Goal: Information Seeking & Learning: Check status

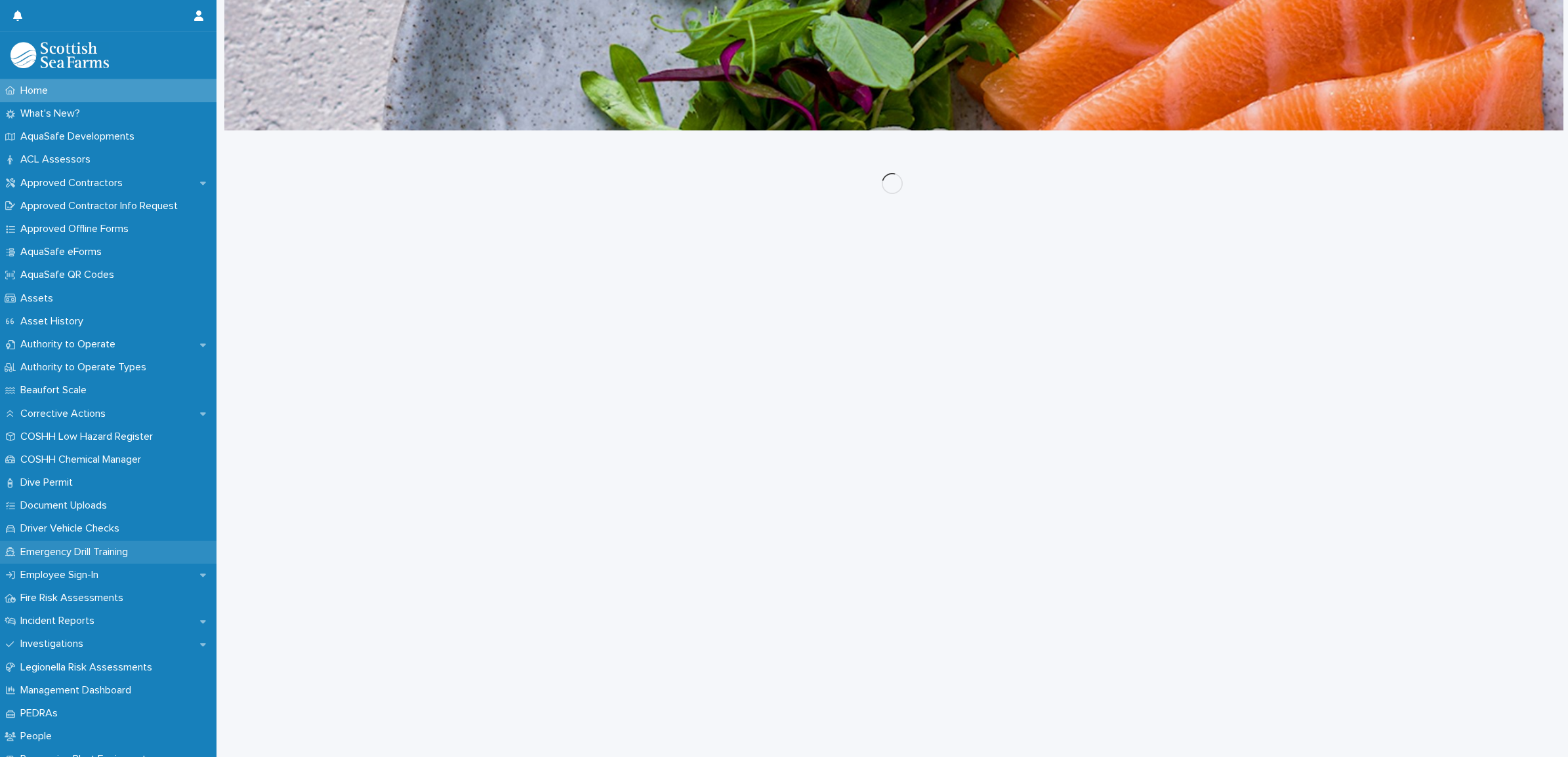
click at [64, 551] on p "Emergency Drill Training" at bounding box center [77, 552] width 123 height 13
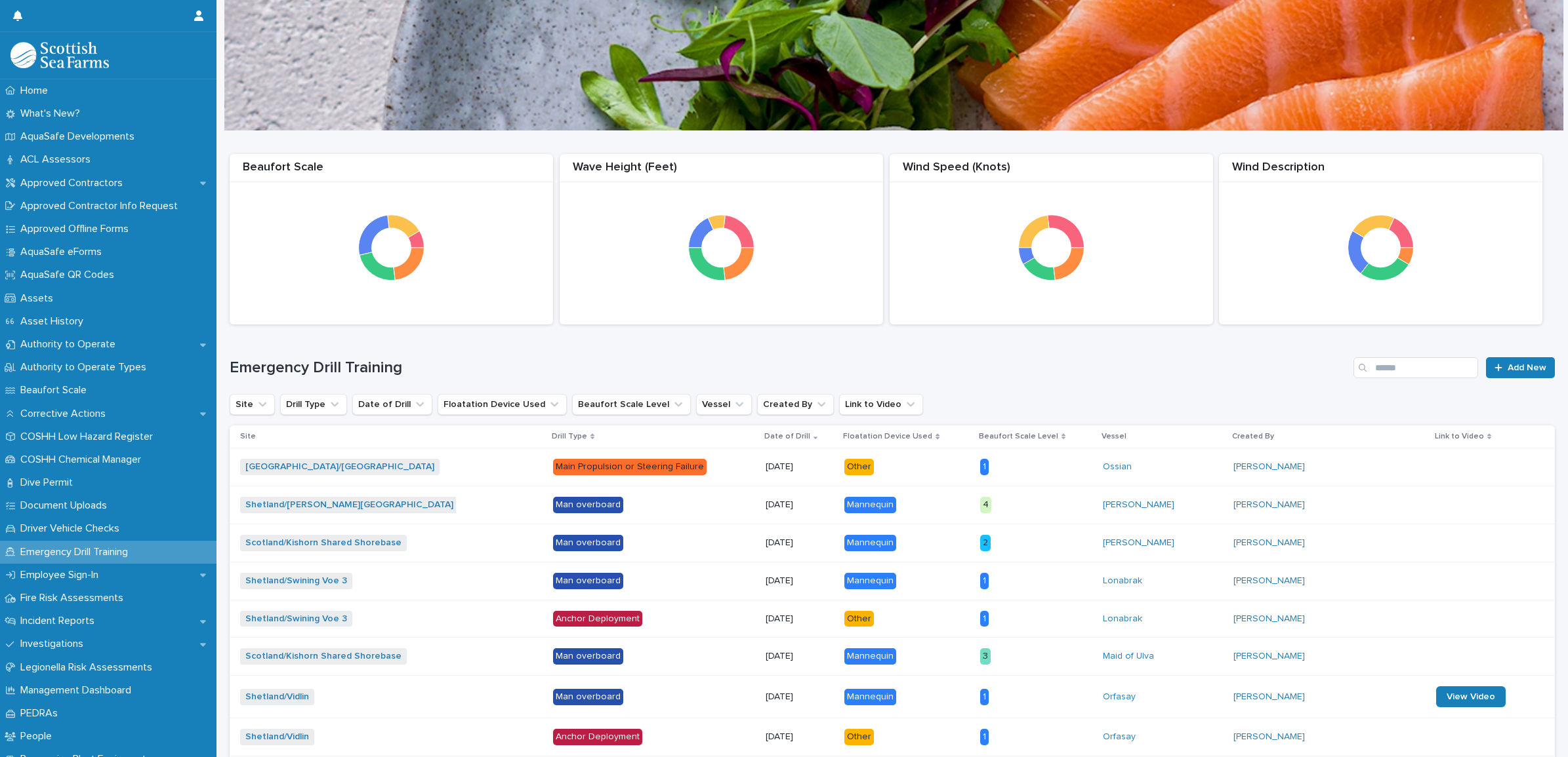
click at [1077, 375] on h1 "Emergency Drill Training" at bounding box center [789, 368] width 1119 height 19
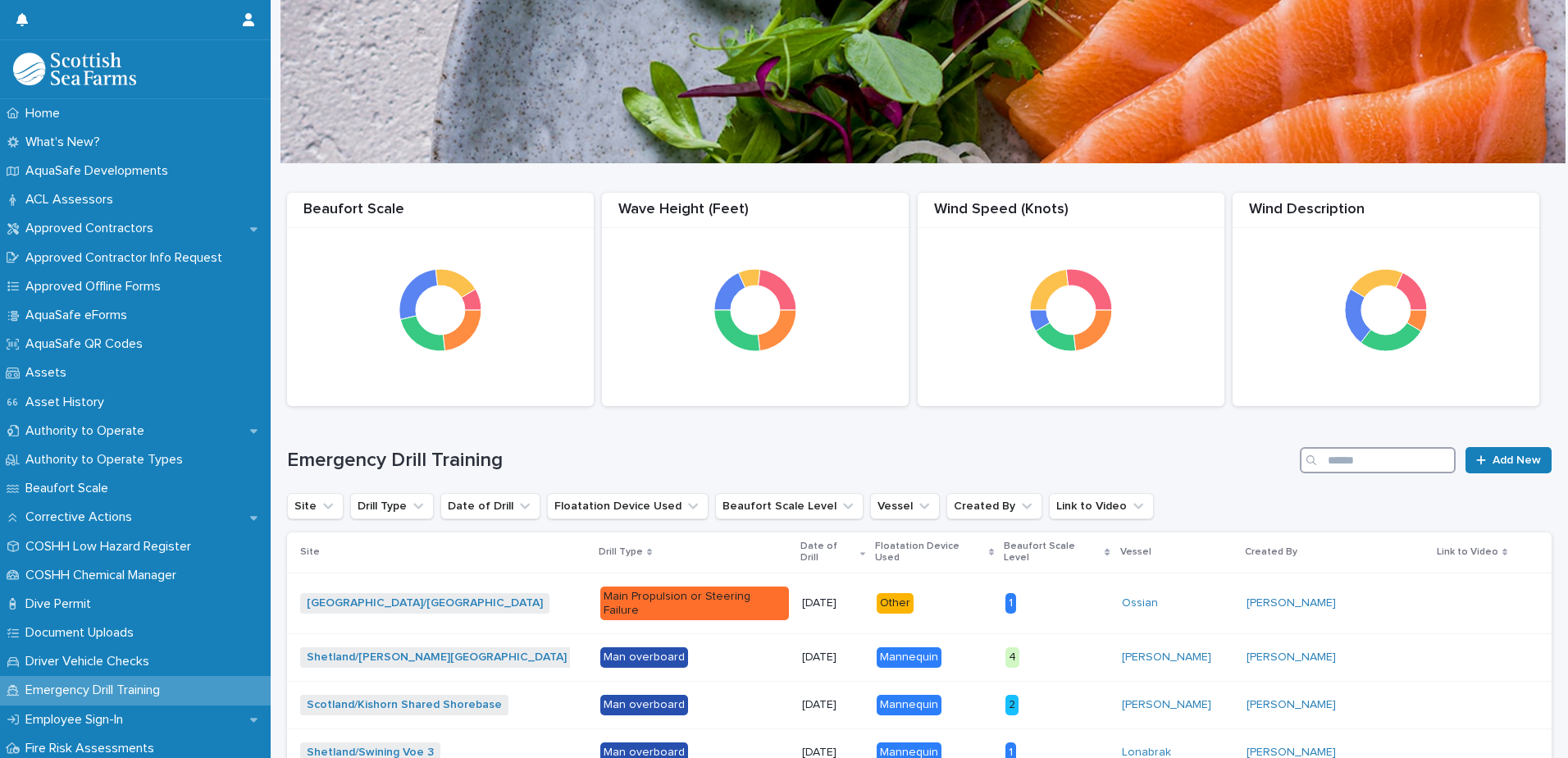
click at [1373, 460] on input "Search" at bounding box center [1377, 460] width 156 height 27
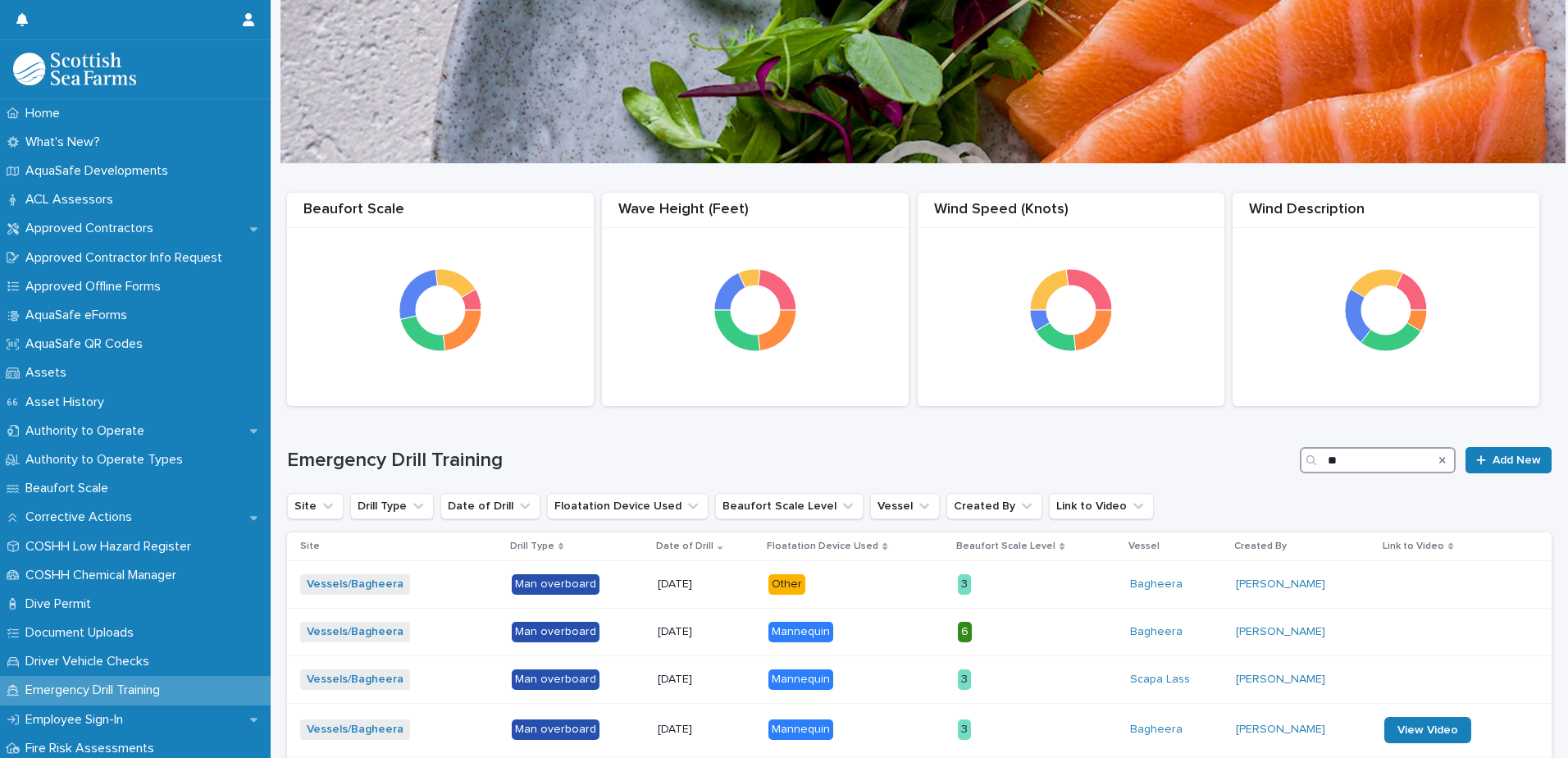
type input "*"
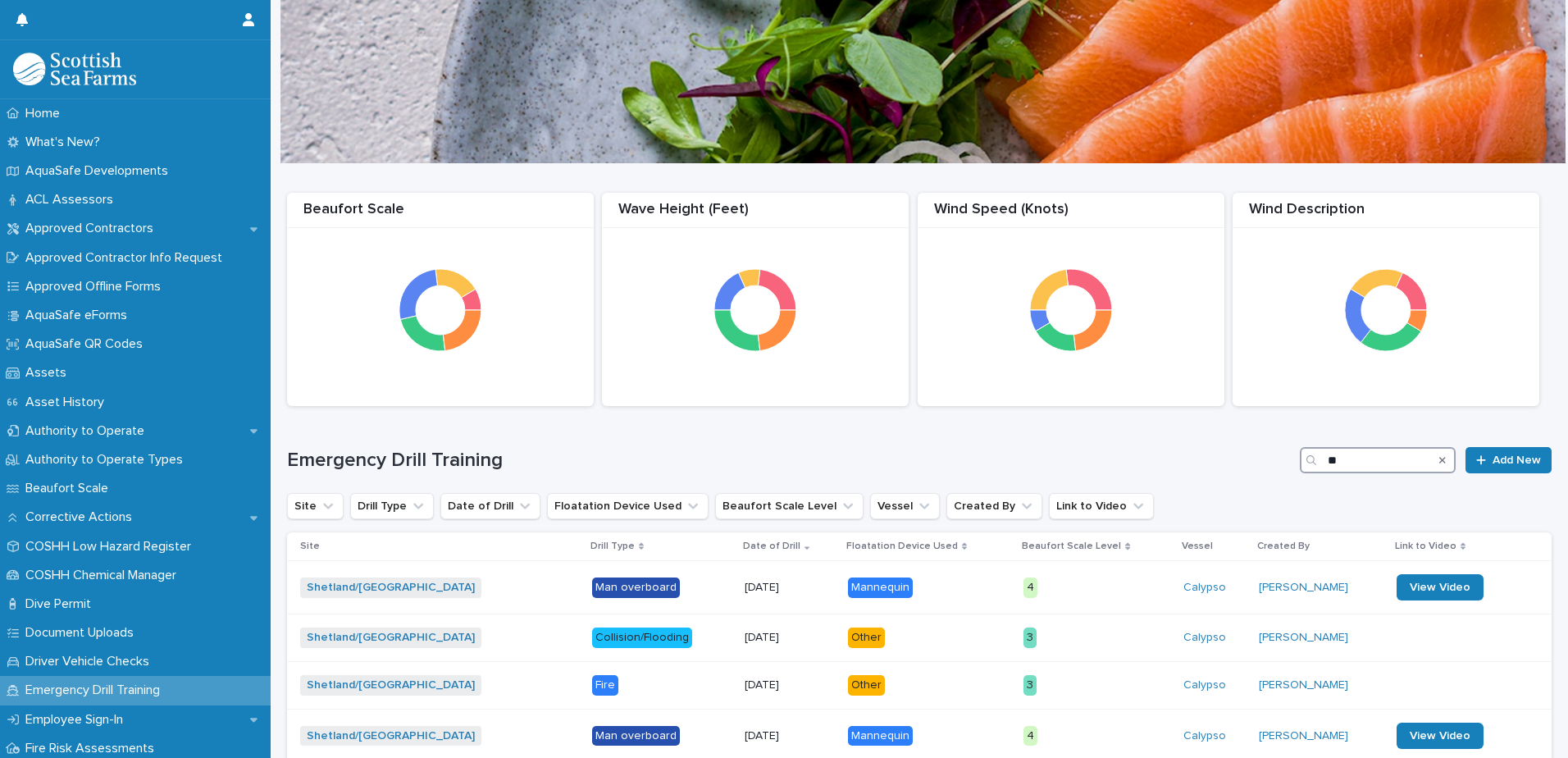
type input "*"
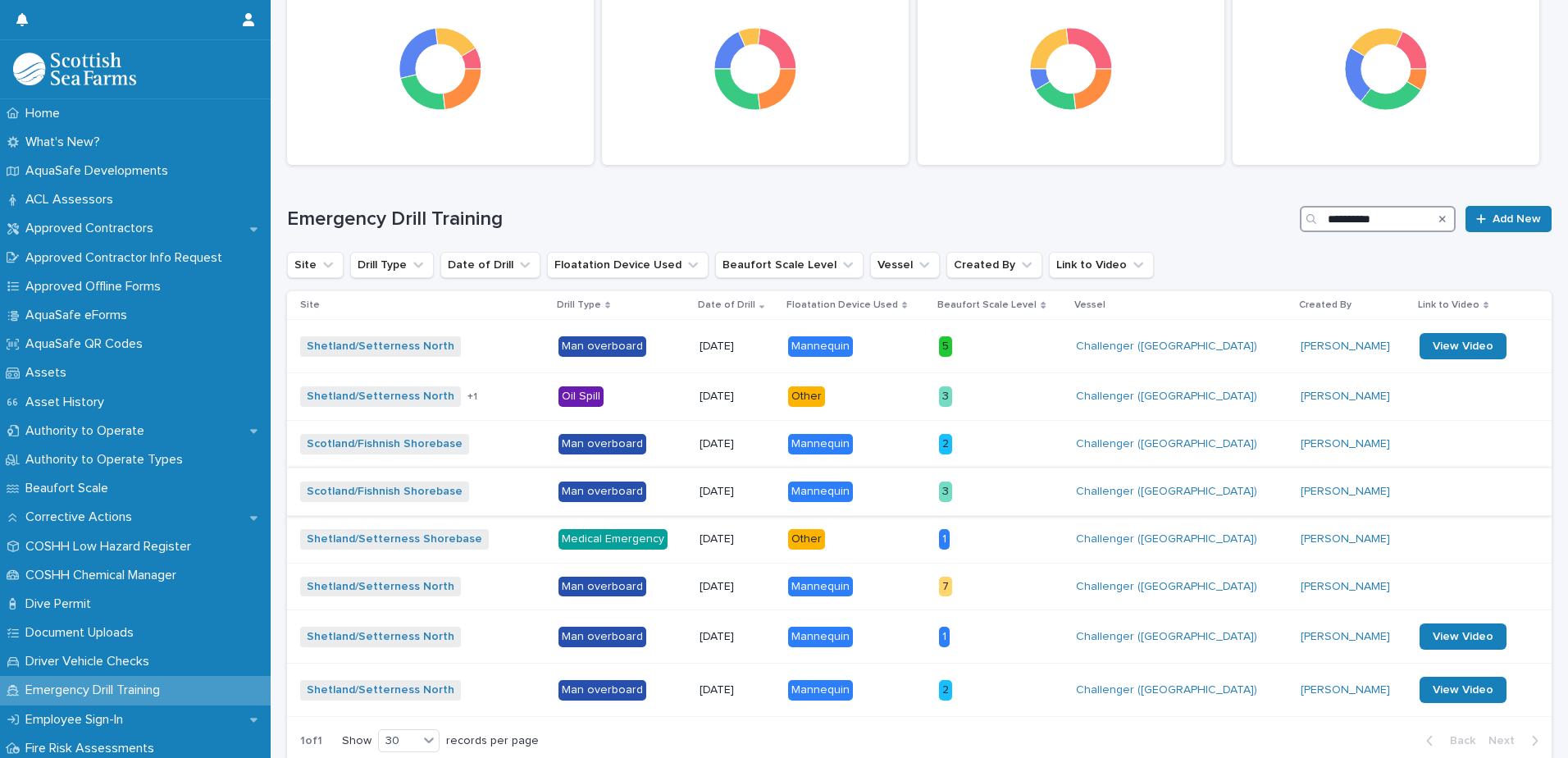
scroll to position [246, 0]
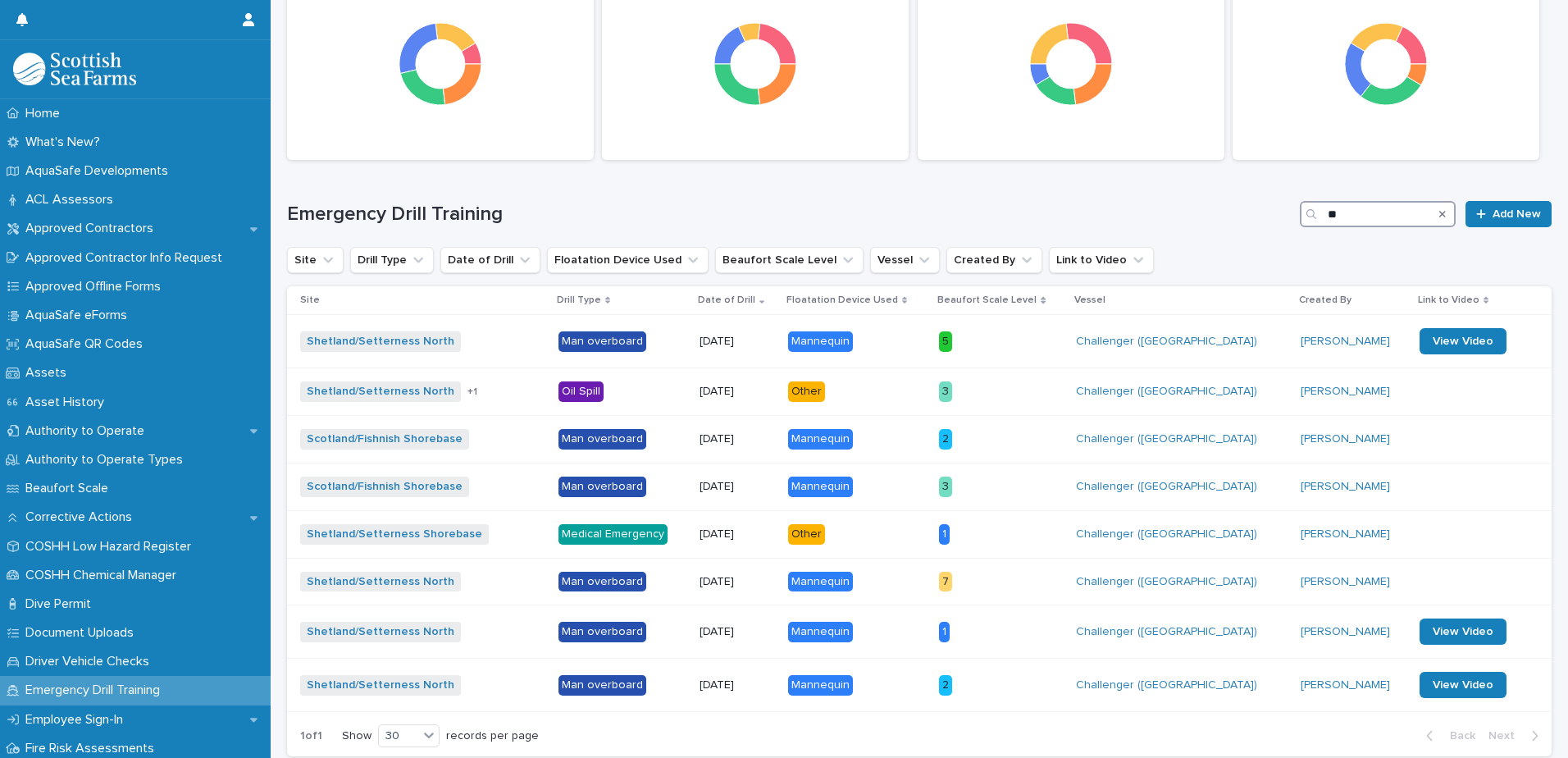
type input "*"
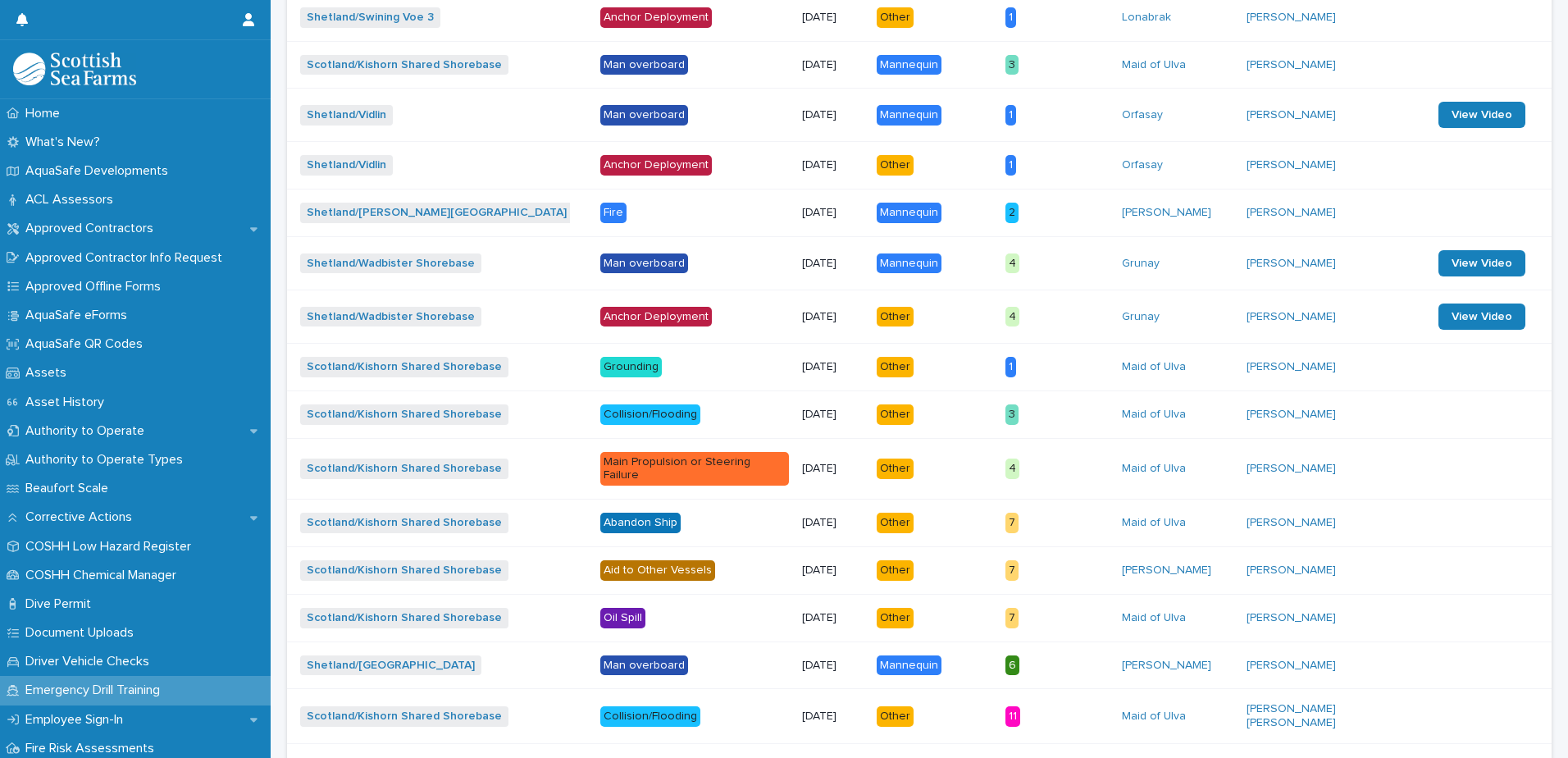
scroll to position [454, 0]
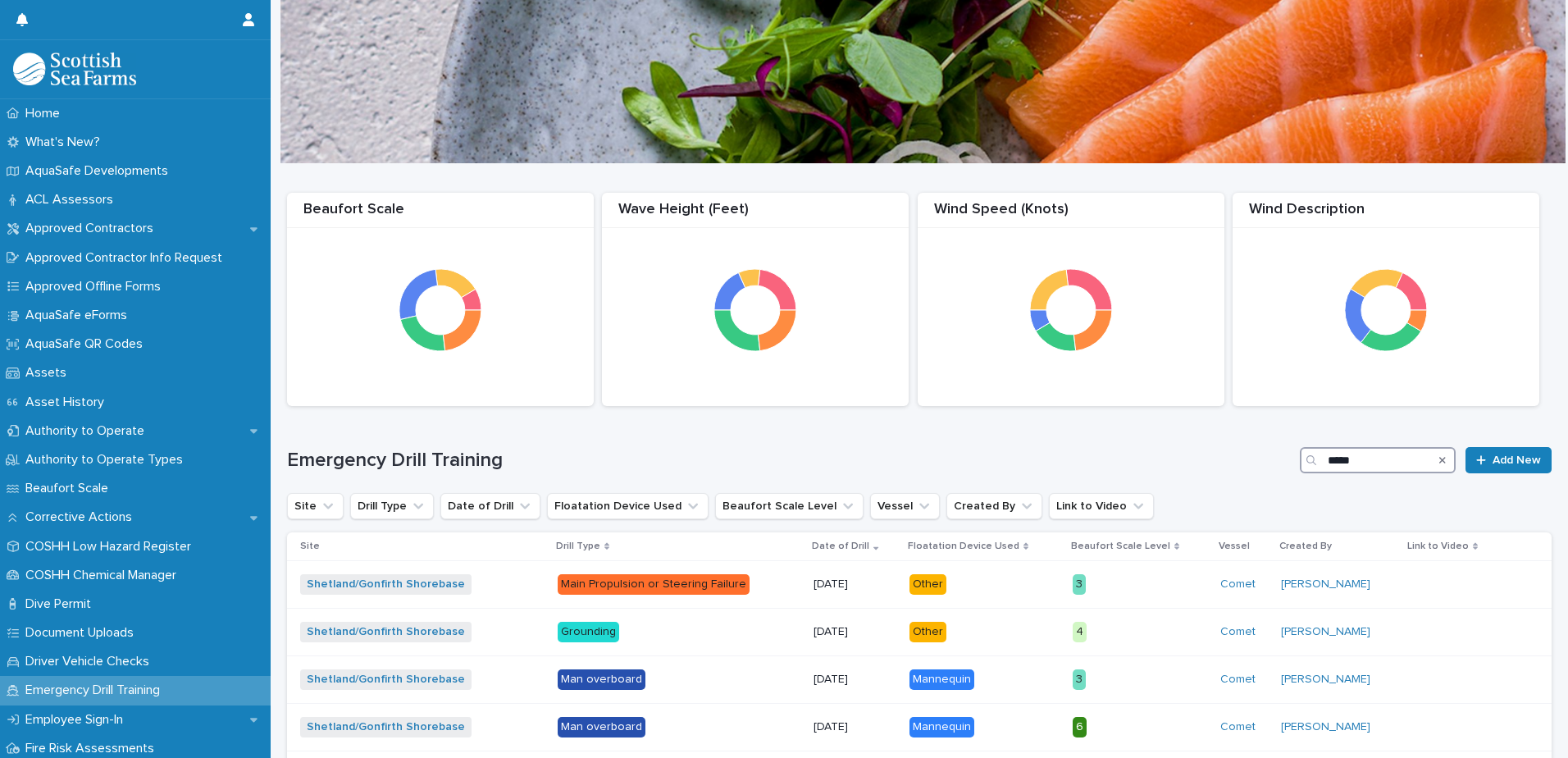
click at [1394, 460] on input "*****" at bounding box center [1377, 460] width 156 height 27
type input "*"
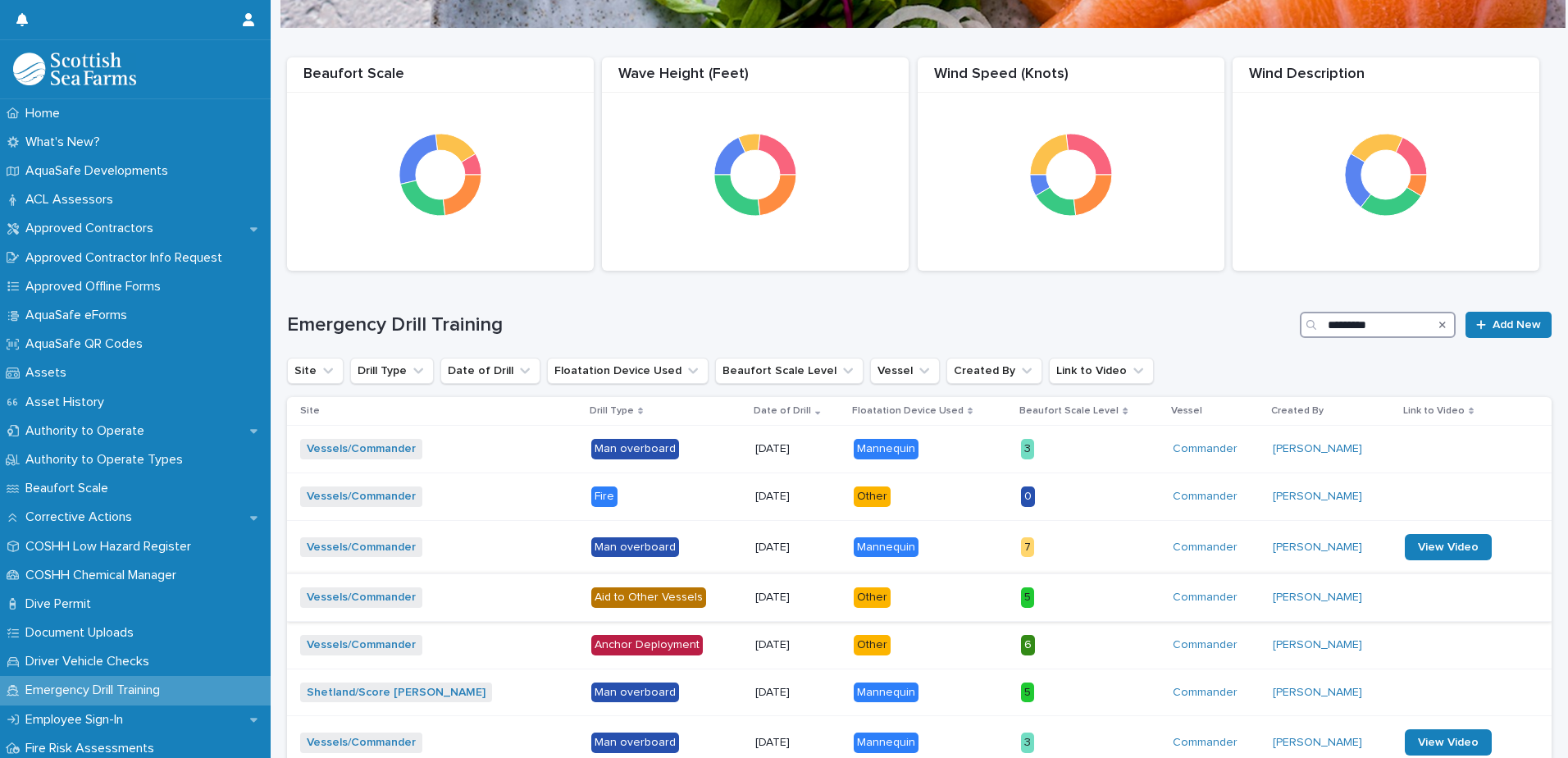
scroll to position [164, 0]
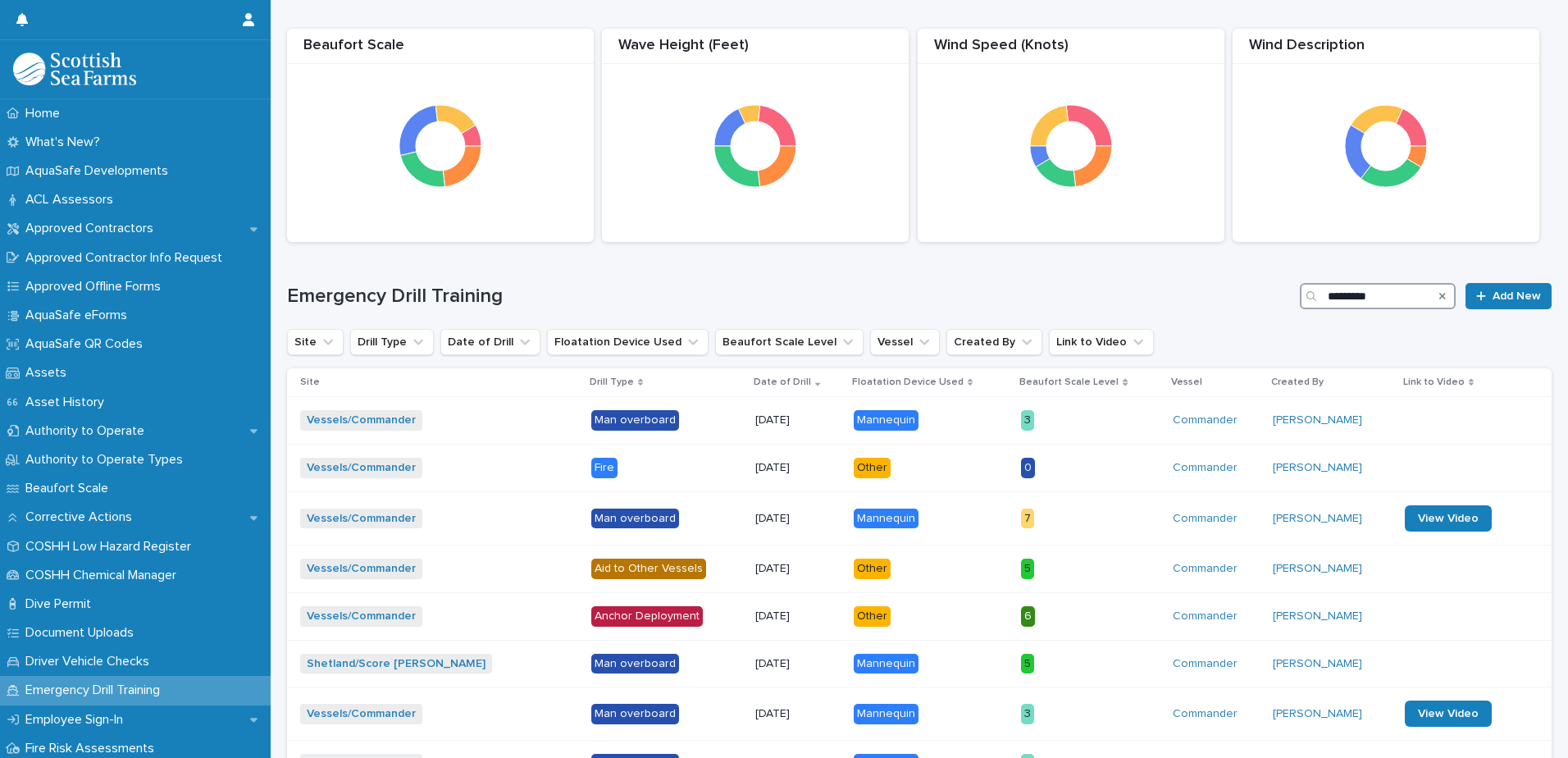
click at [1378, 296] on input "*********" at bounding box center [1377, 297] width 156 height 27
type input "*"
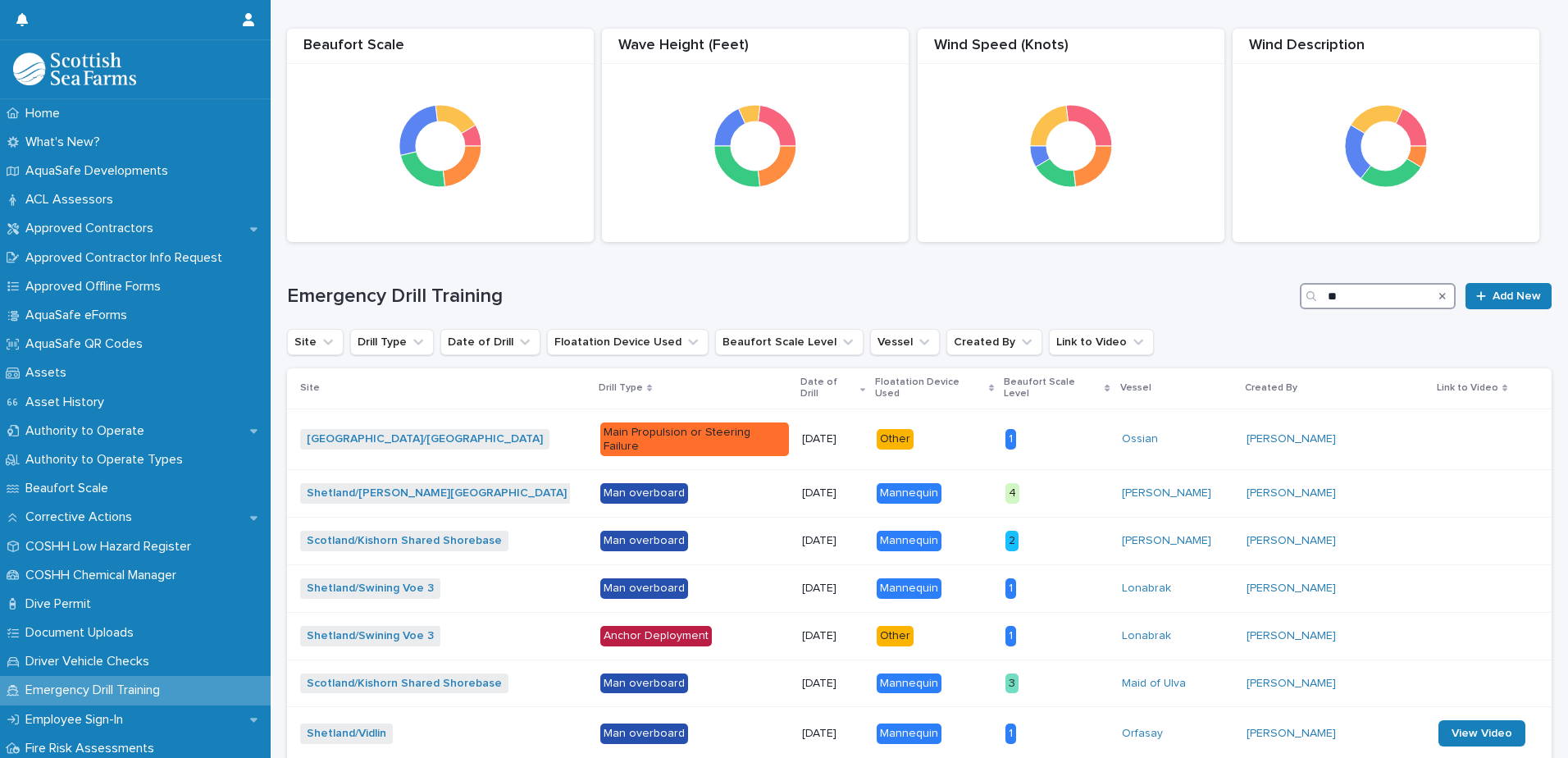
scroll to position [454, 0]
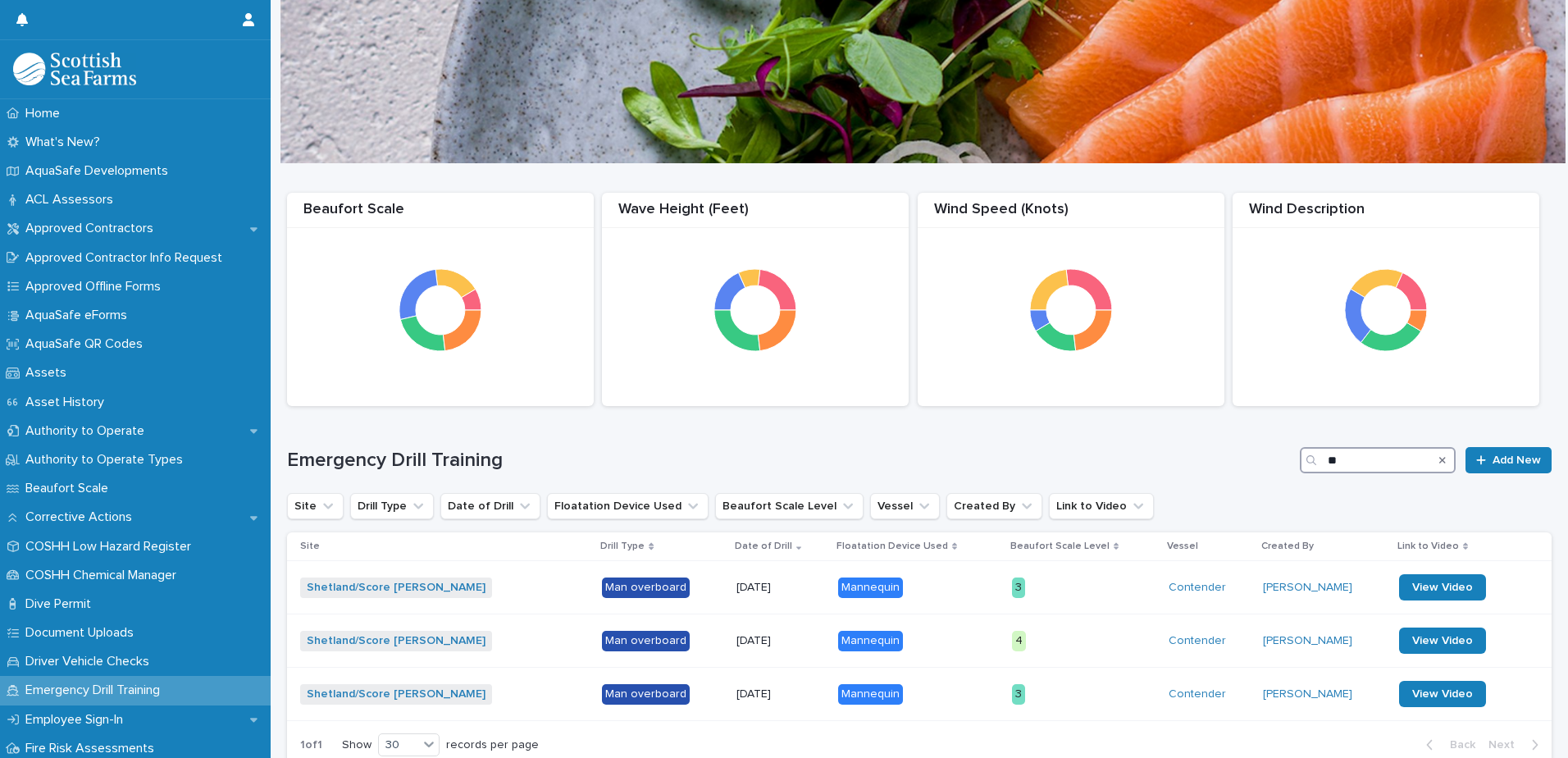
type input "*"
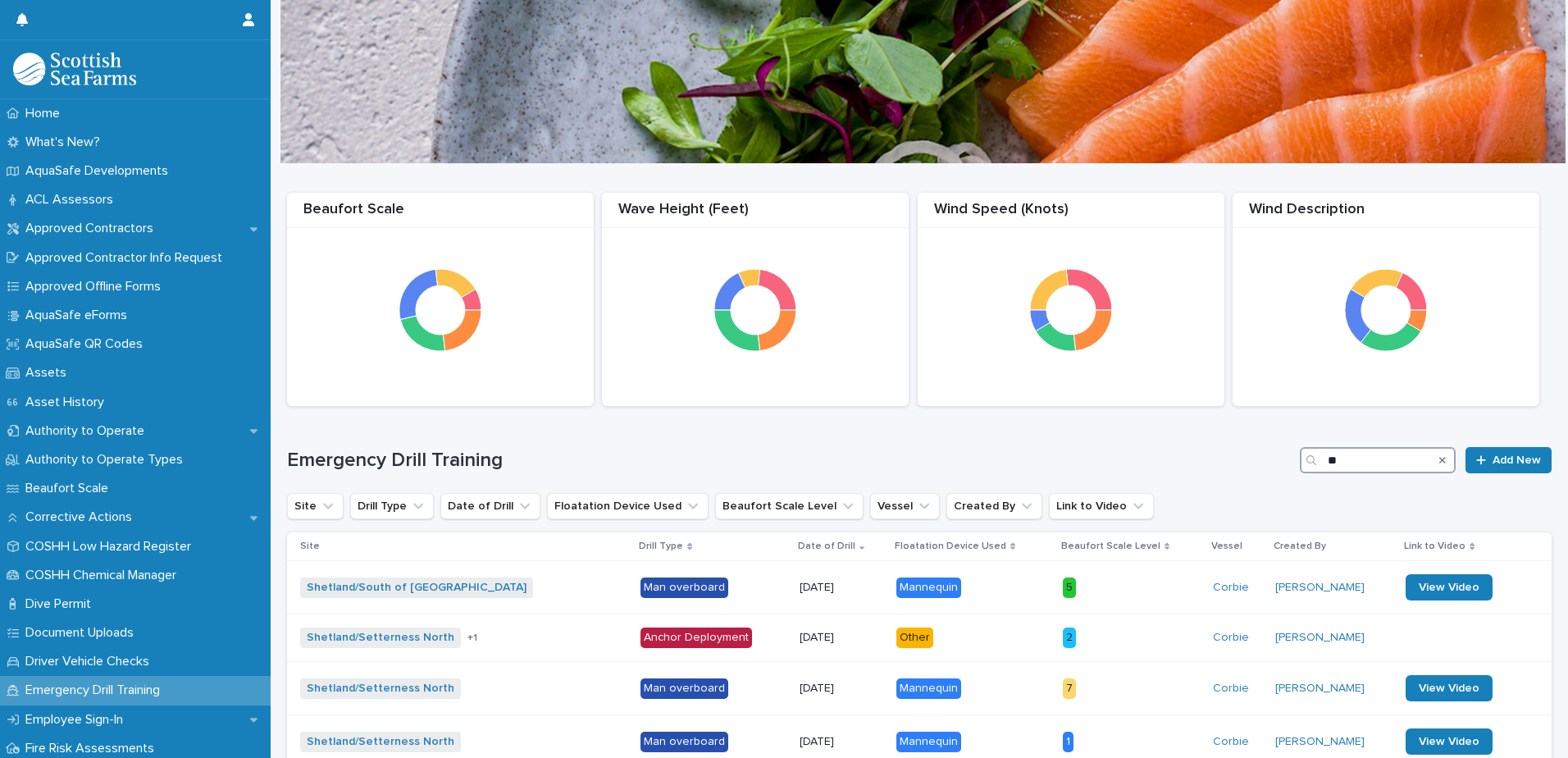
type input "*"
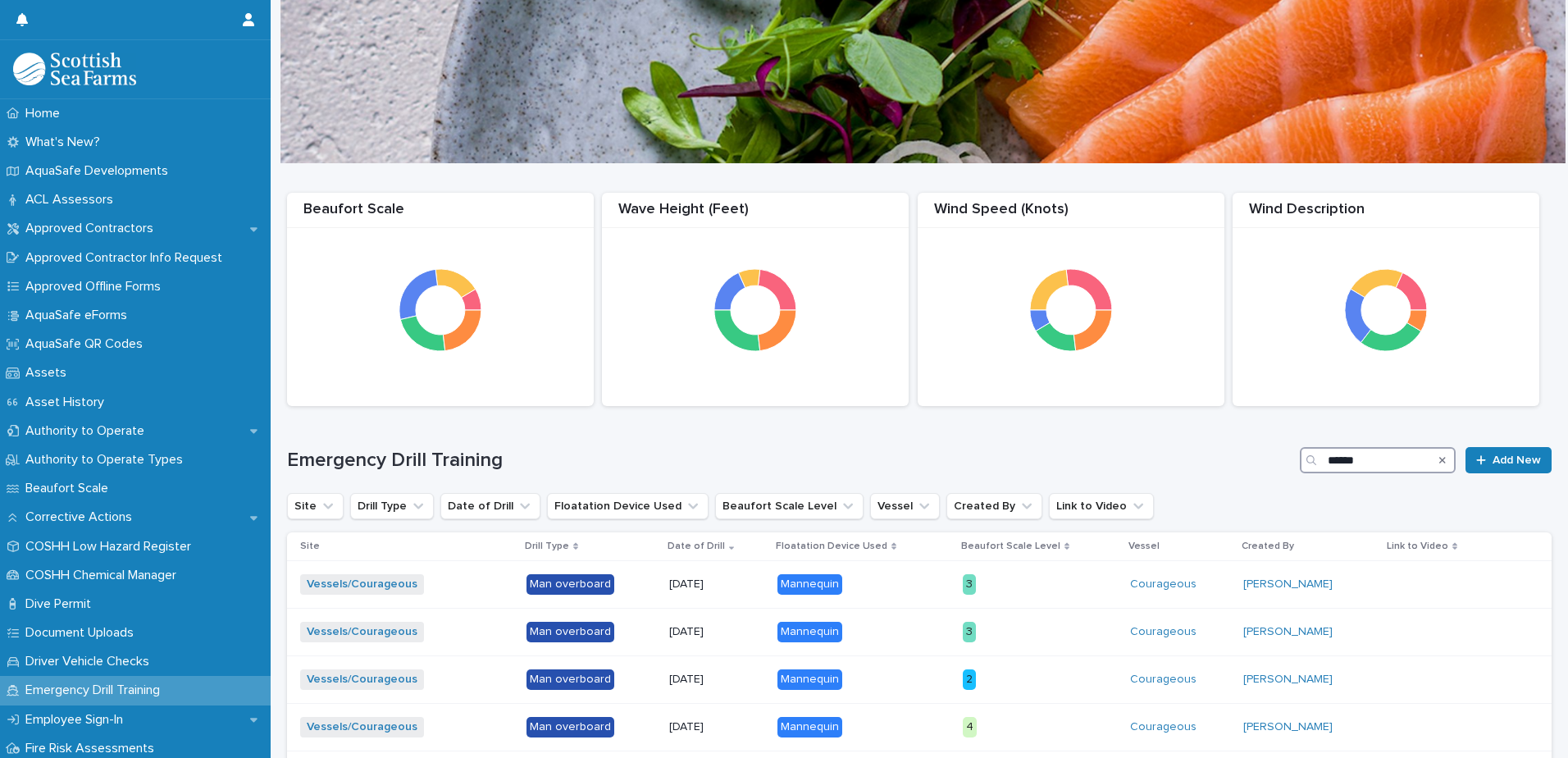
click at [1359, 461] on input "******" at bounding box center [1377, 460] width 156 height 27
type input "*"
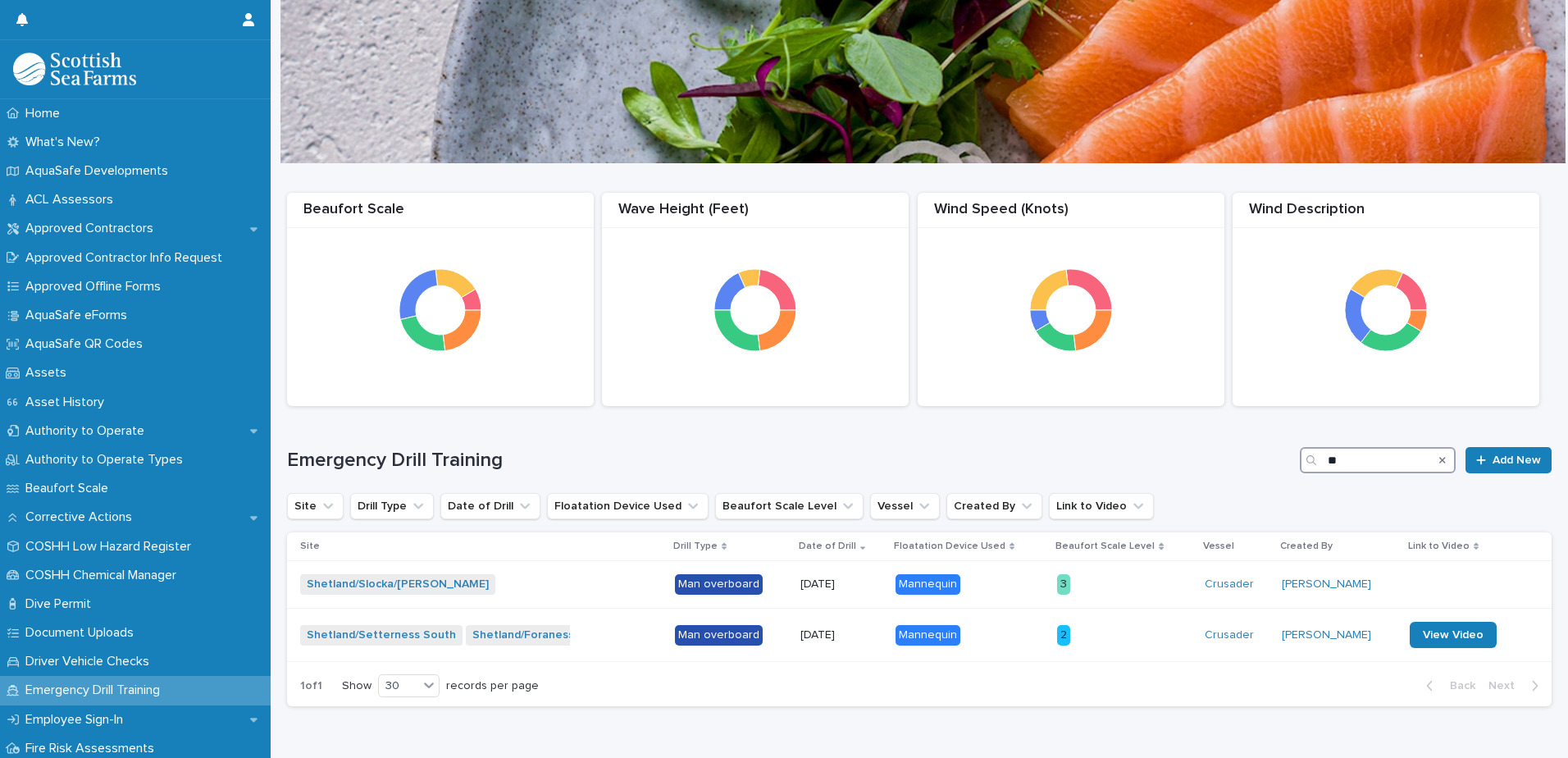
type input "*"
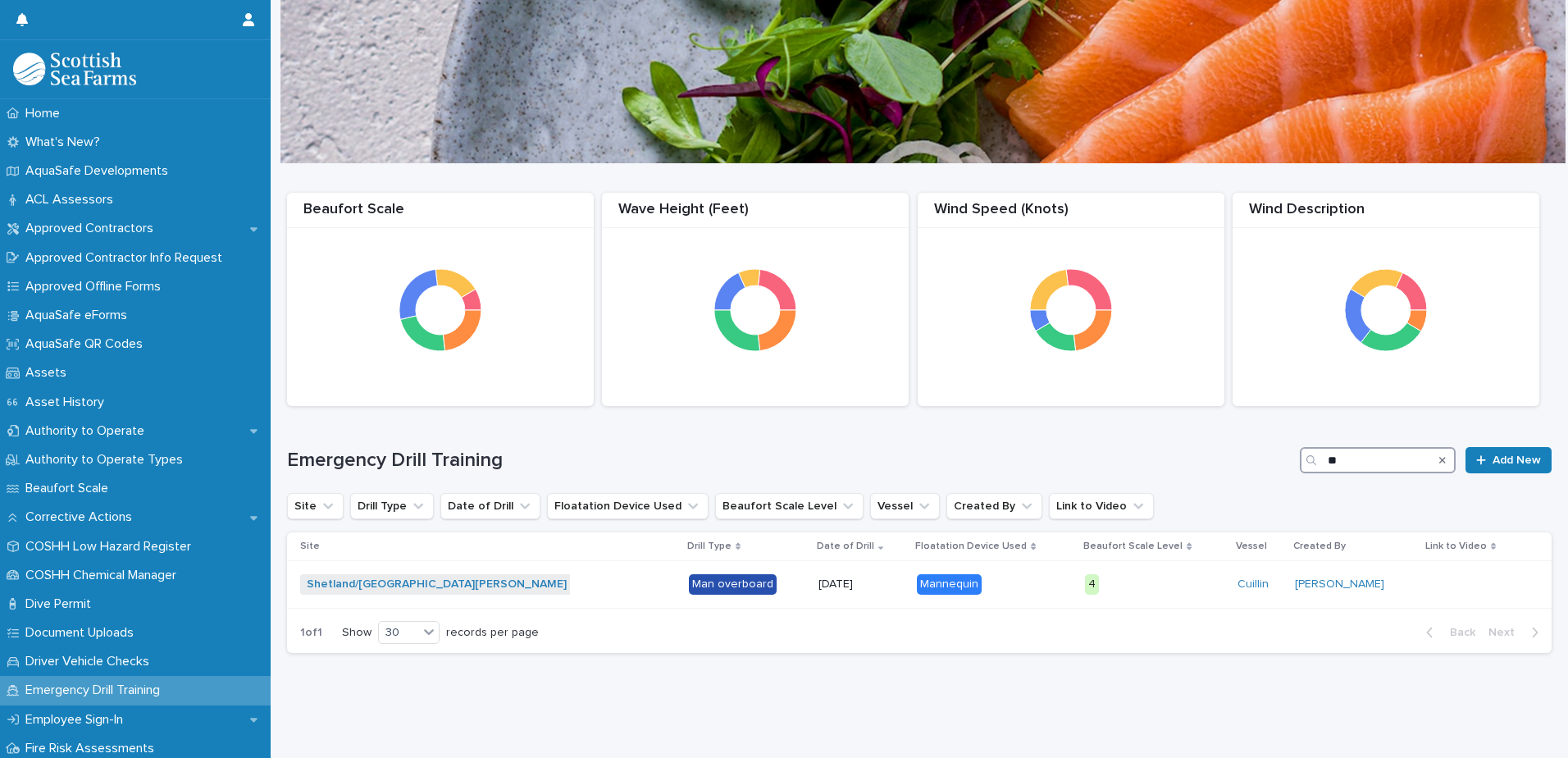
type input "*"
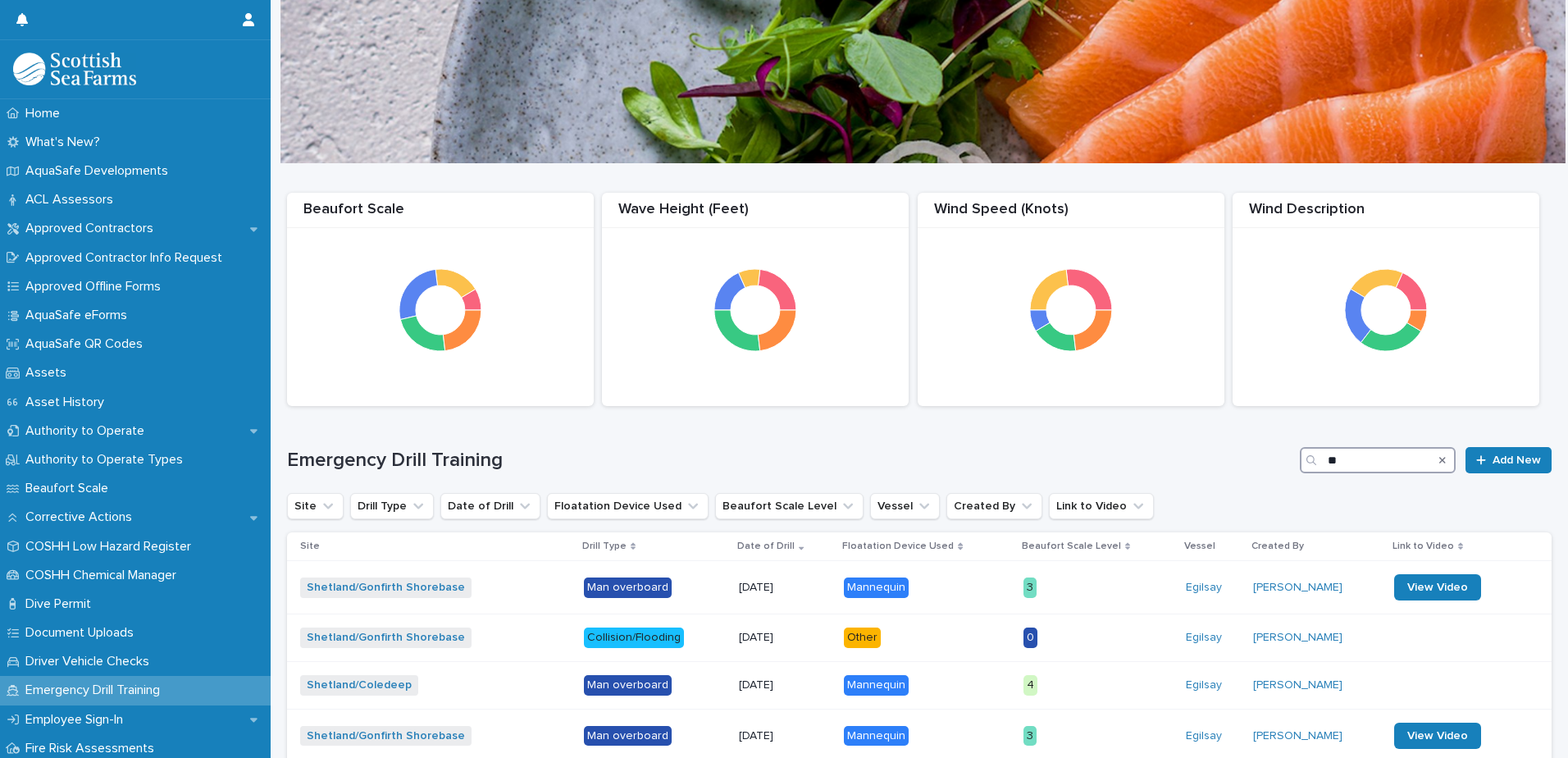
type input "*"
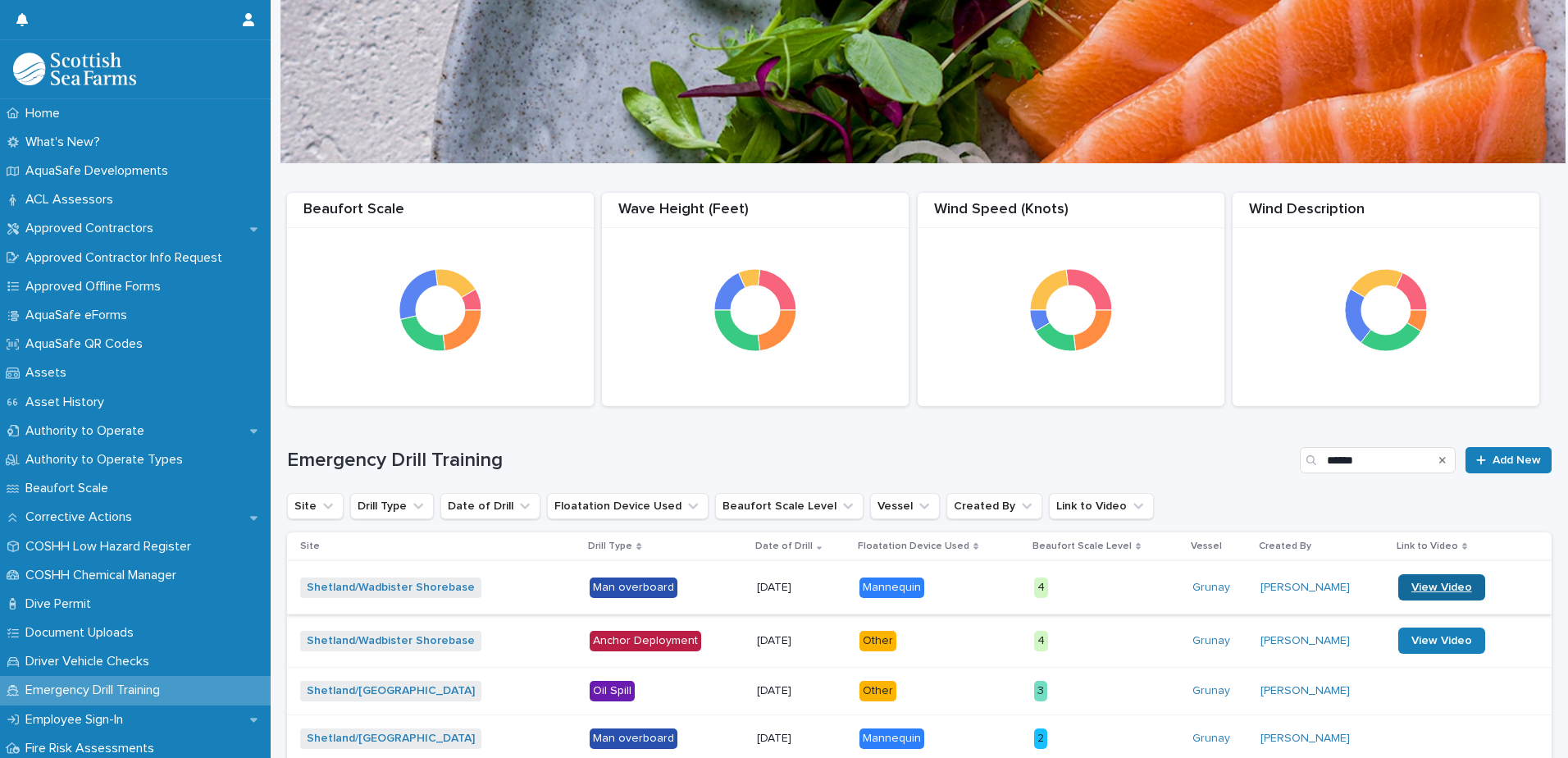
click at [1416, 582] on span "View Video" at bounding box center [1441, 587] width 60 height 12
click at [1417, 587] on span "View Video" at bounding box center [1441, 587] width 60 height 12
click at [1432, 639] on span "View Video" at bounding box center [1441, 640] width 60 height 12
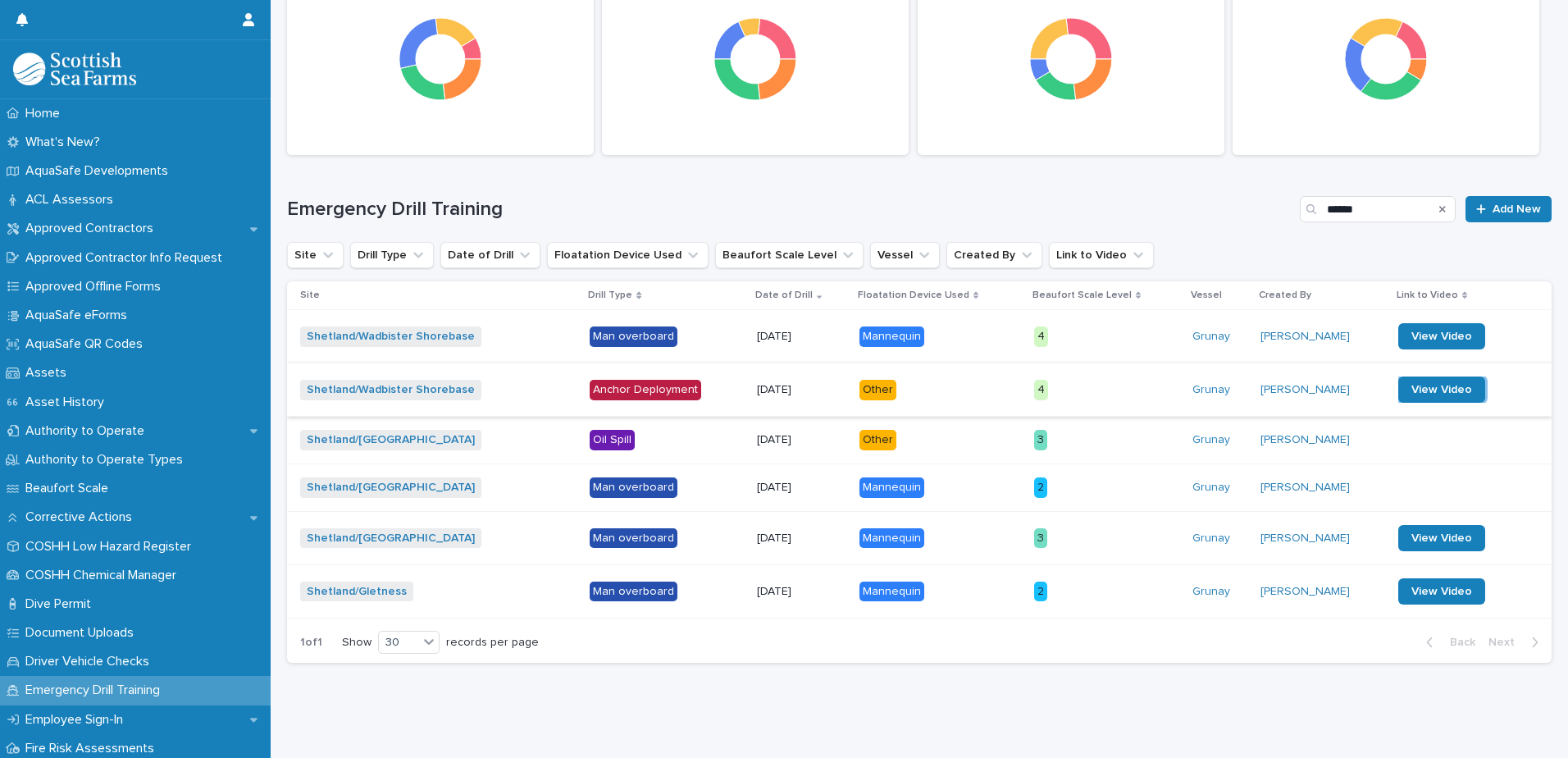
scroll to position [263, 0]
click at [1421, 532] on span "View Video" at bounding box center [1441, 538] width 60 height 12
click at [1368, 198] on input "******" at bounding box center [1377, 210] width 156 height 27
type input "*"
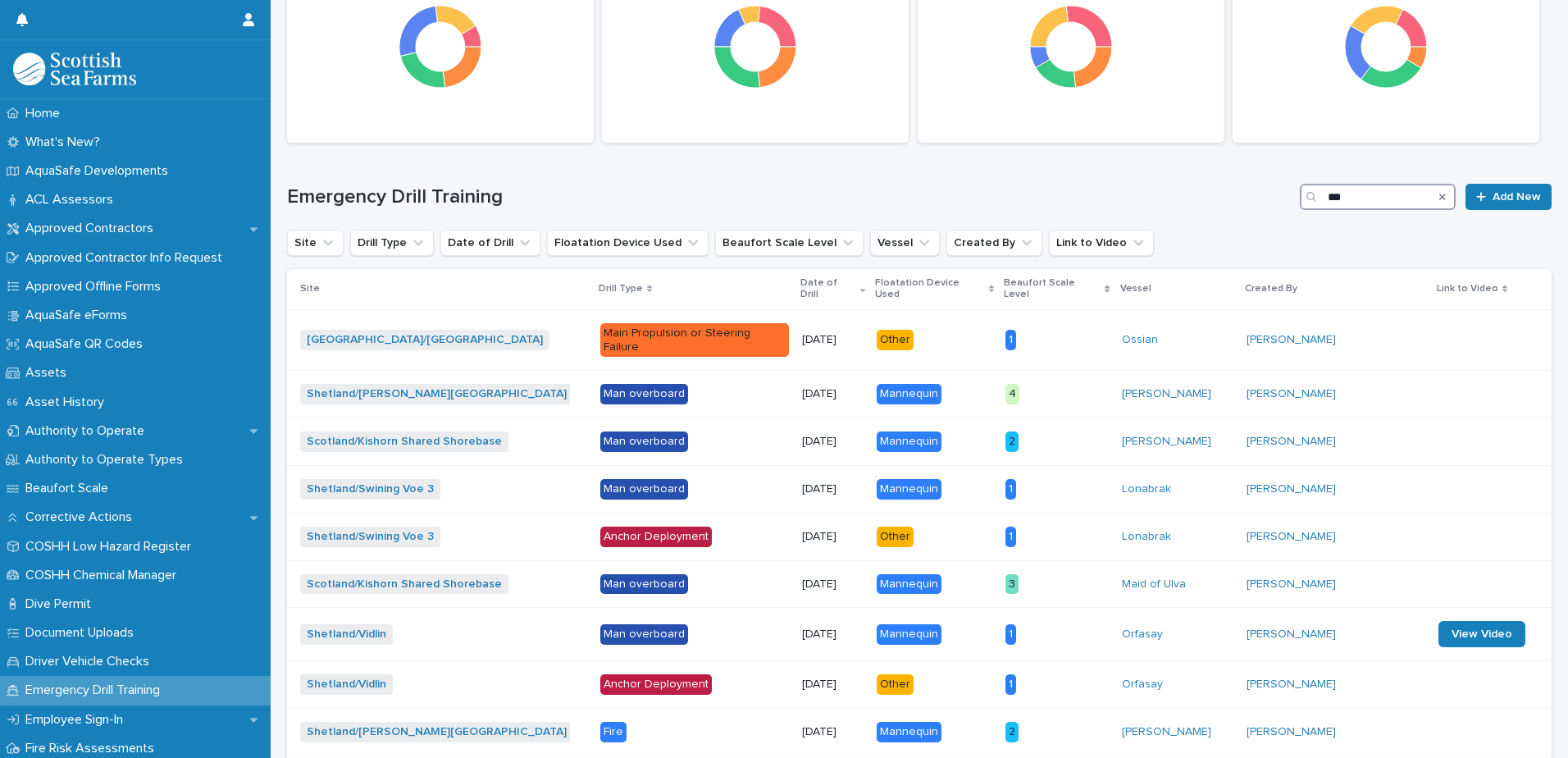
scroll to position [454, 0]
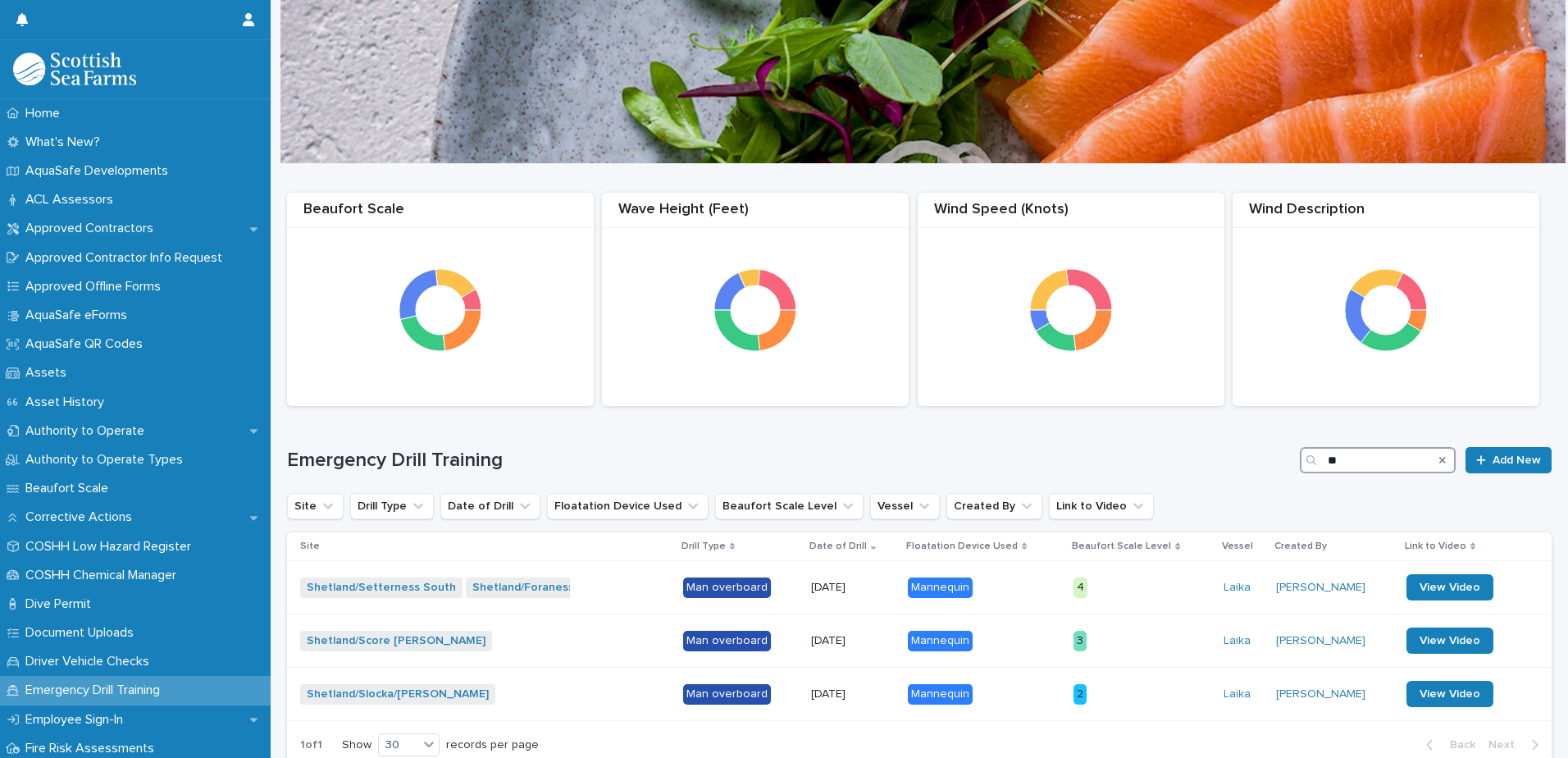
type input "*"
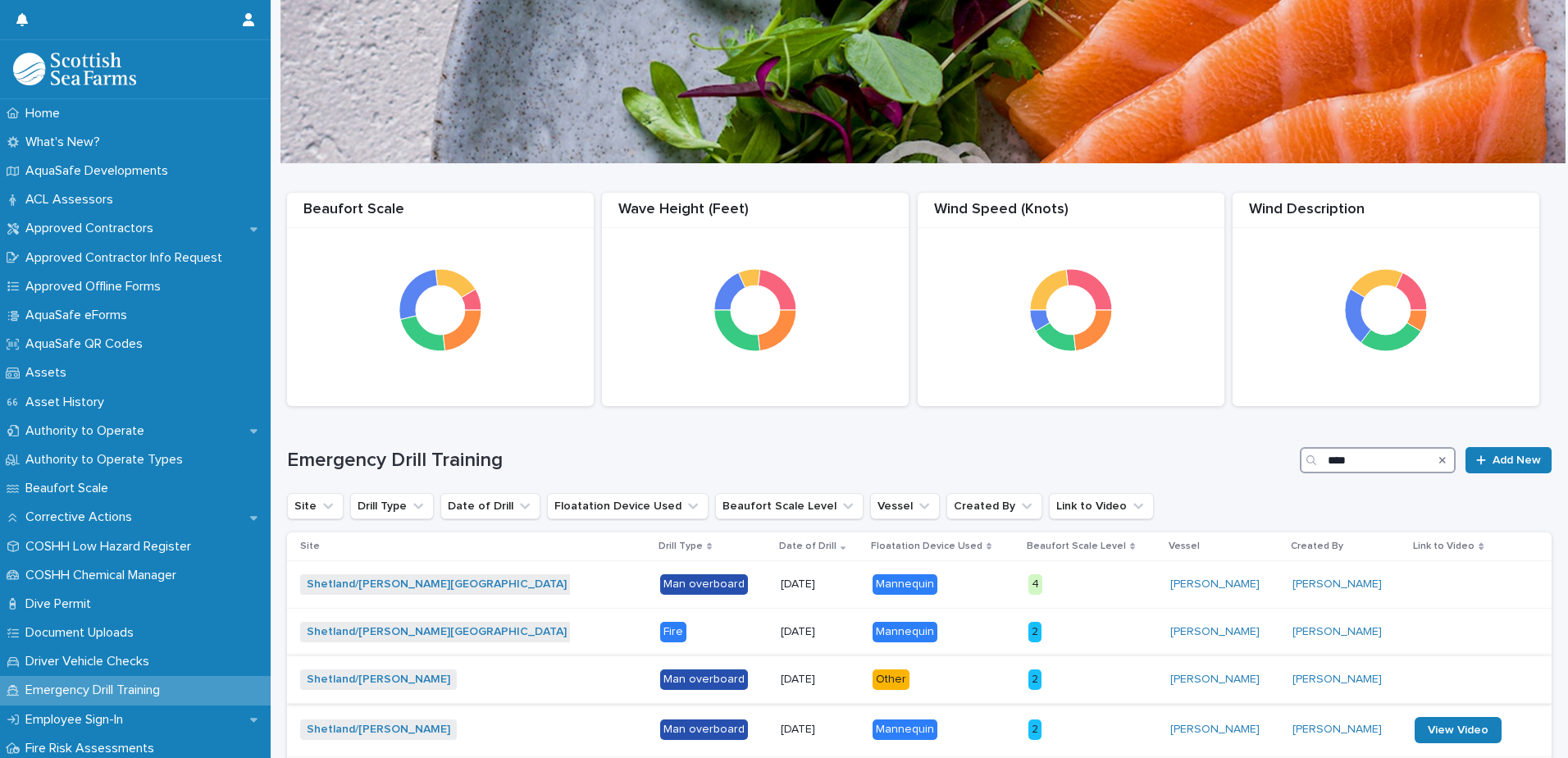
scroll to position [82, 0]
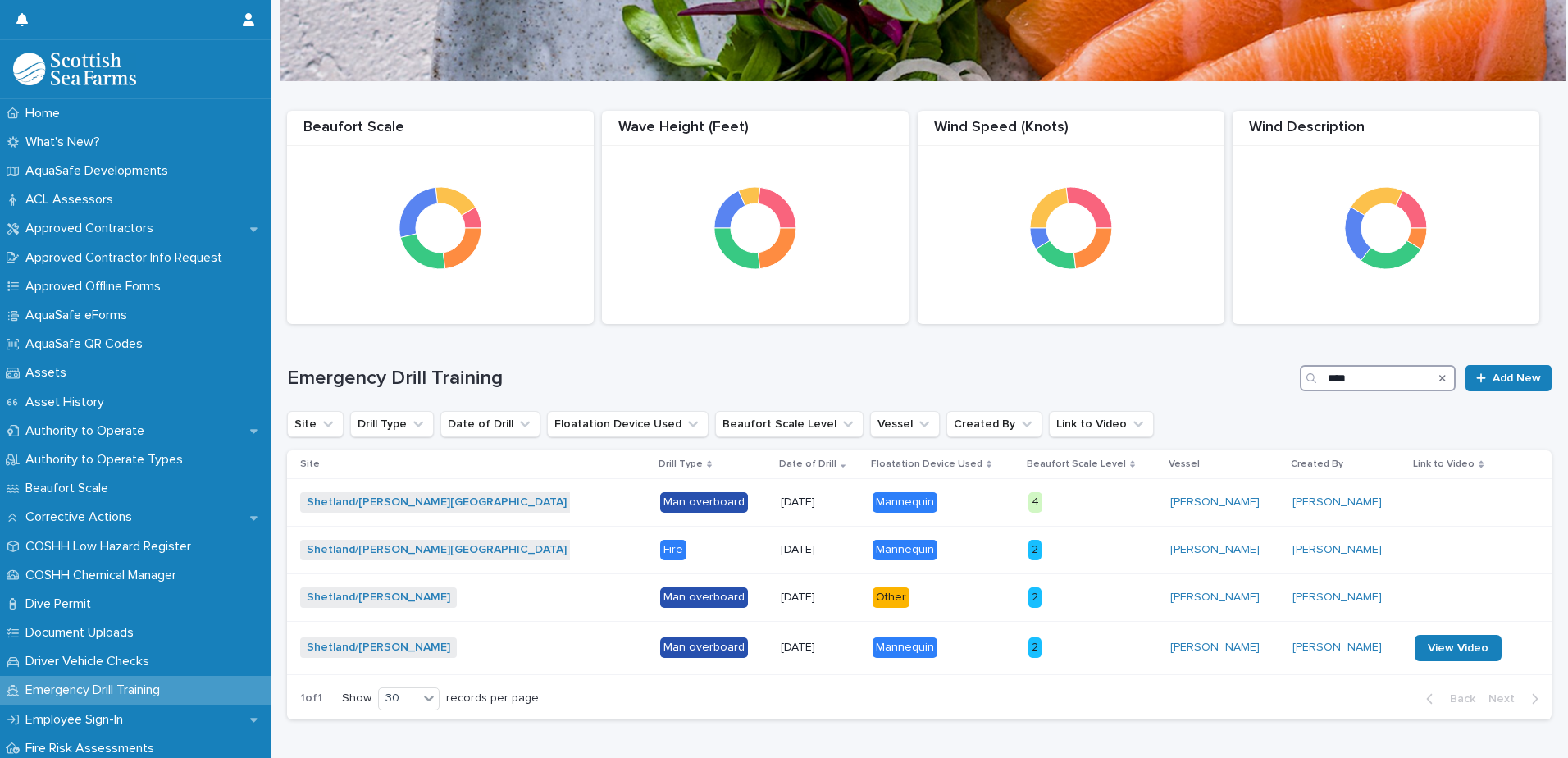
click at [1331, 378] on input "****" at bounding box center [1377, 379] width 156 height 27
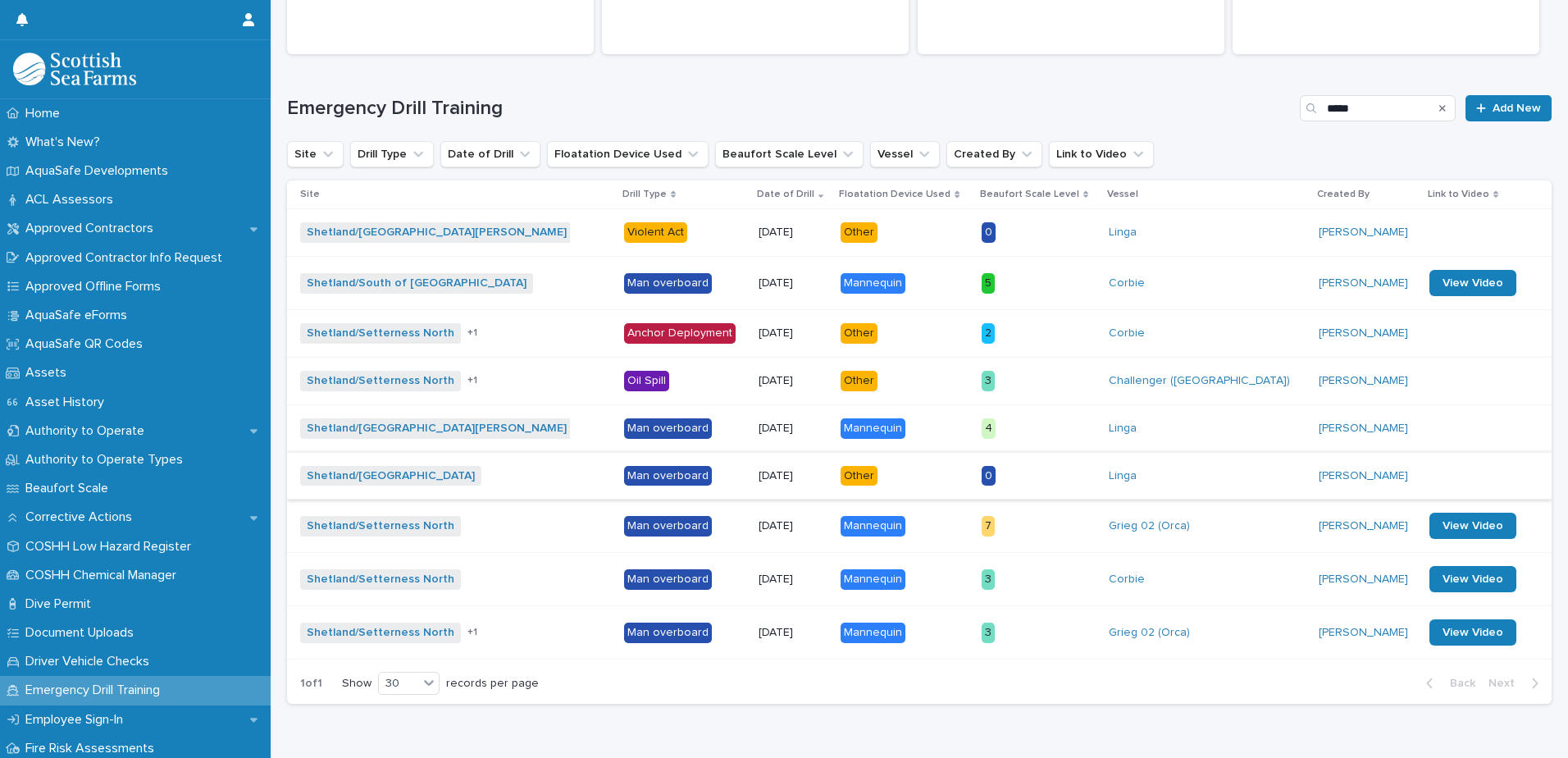
scroll to position [323, 0]
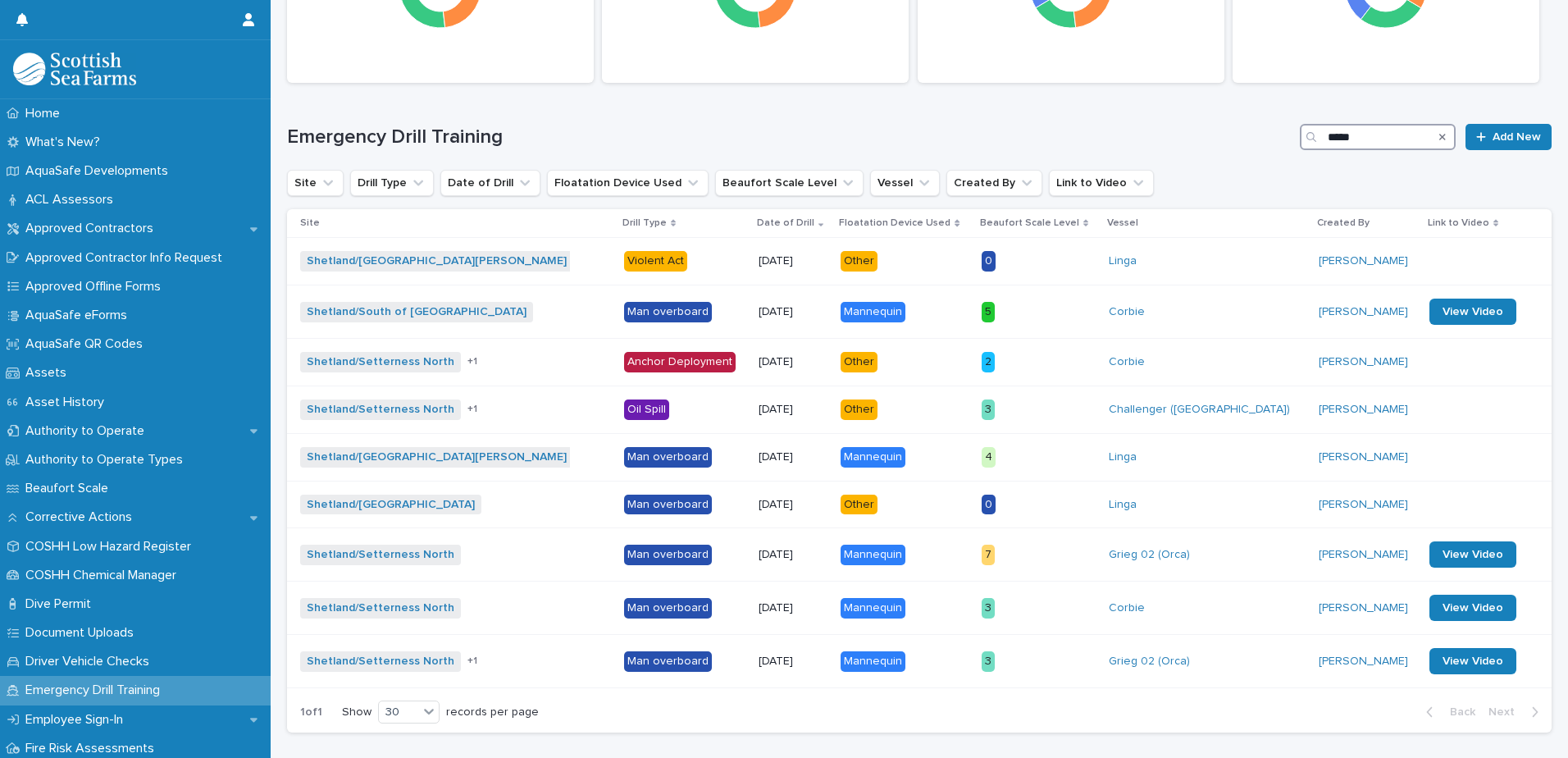
click at [1361, 137] on input "*****" at bounding box center [1377, 137] width 156 height 27
type input "*"
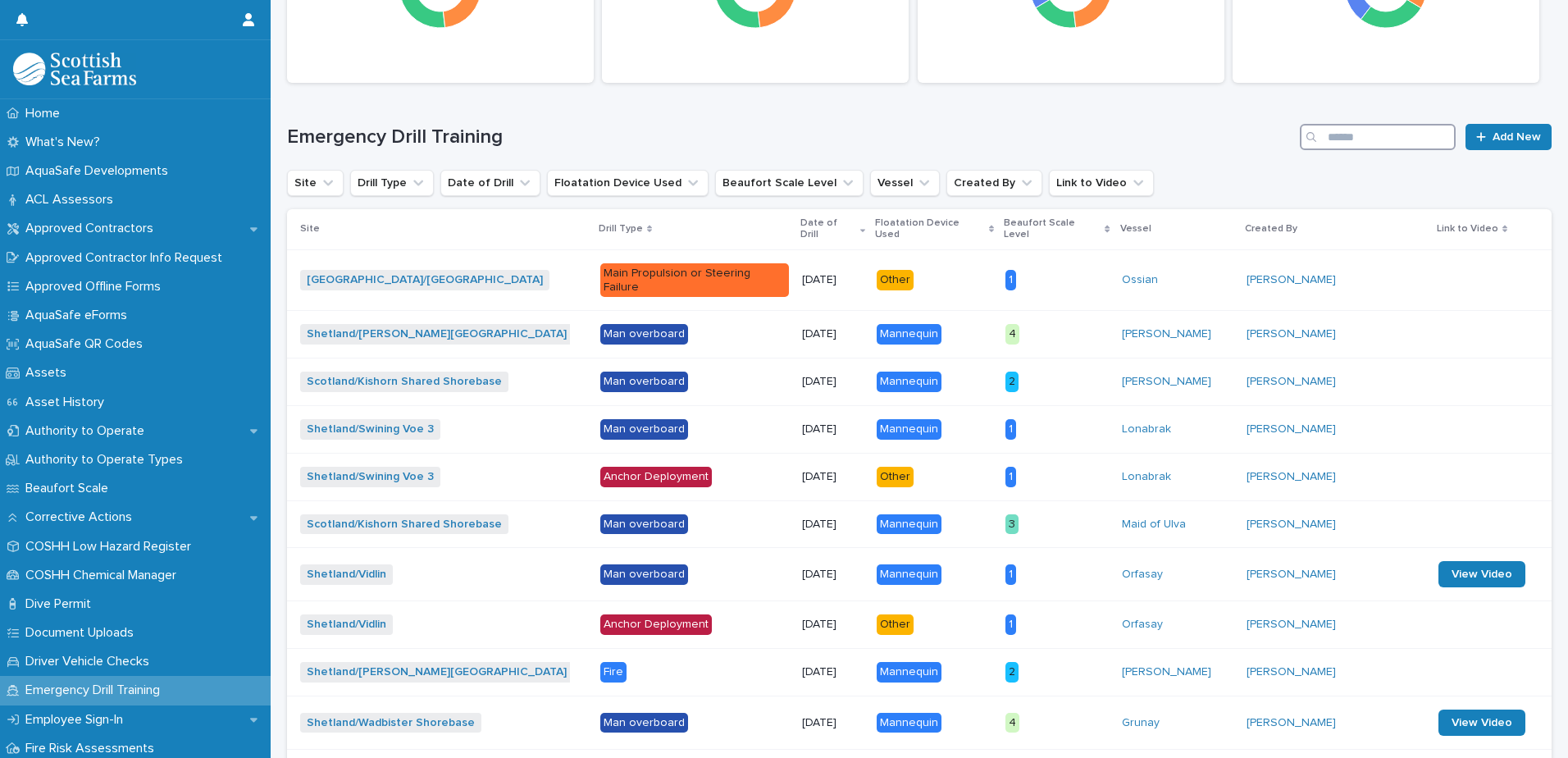
scroll to position [454, 0]
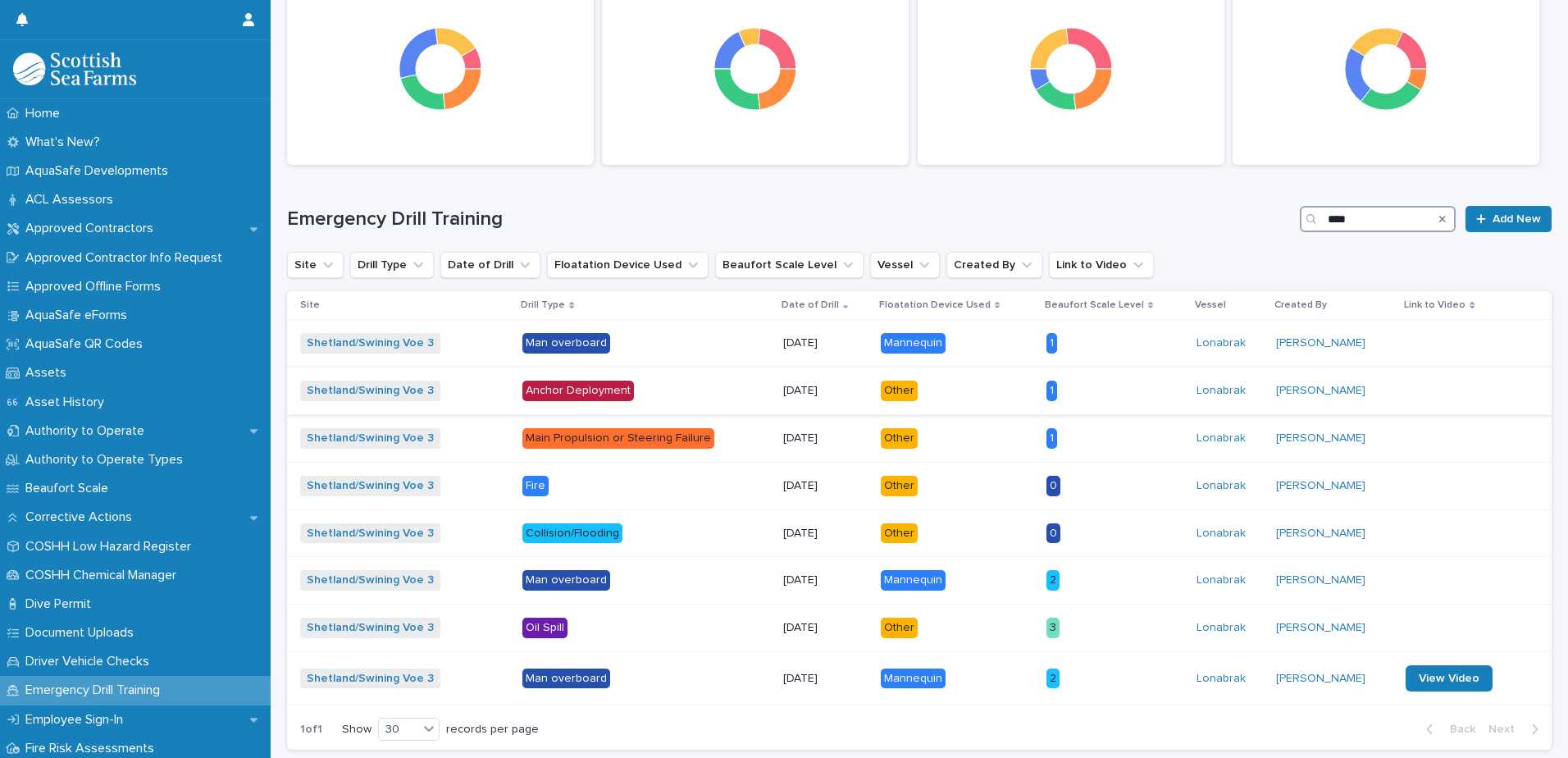
scroll to position [246, 0]
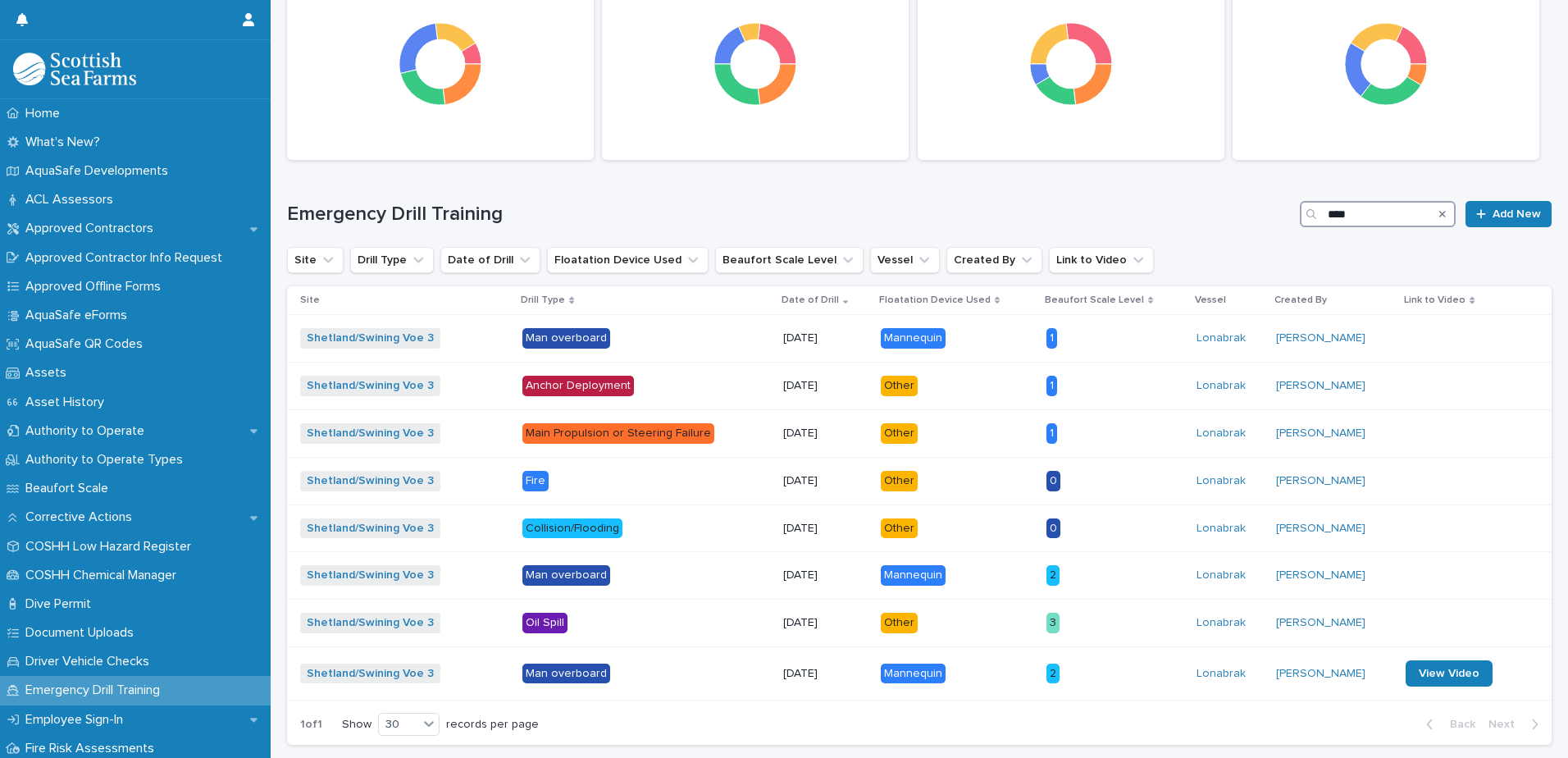
click at [1354, 217] on input "****" at bounding box center [1377, 215] width 156 height 27
type input "*"
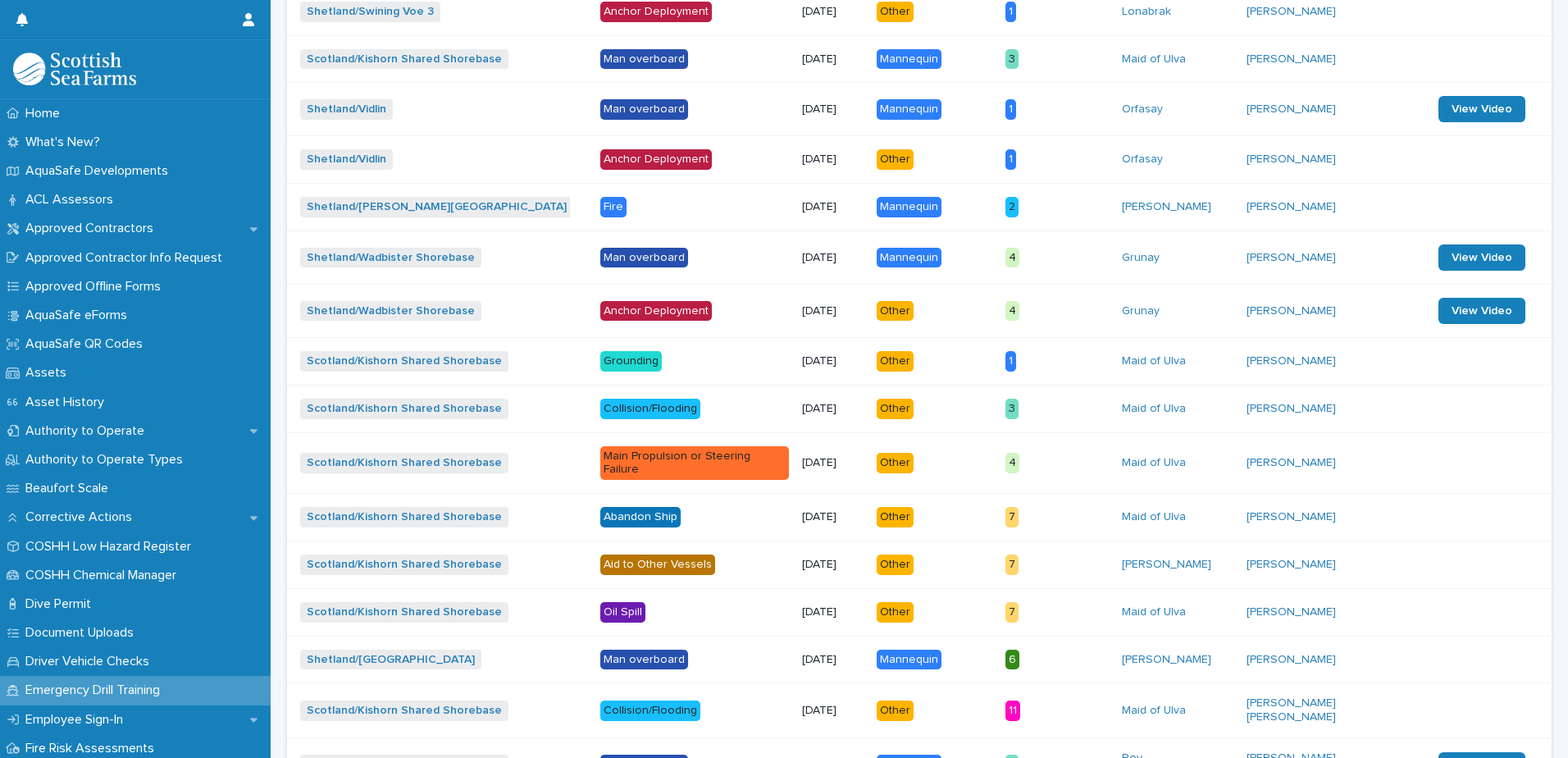
scroll to position [454, 0]
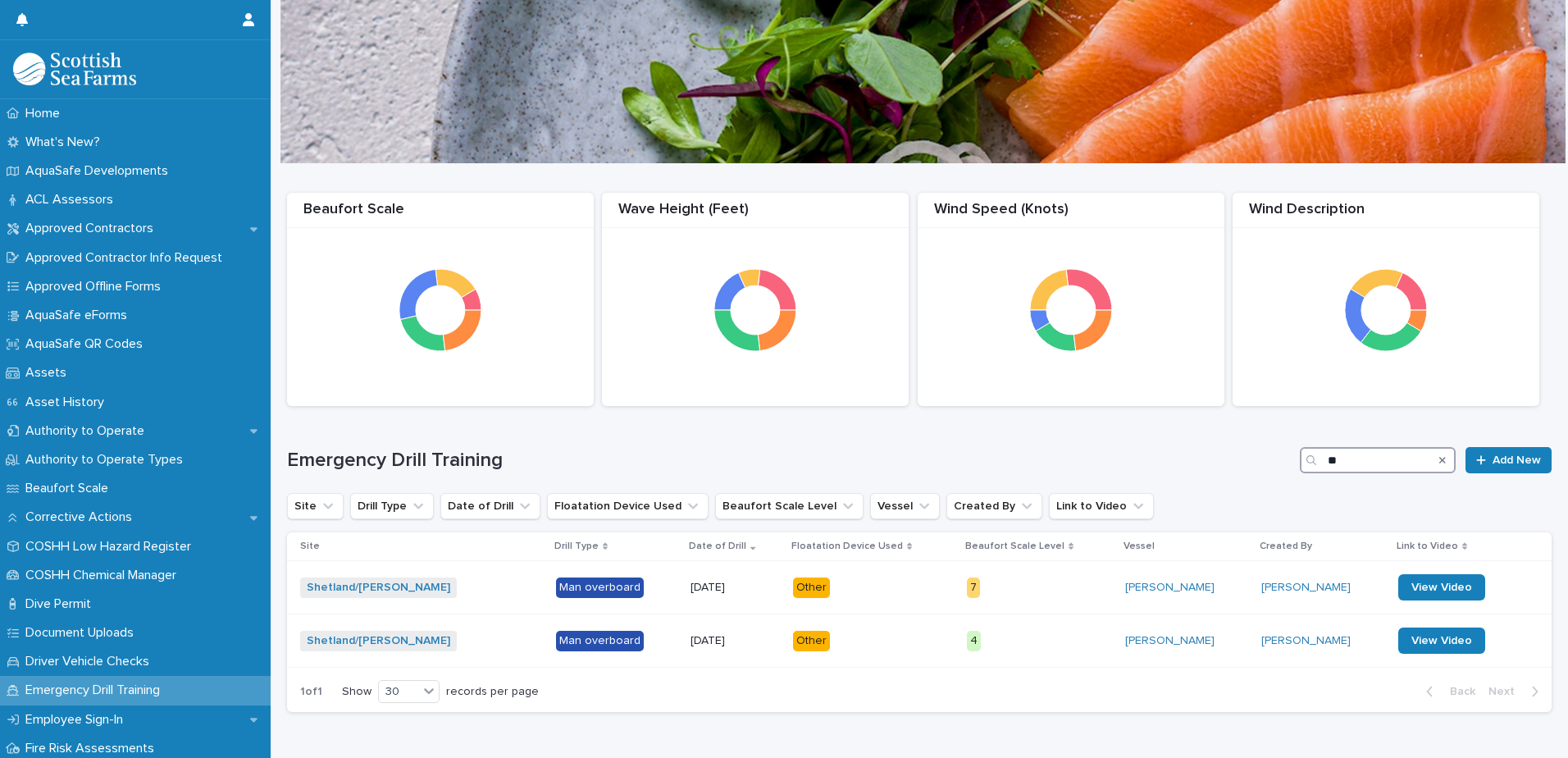
type input "*"
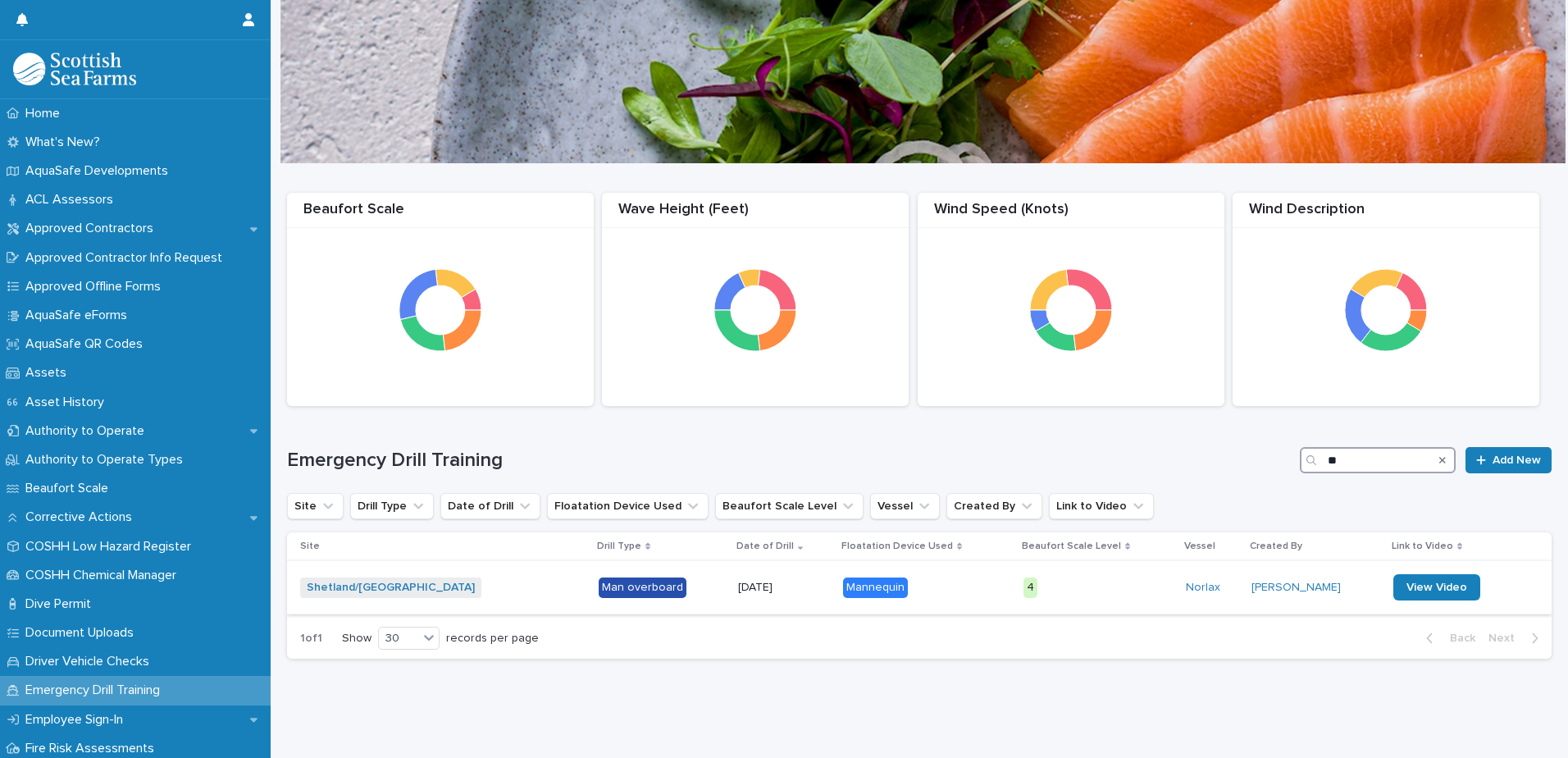
type input "*"
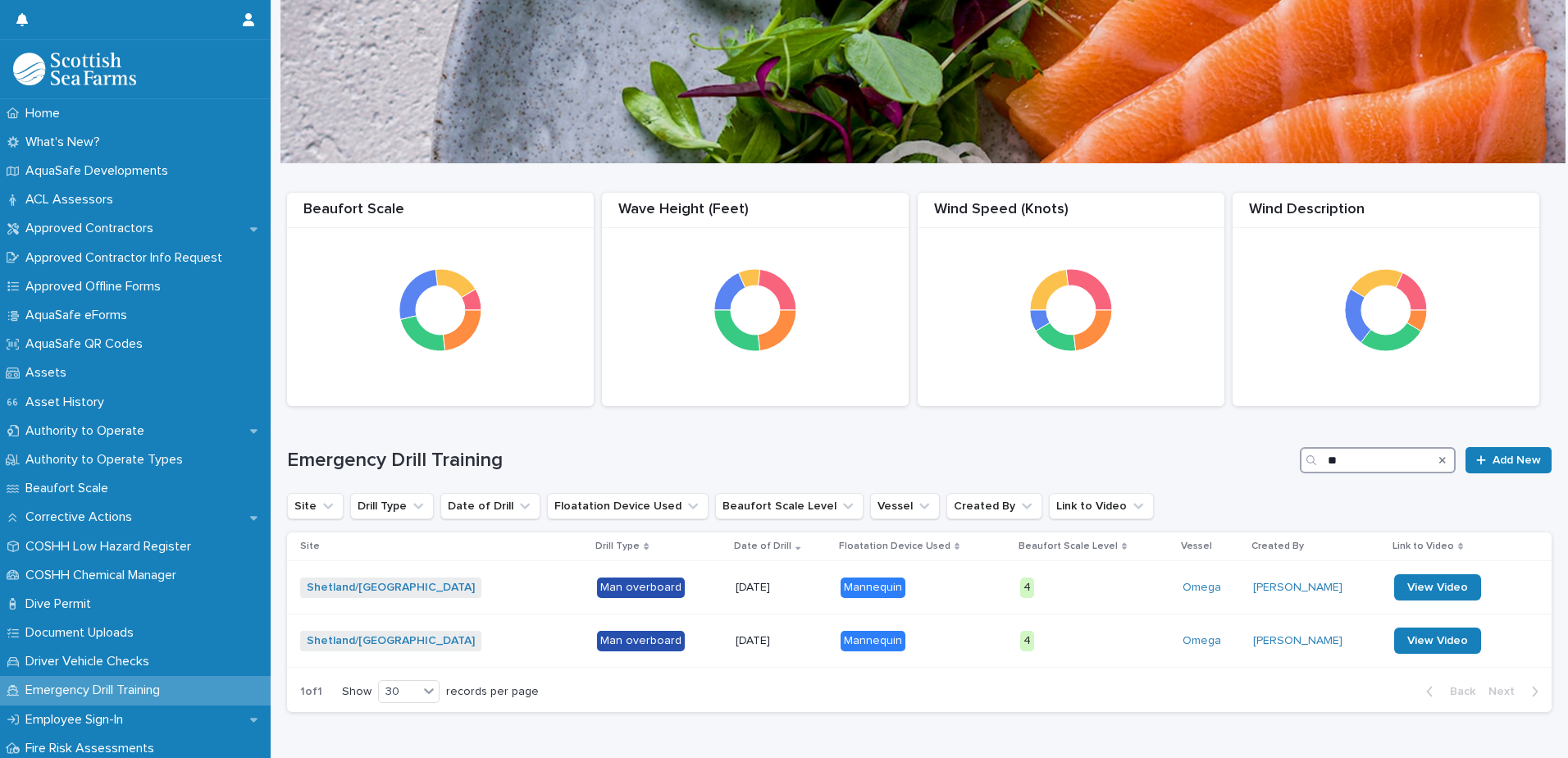
type input "*"
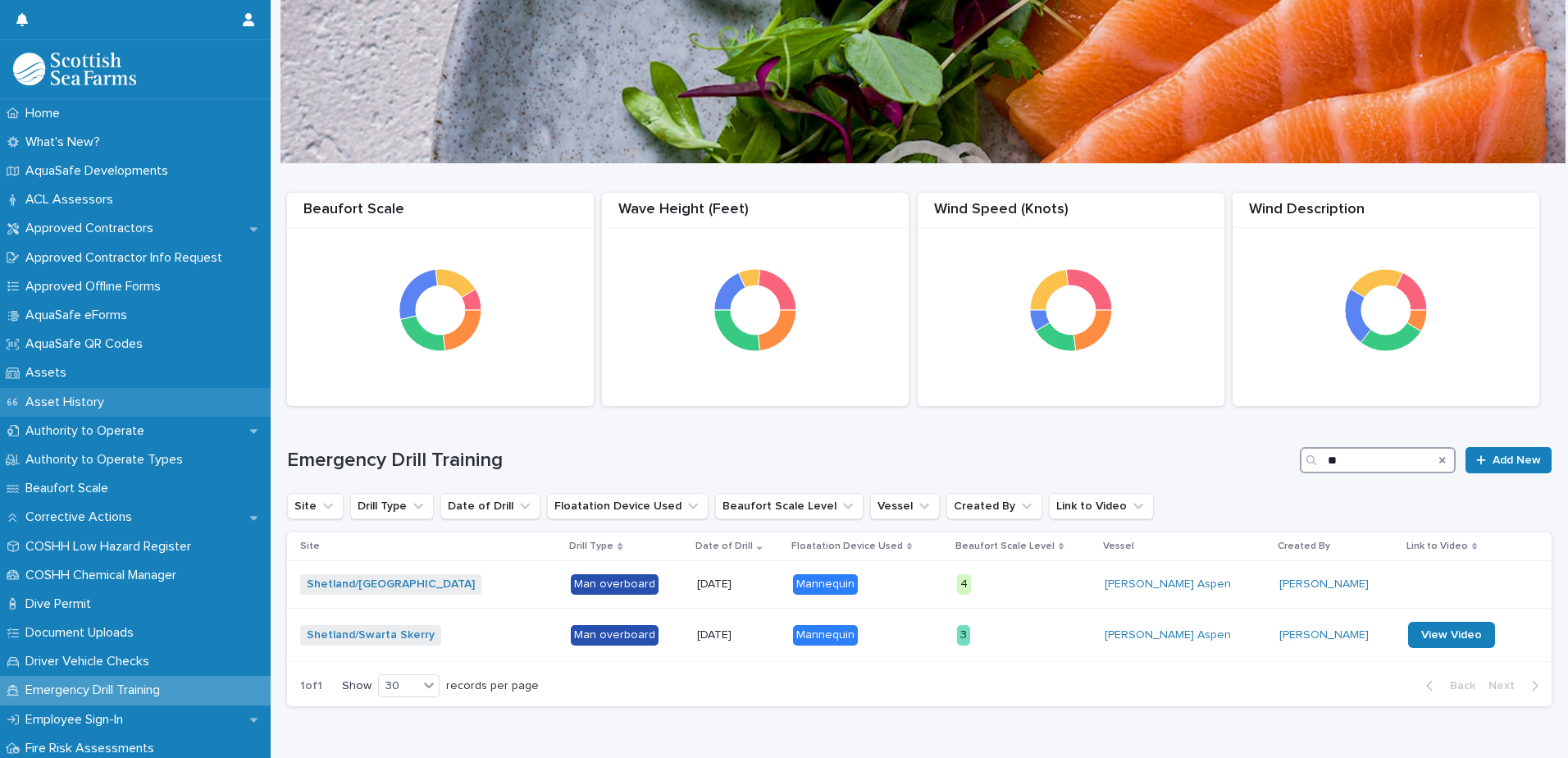
type input "*"
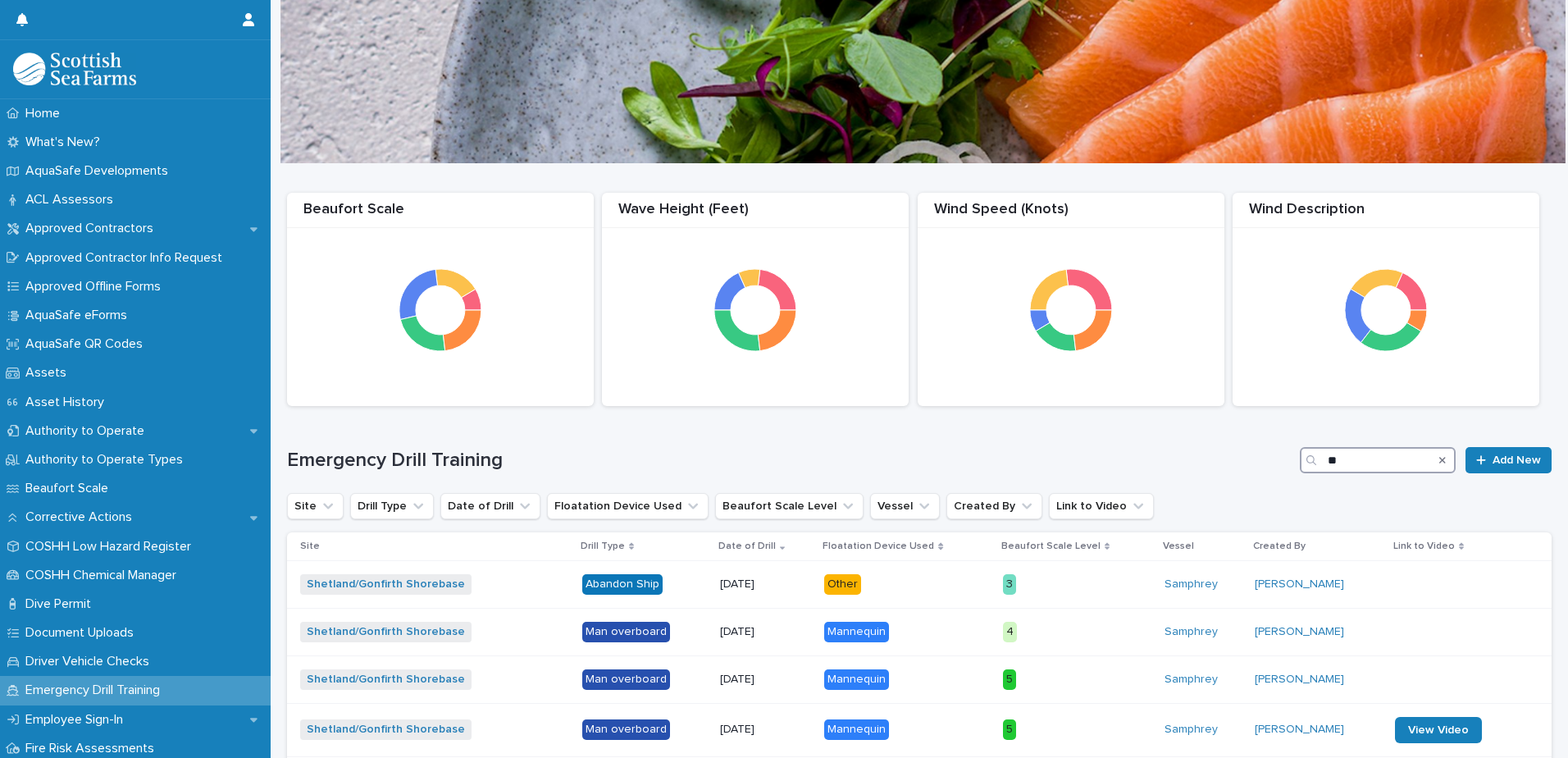
type input "*"
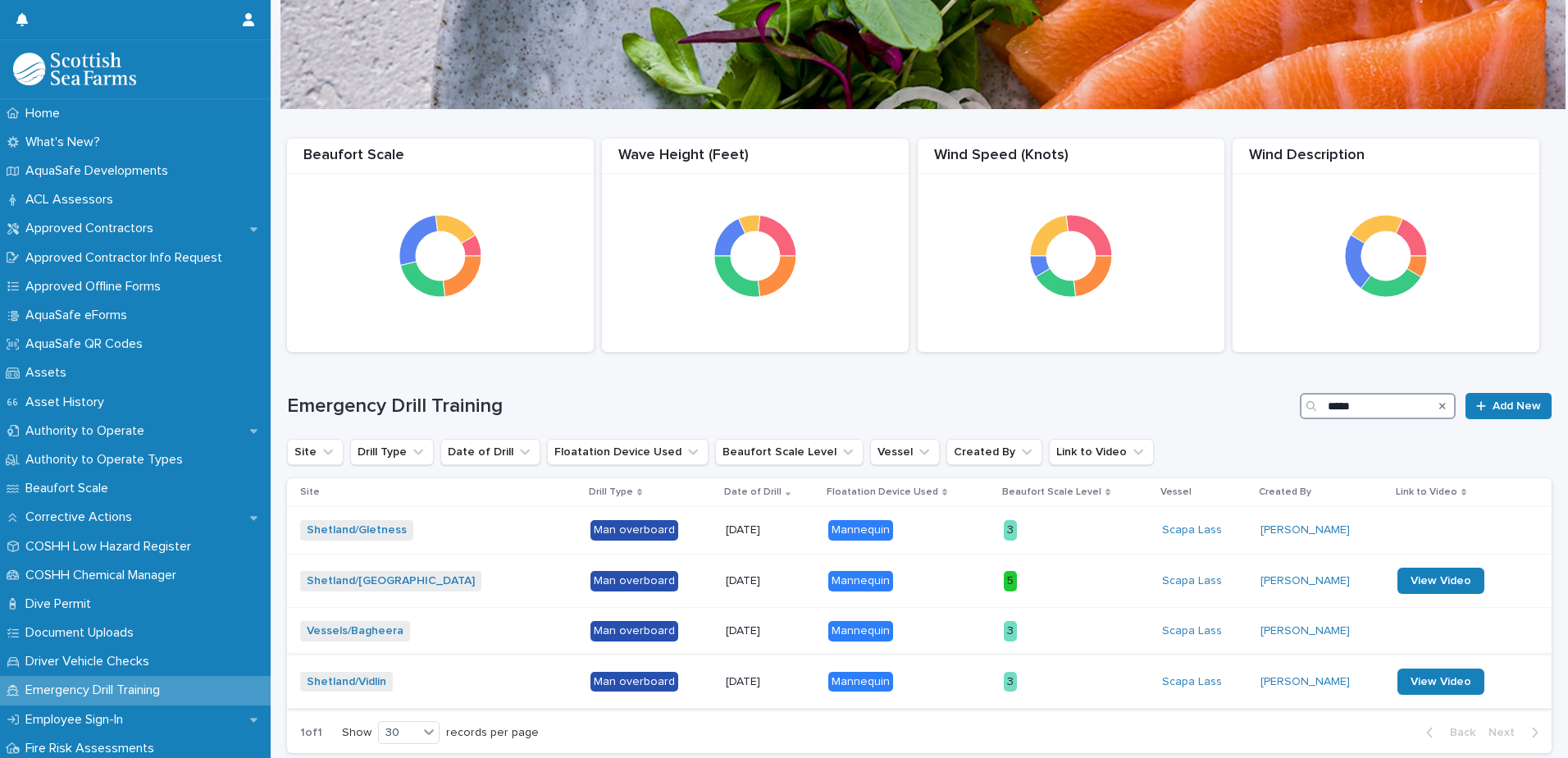
scroll to position [157, 0]
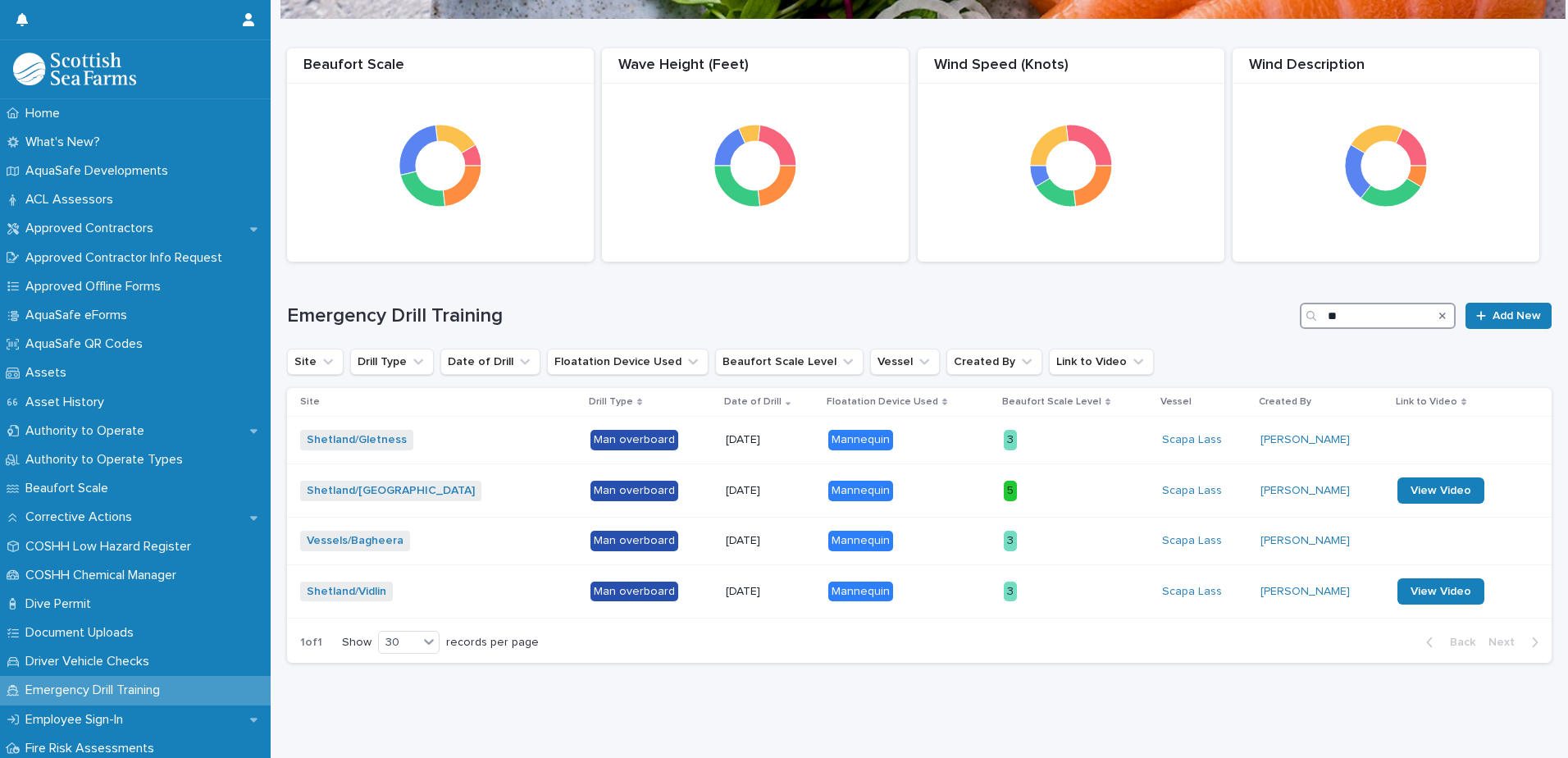
type input "*"
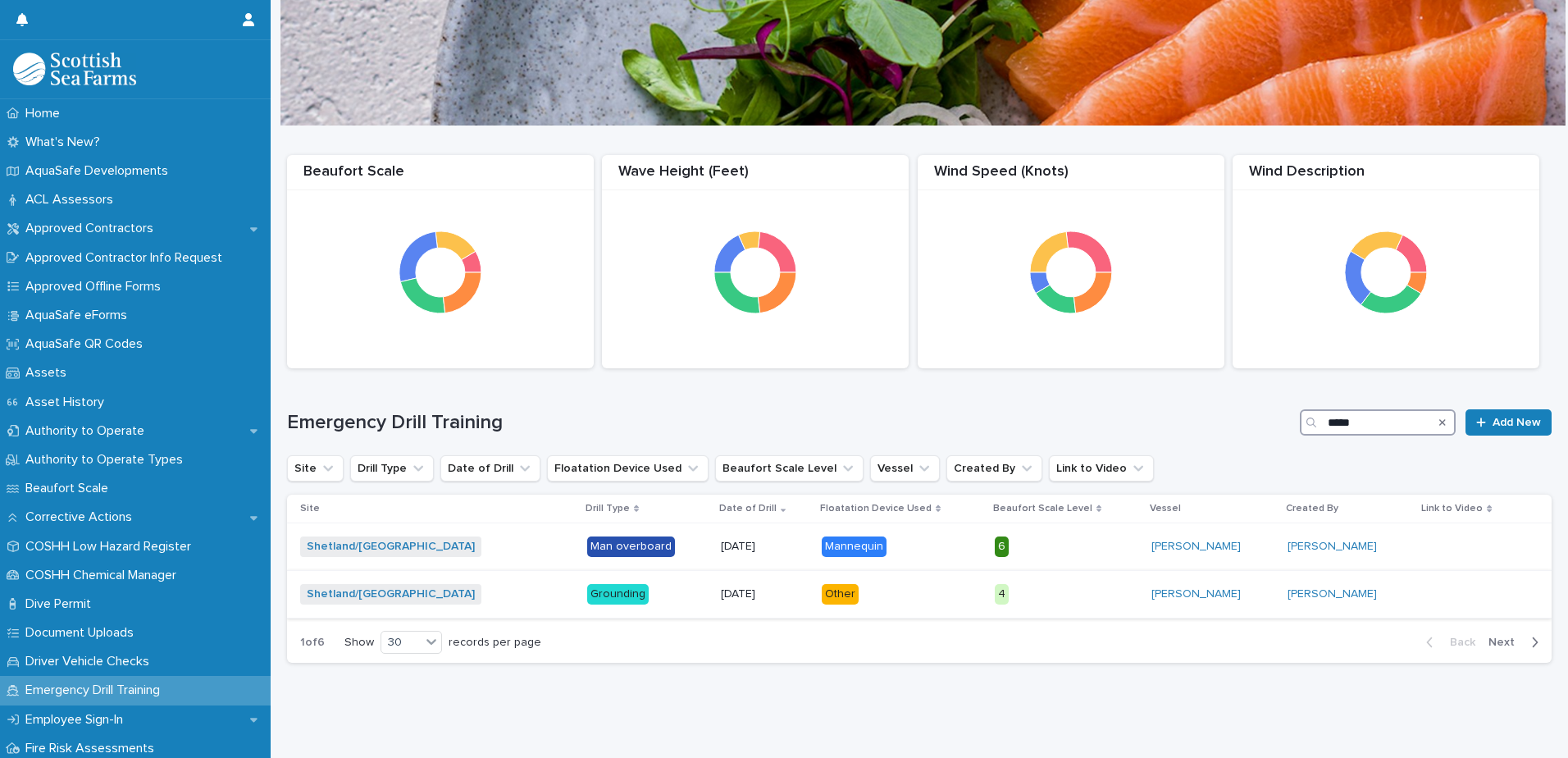
scroll to position [104, 0]
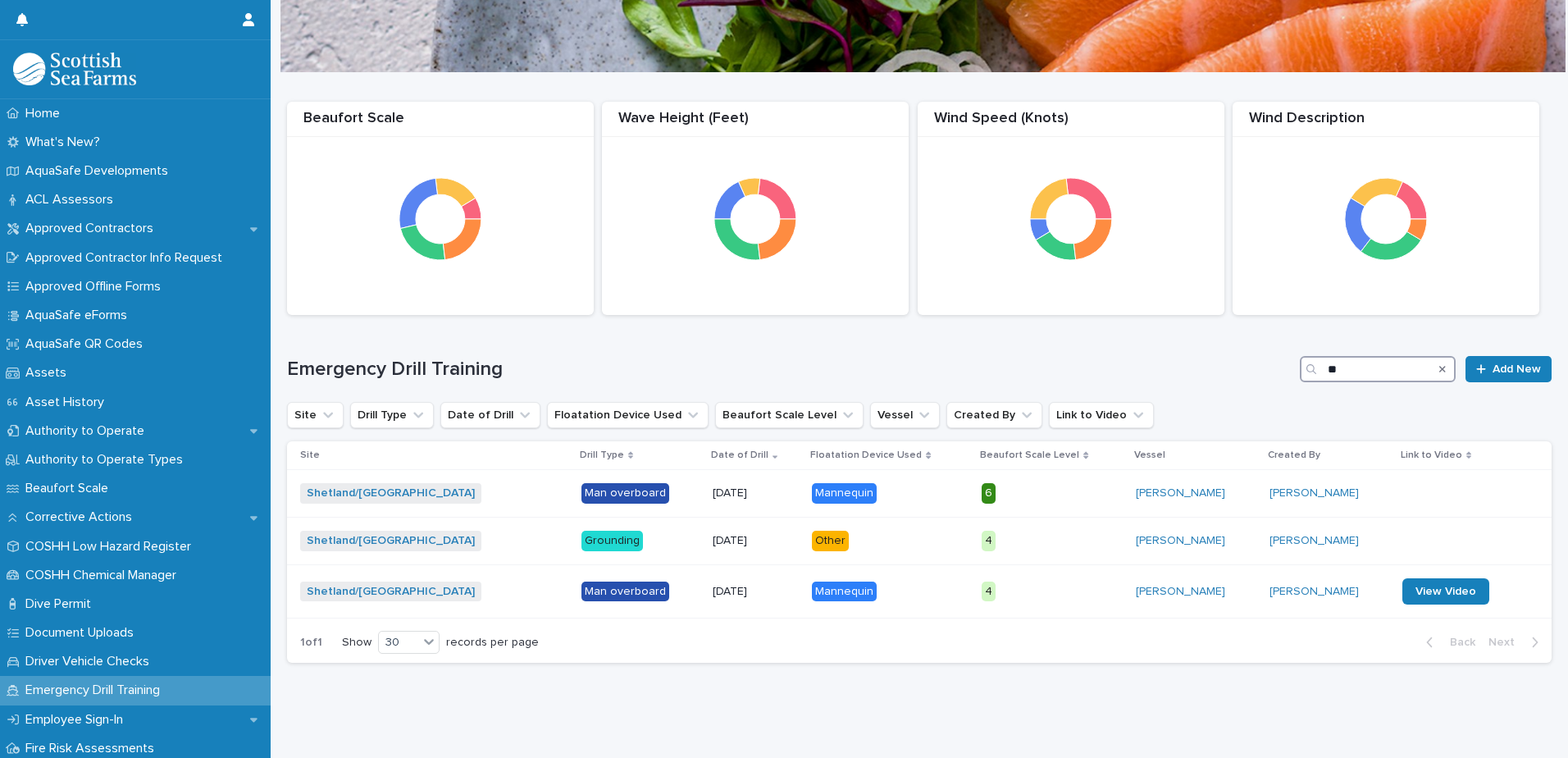
type input "*"
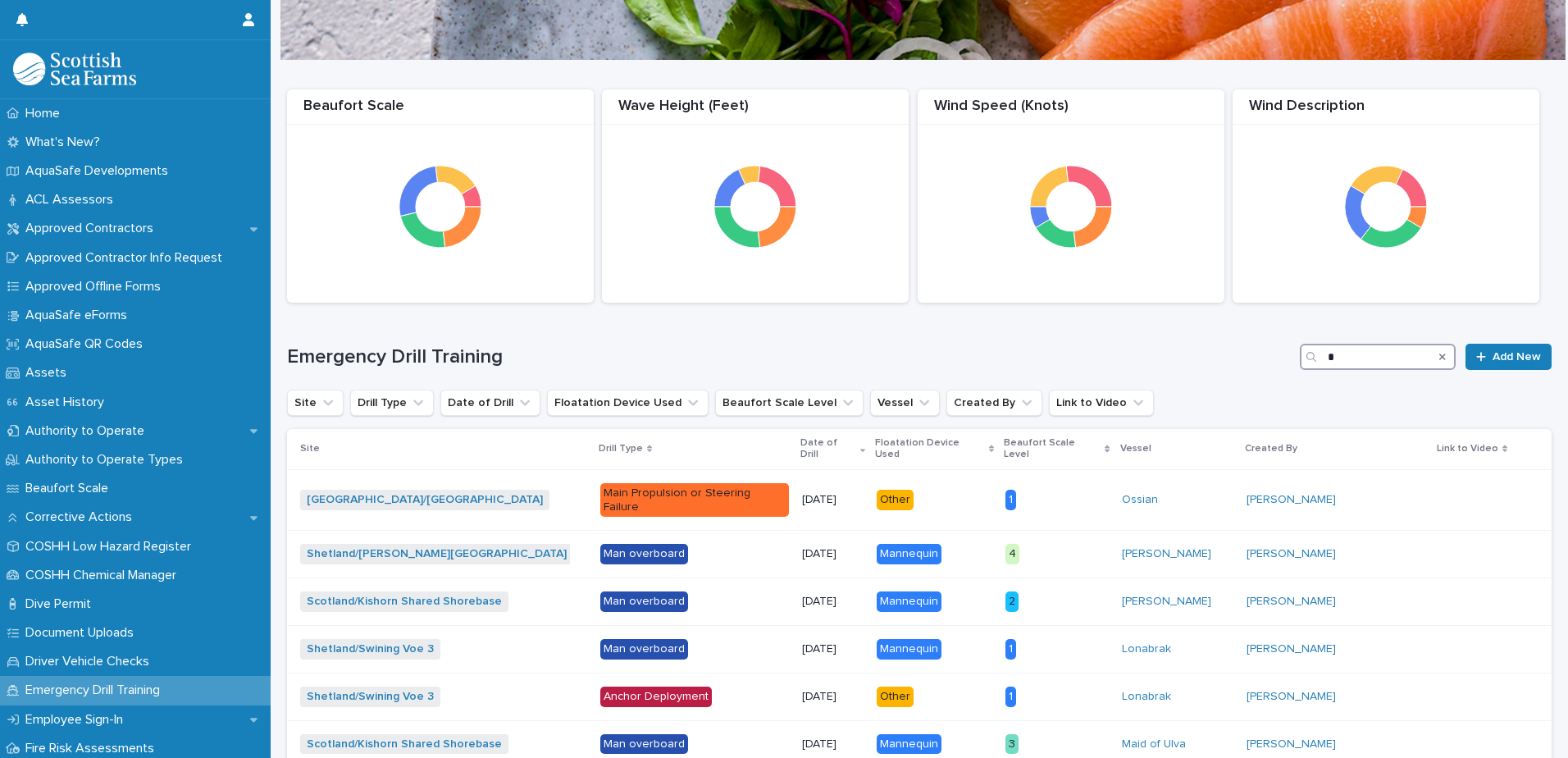
scroll to position [157, 0]
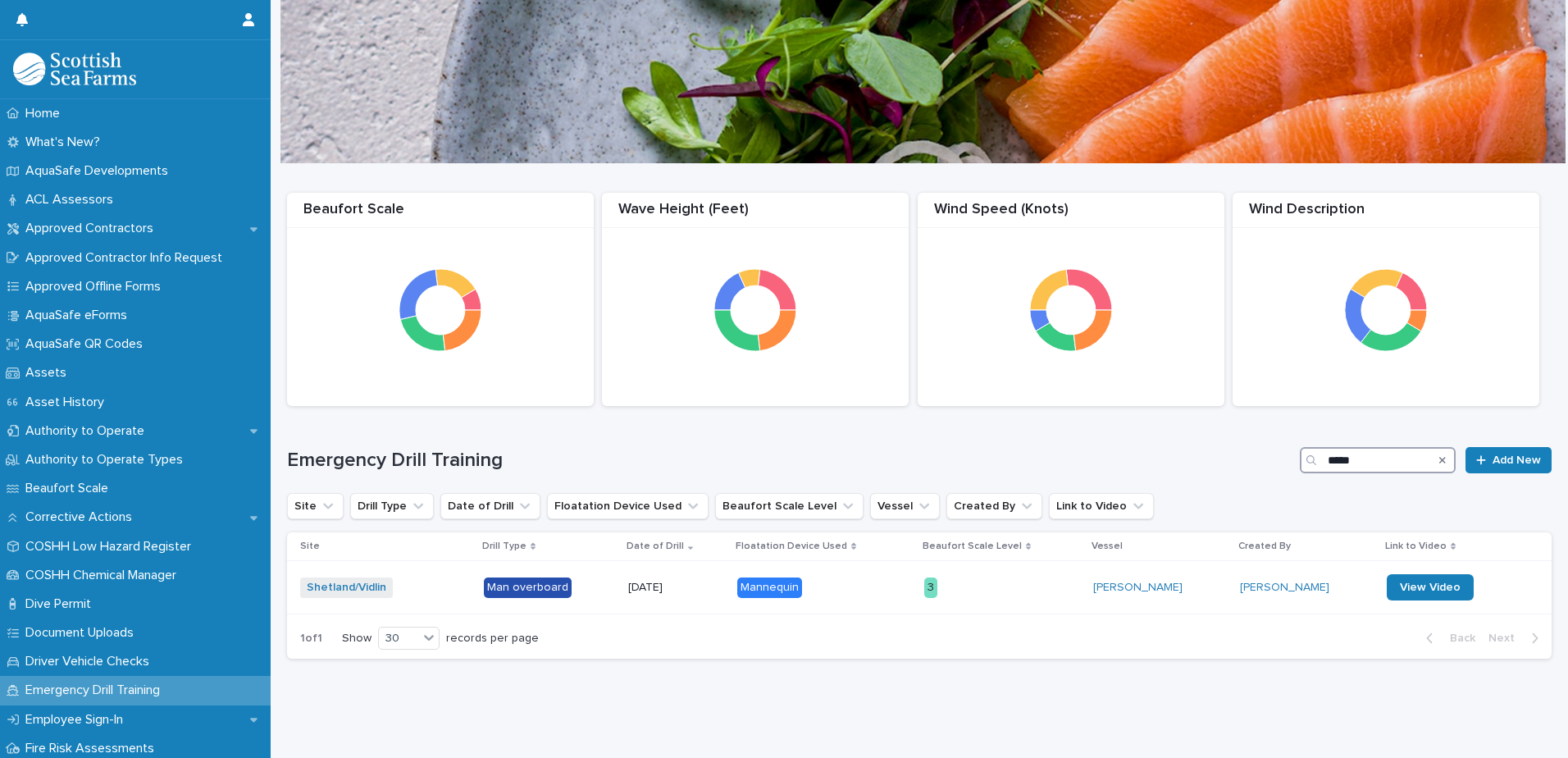
scroll to position [12, 0]
type input "*****"
click at [1400, 582] on span "View Video" at bounding box center [1430, 587] width 60 height 12
drag, startPoint x: 1352, startPoint y: 456, endPoint x: 1295, endPoint y: 451, distance: 57.2
click at [1300, 451] on div "*****" at bounding box center [1377, 460] width 156 height 27
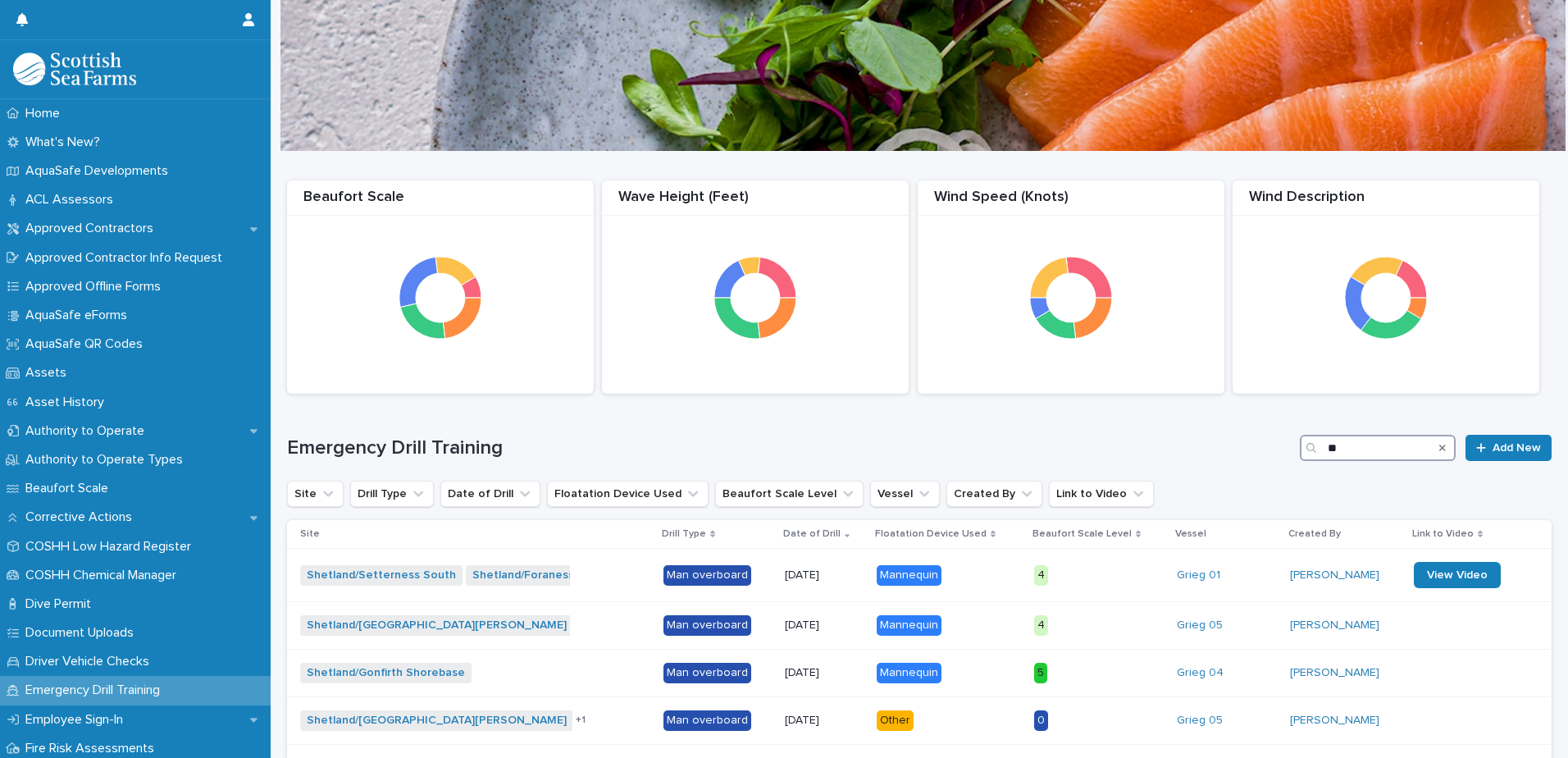
type input "*"
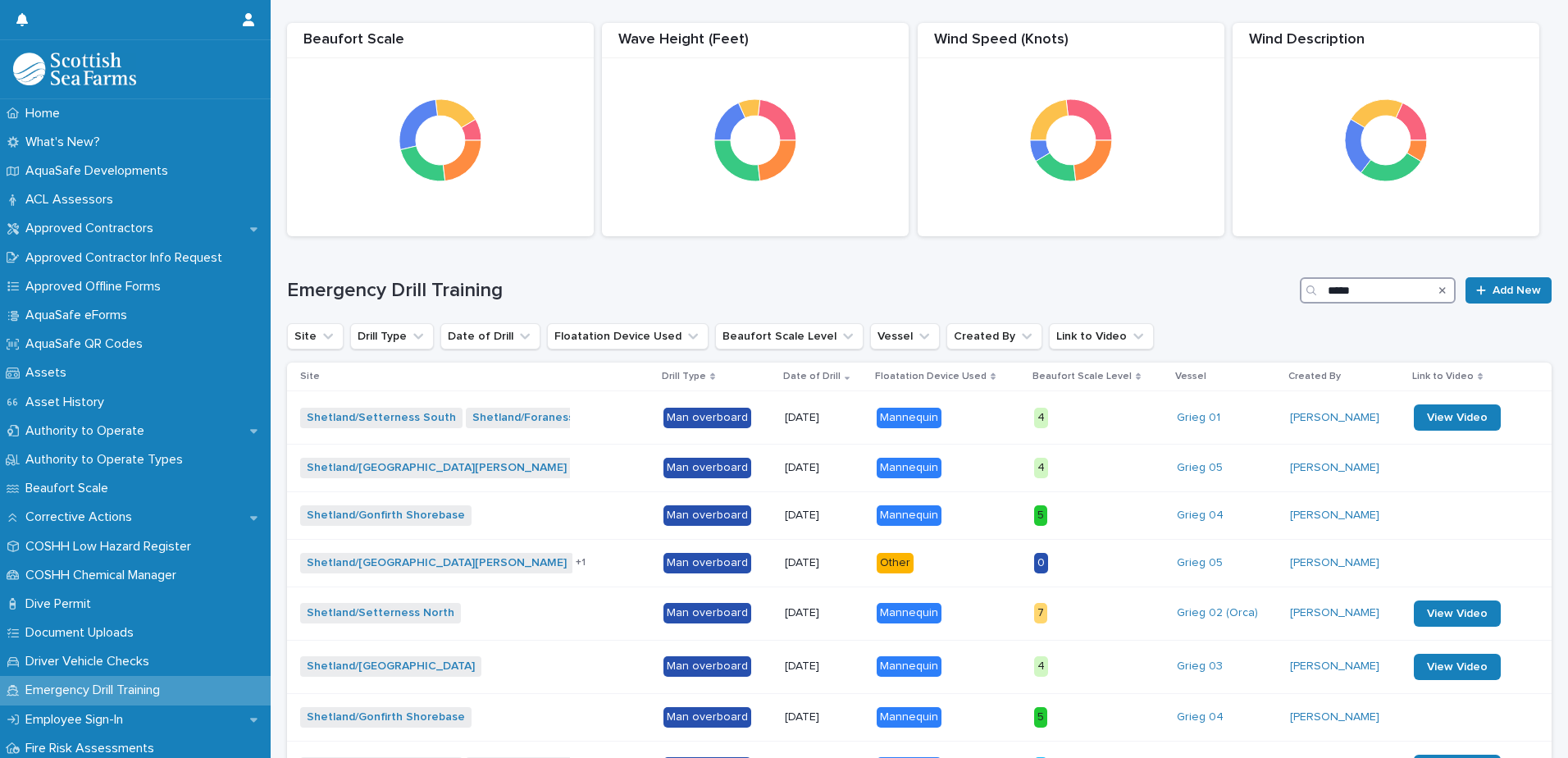
scroll to position [340, 0]
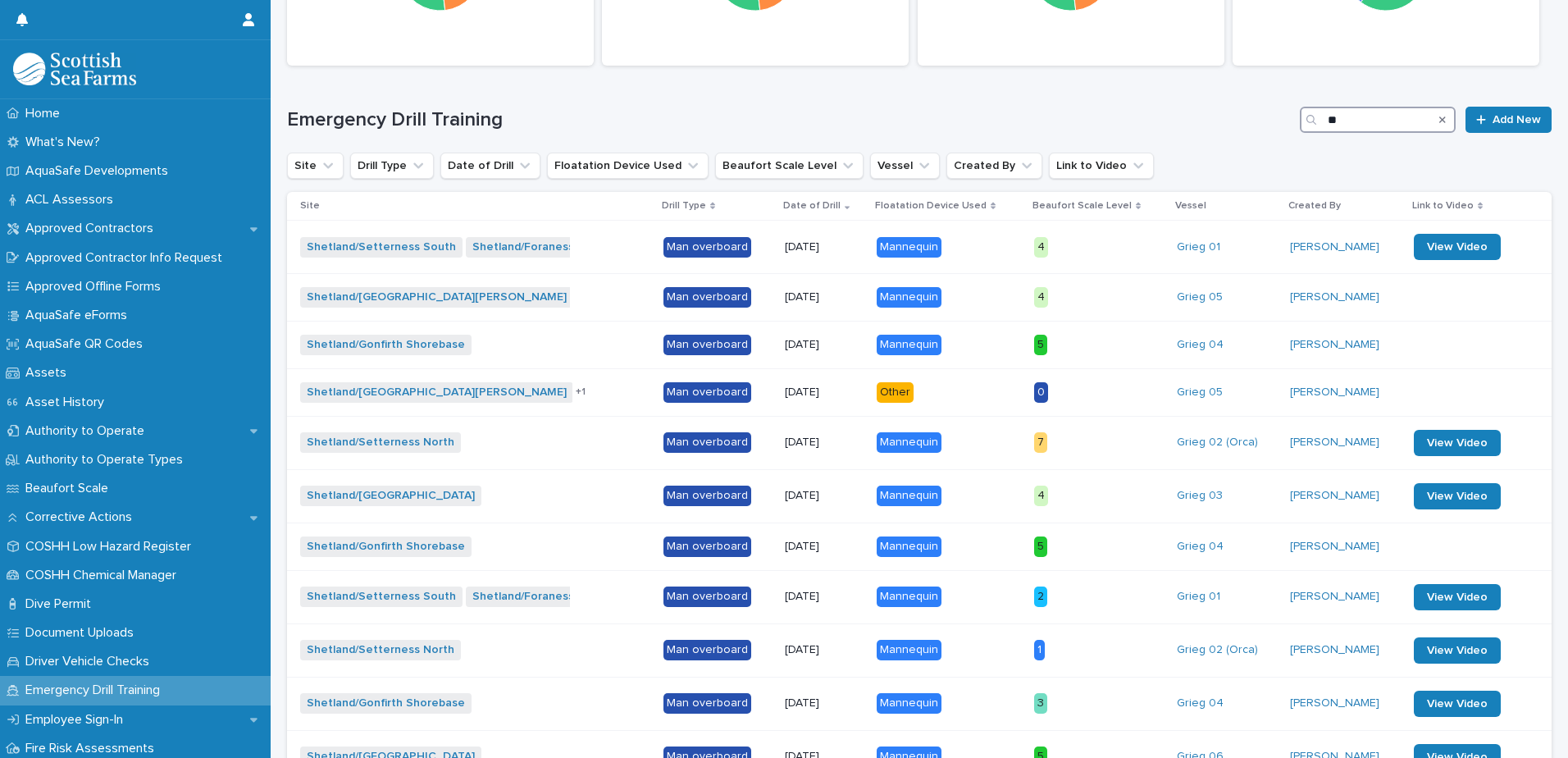
type input "*"
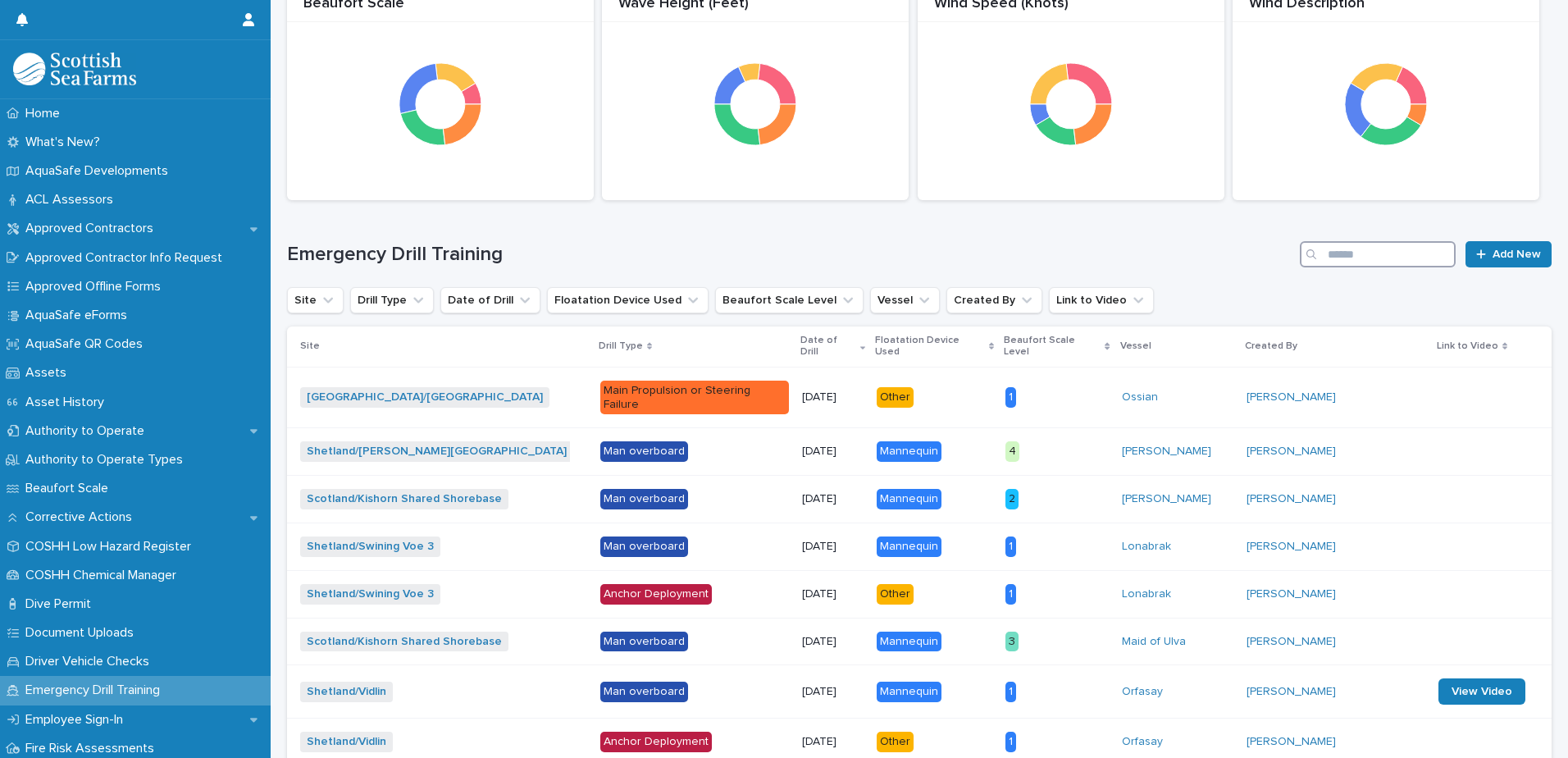
scroll to position [30, 0]
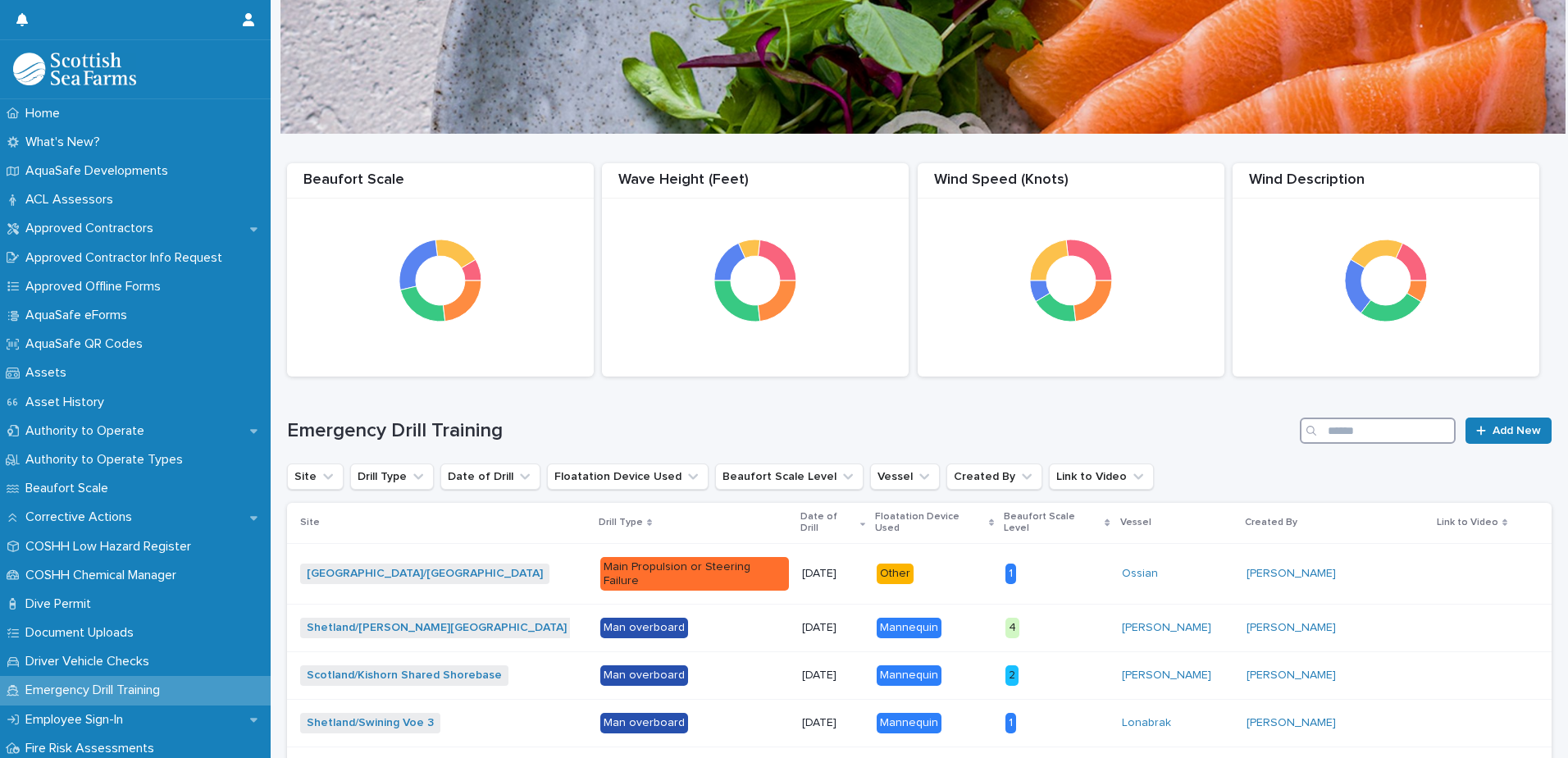
drag, startPoint x: 1323, startPoint y: 442, endPoint x: 1330, endPoint y: 437, distance: 8.6
click at [1323, 442] on input "Search" at bounding box center [1377, 431] width 156 height 27
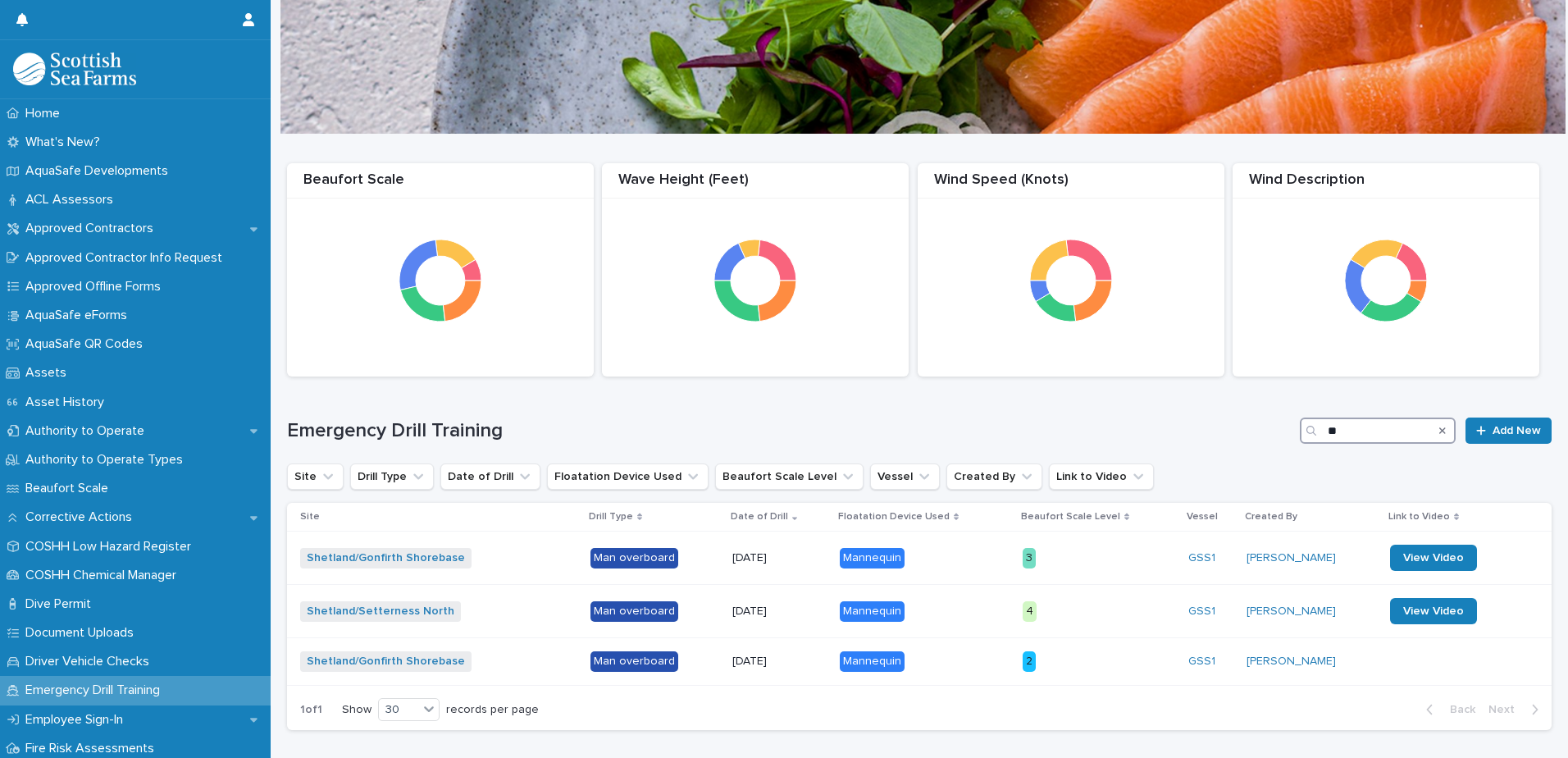
type input "*"
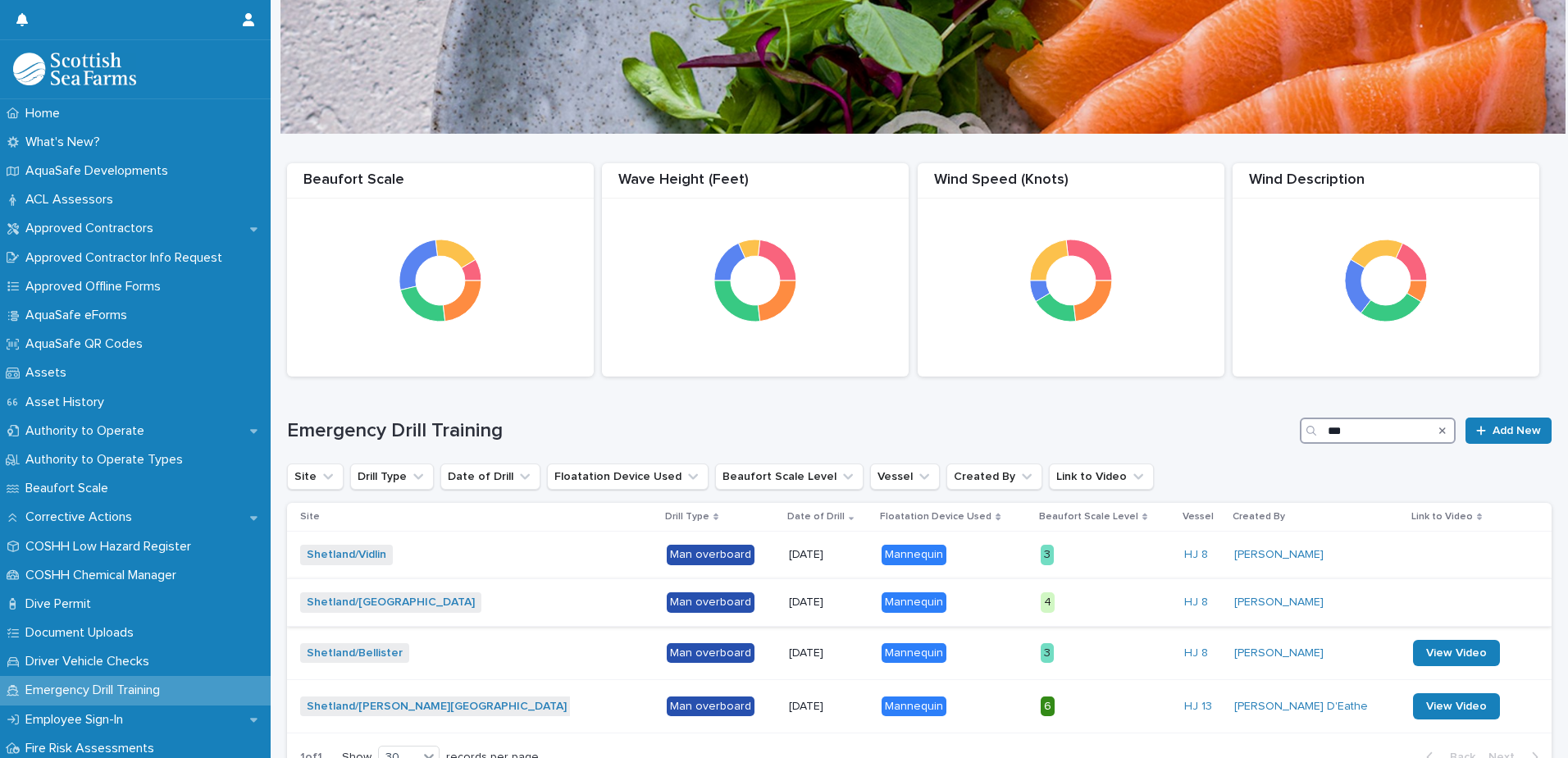
scroll to position [112, 0]
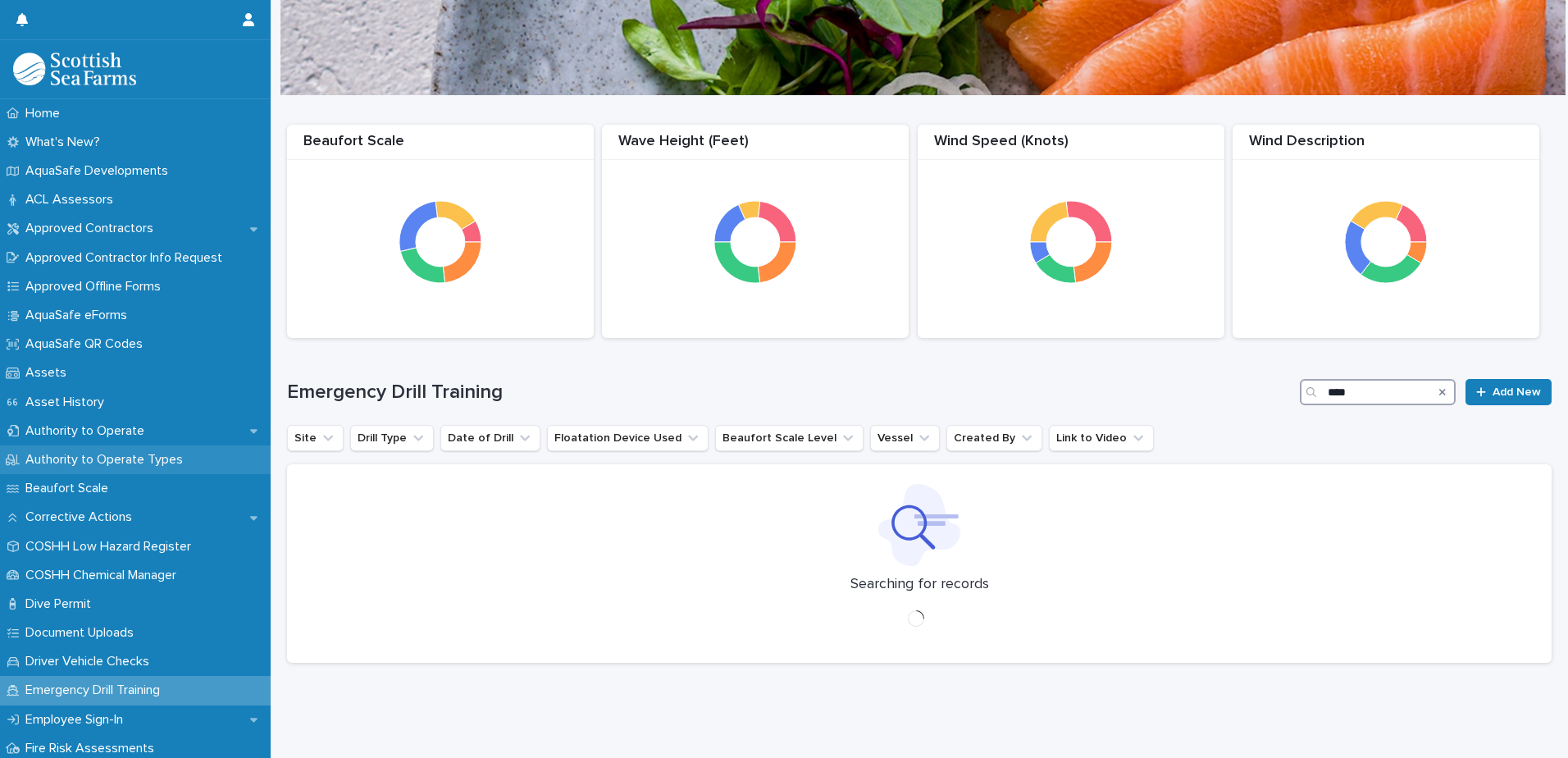
scroll to position [12, 0]
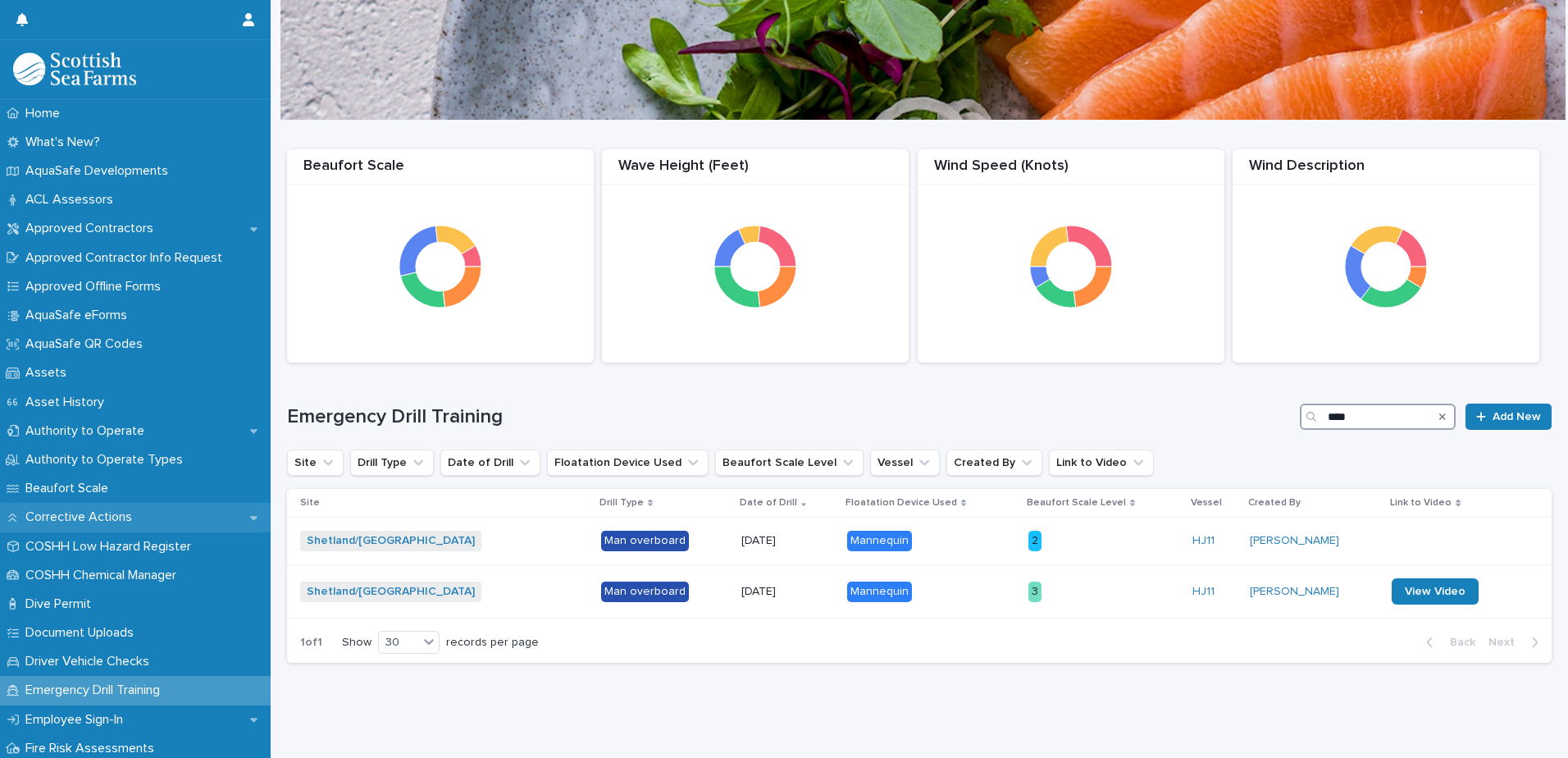
scroll to position [56, 0]
type input "*"
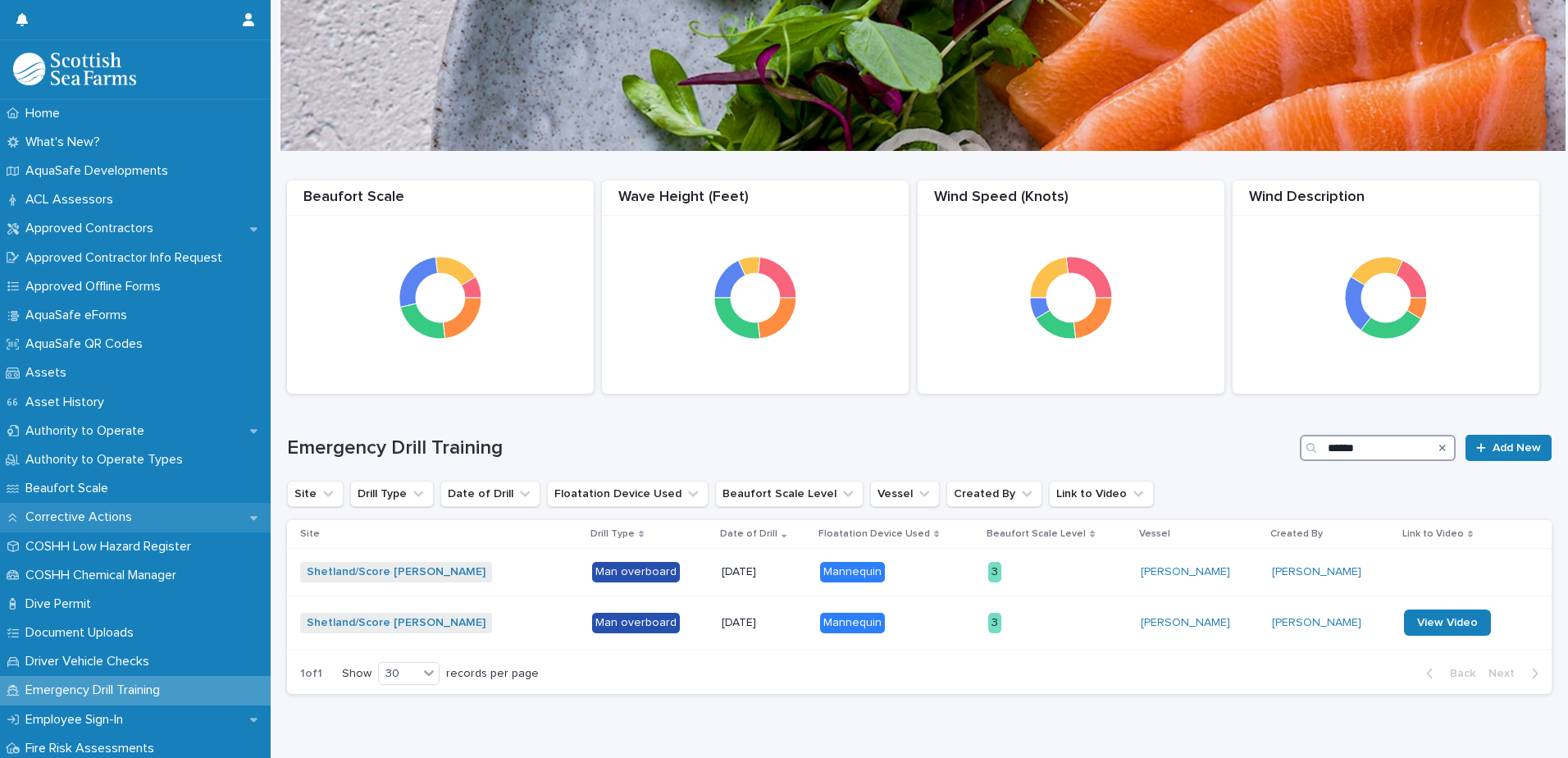
scroll to position [56, 0]
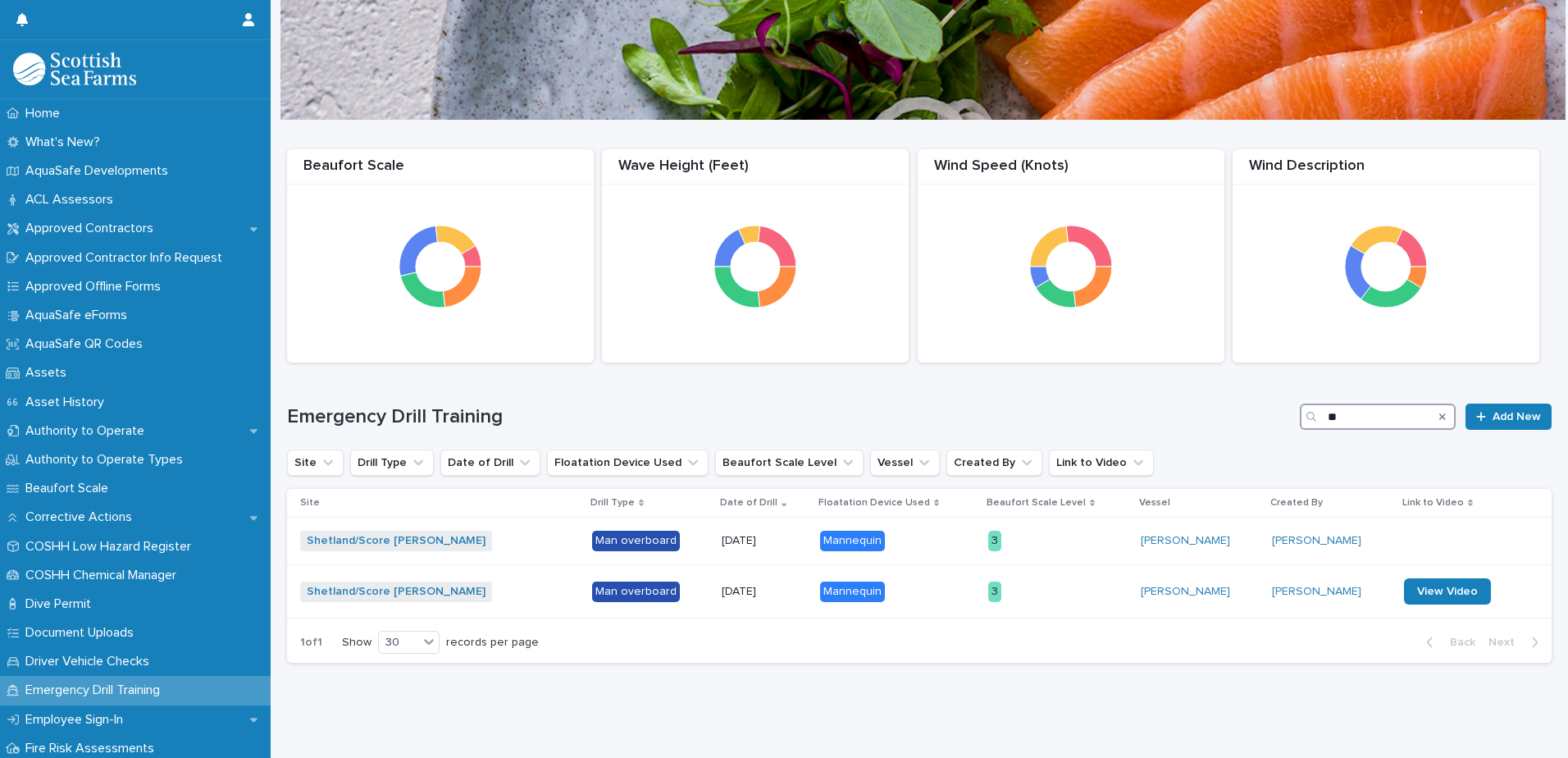
type input "*"
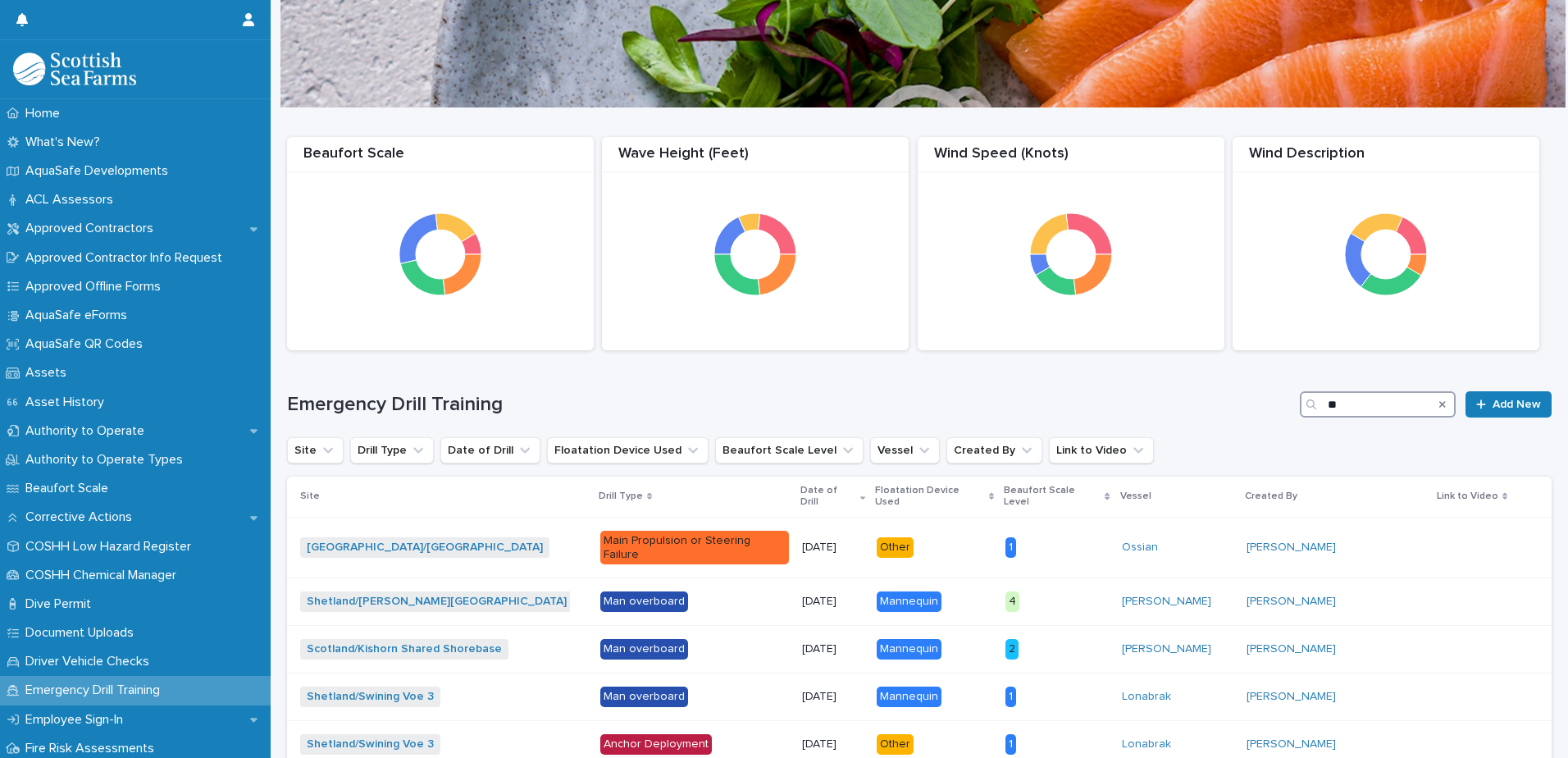
scroll to position [112, 0]
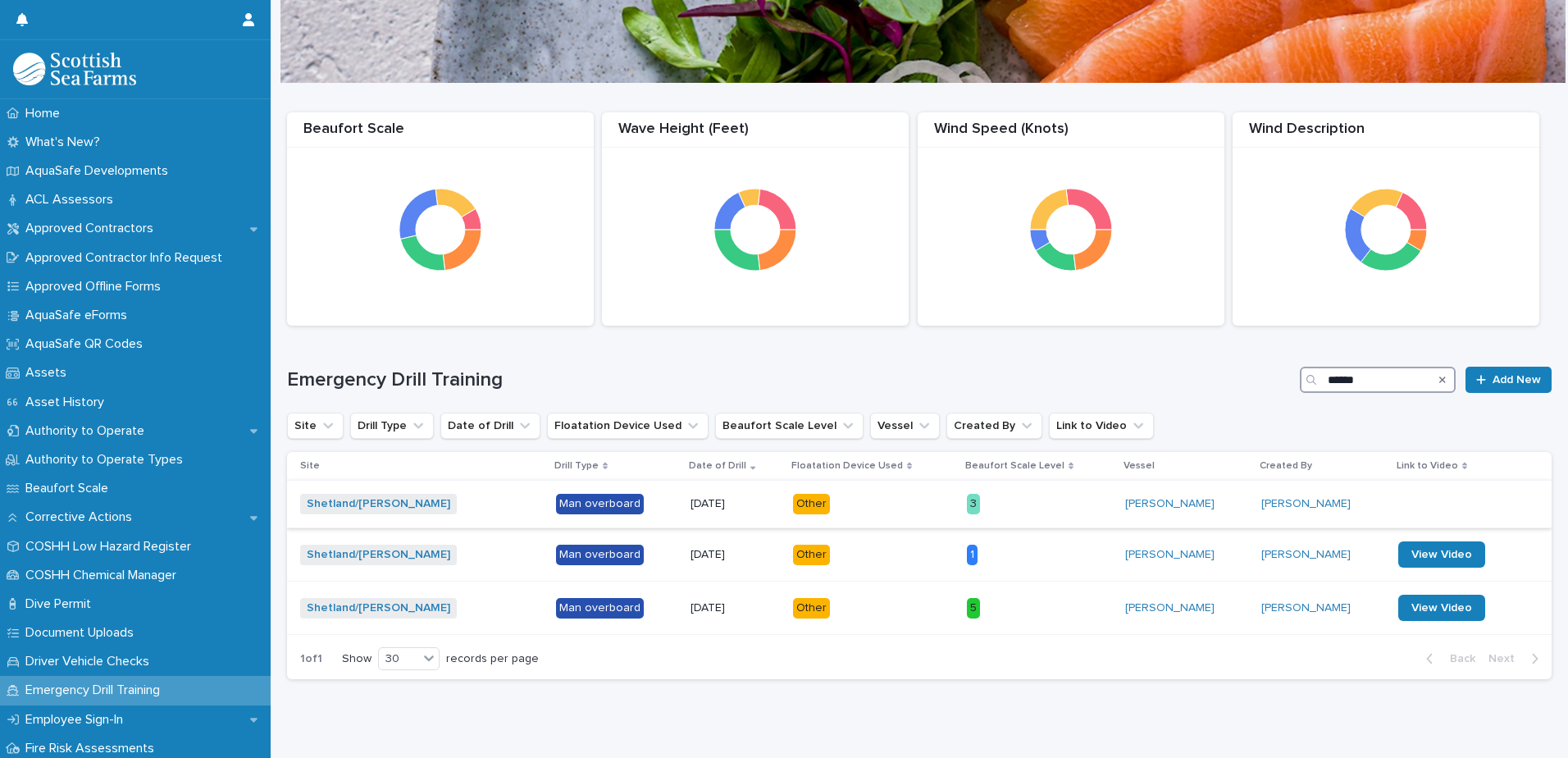
scroll to position [109, 0]
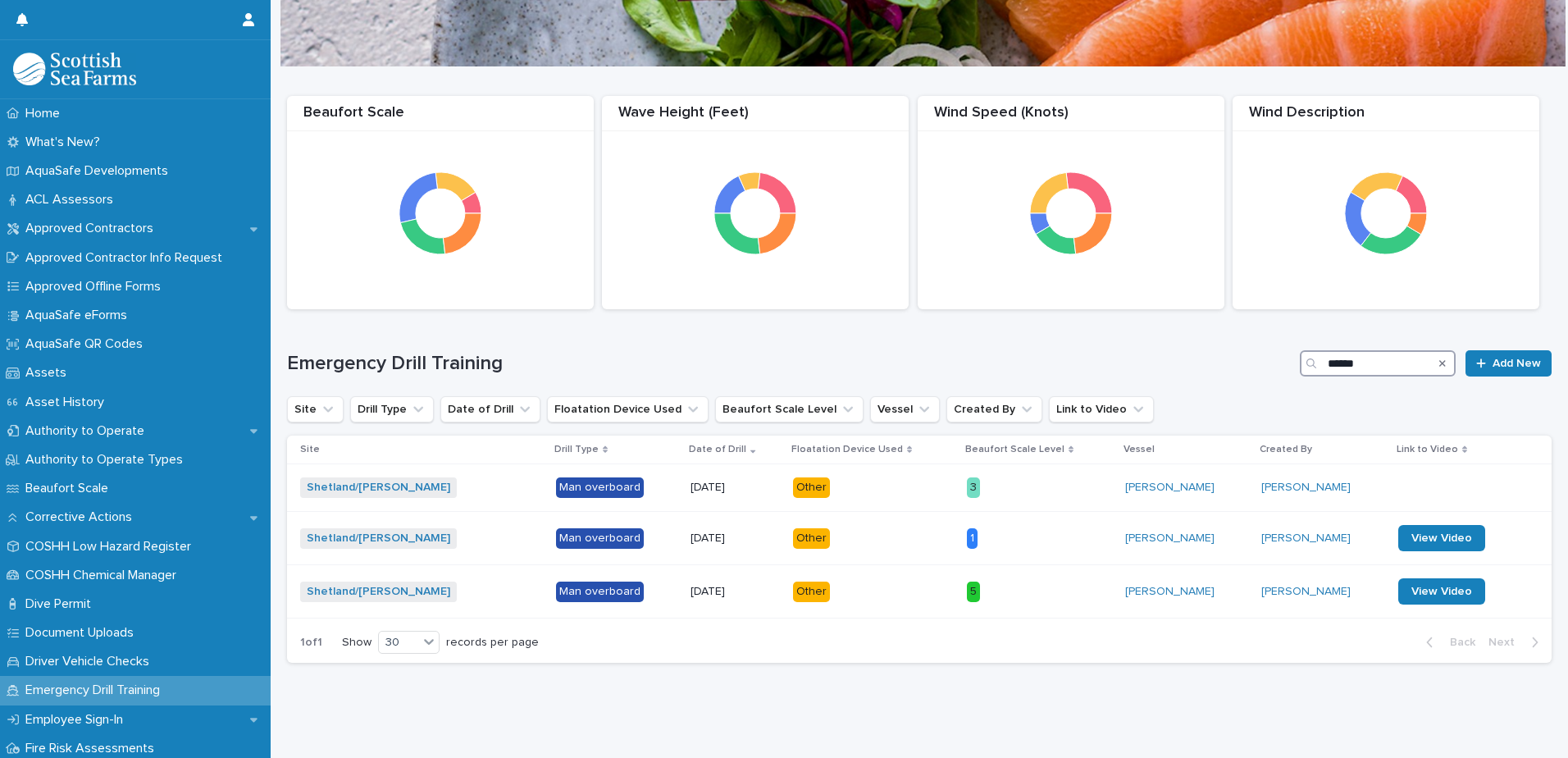
drag, startPoint x: 1355, startPoint y: 349, endPoint x: 1314, endPoint y: 350, distance: 41.0
click at [1314, 350] on div "******" at bounding box center [1377, 364] width 156 height 27
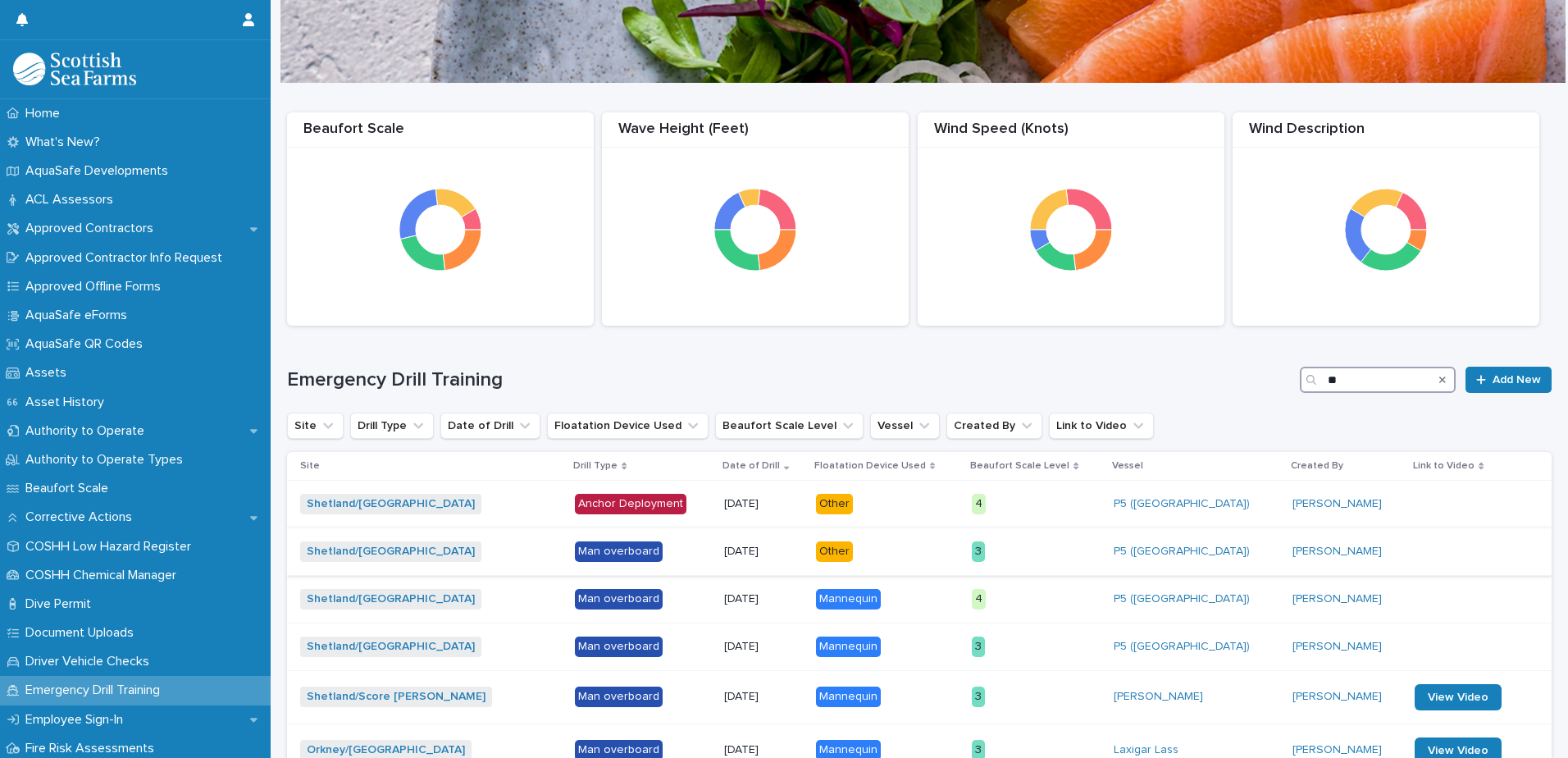
scroll to position [112, 0]
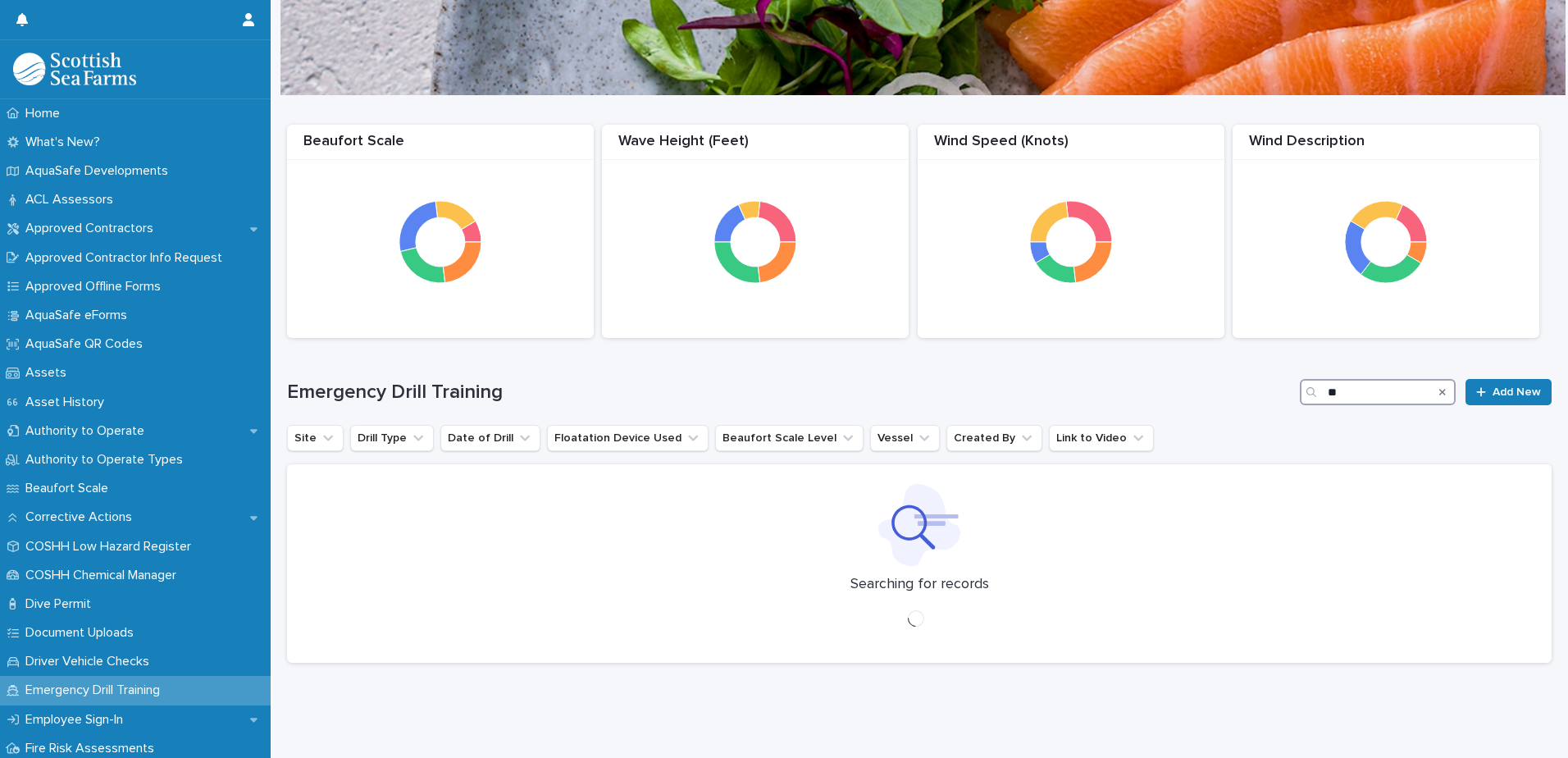
scroll to position [112, 0]
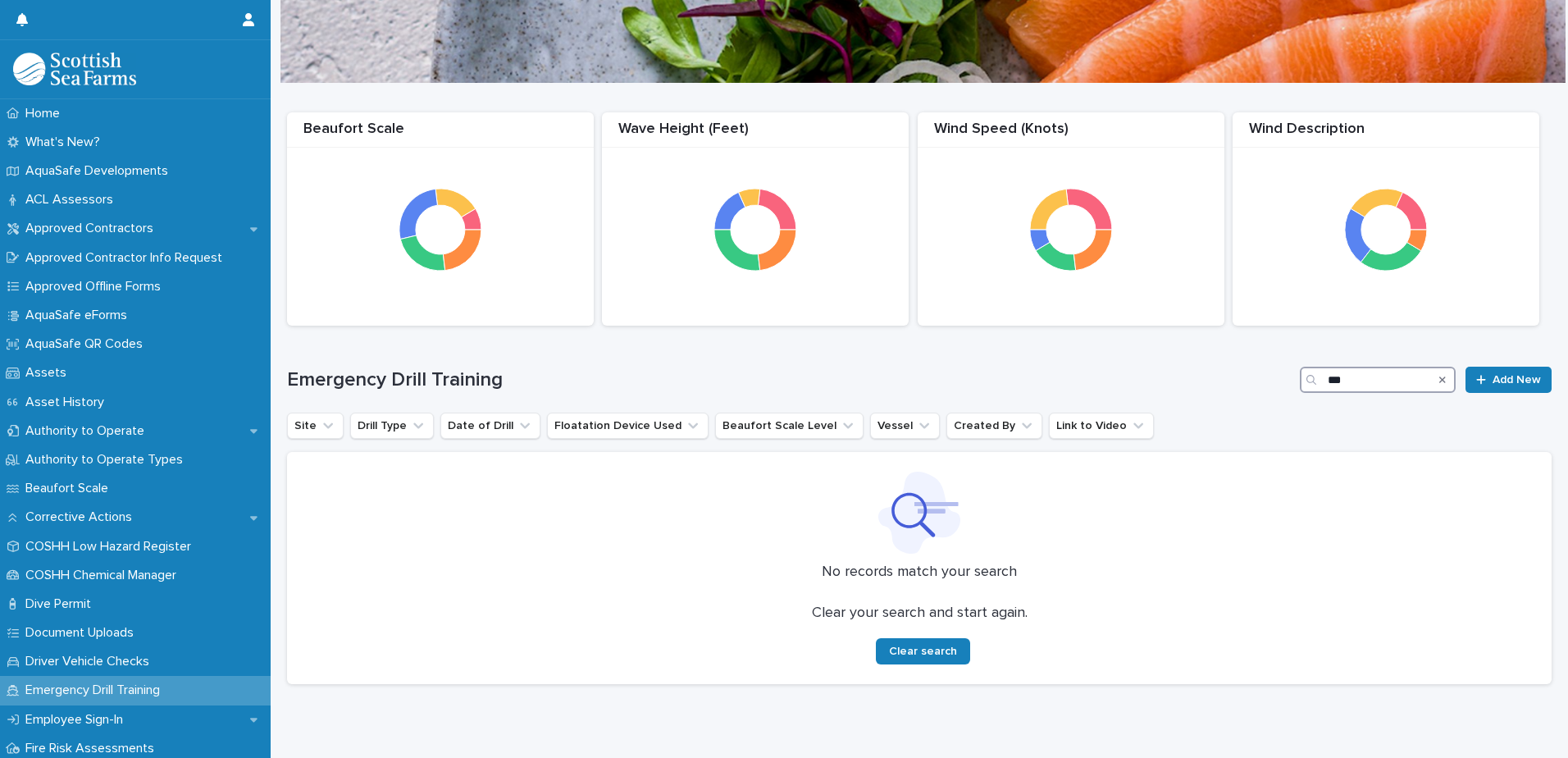
scroll to position [112, 0]
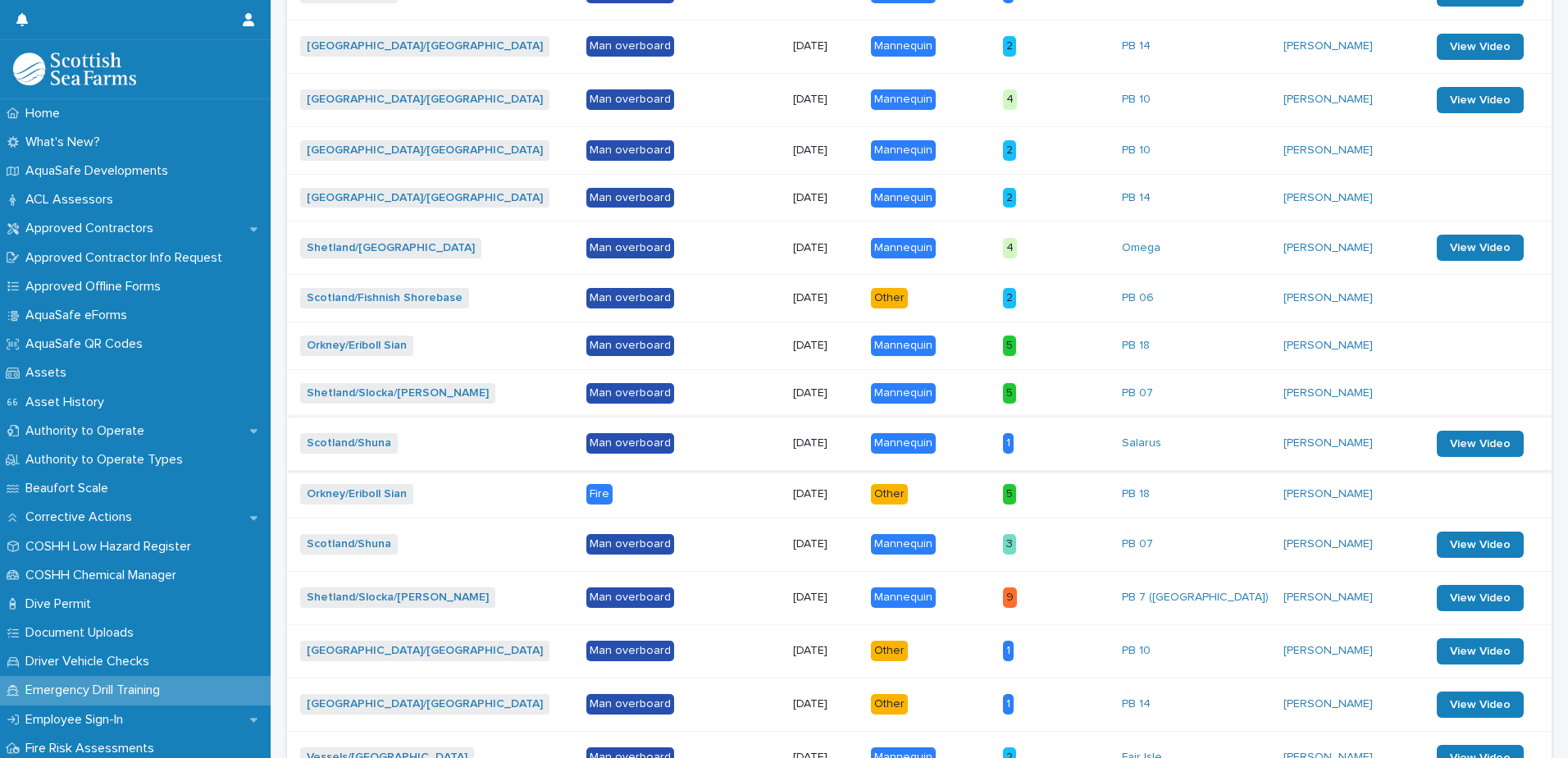
scroll to position [932, 0]
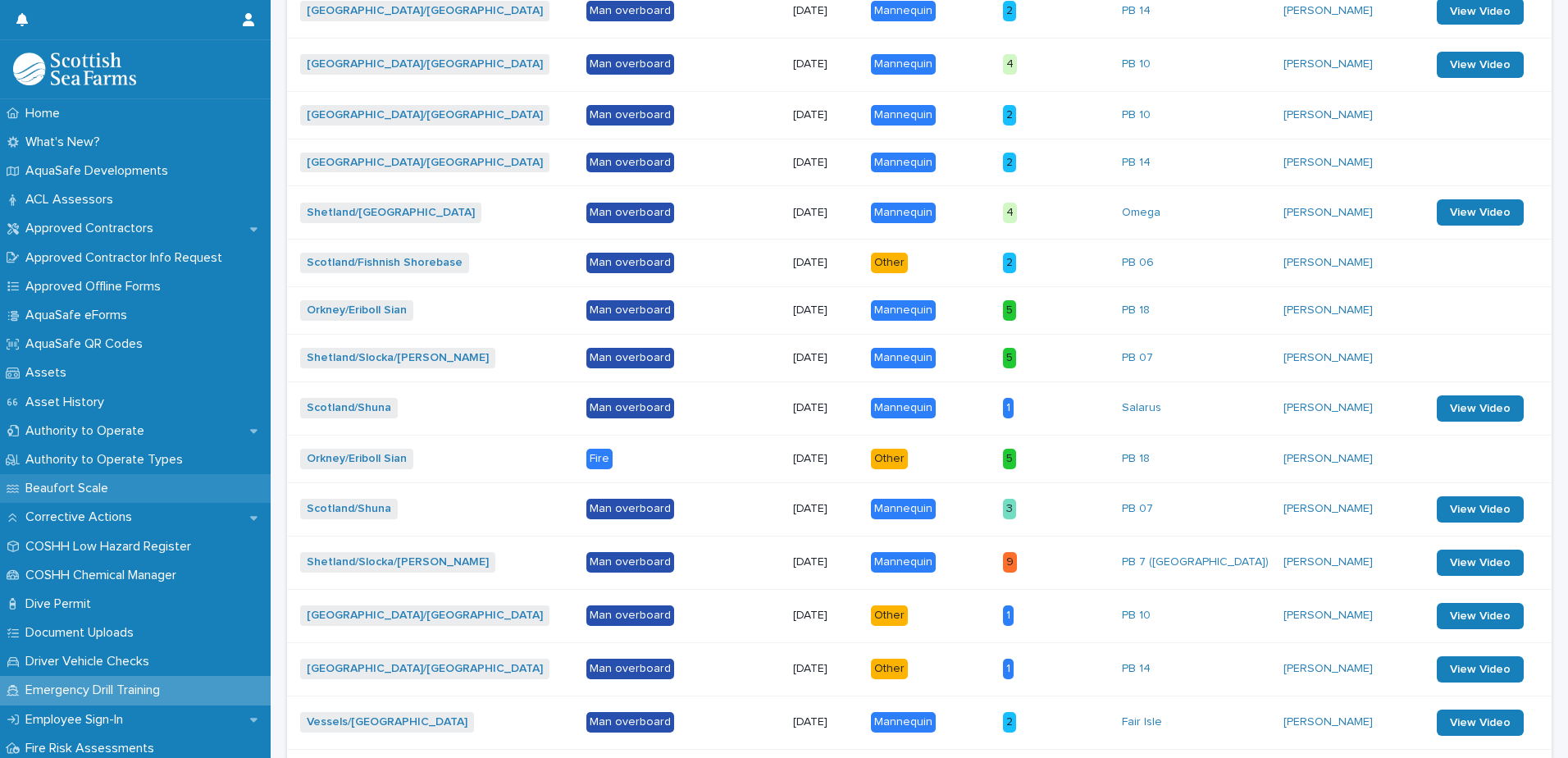
type input "**"
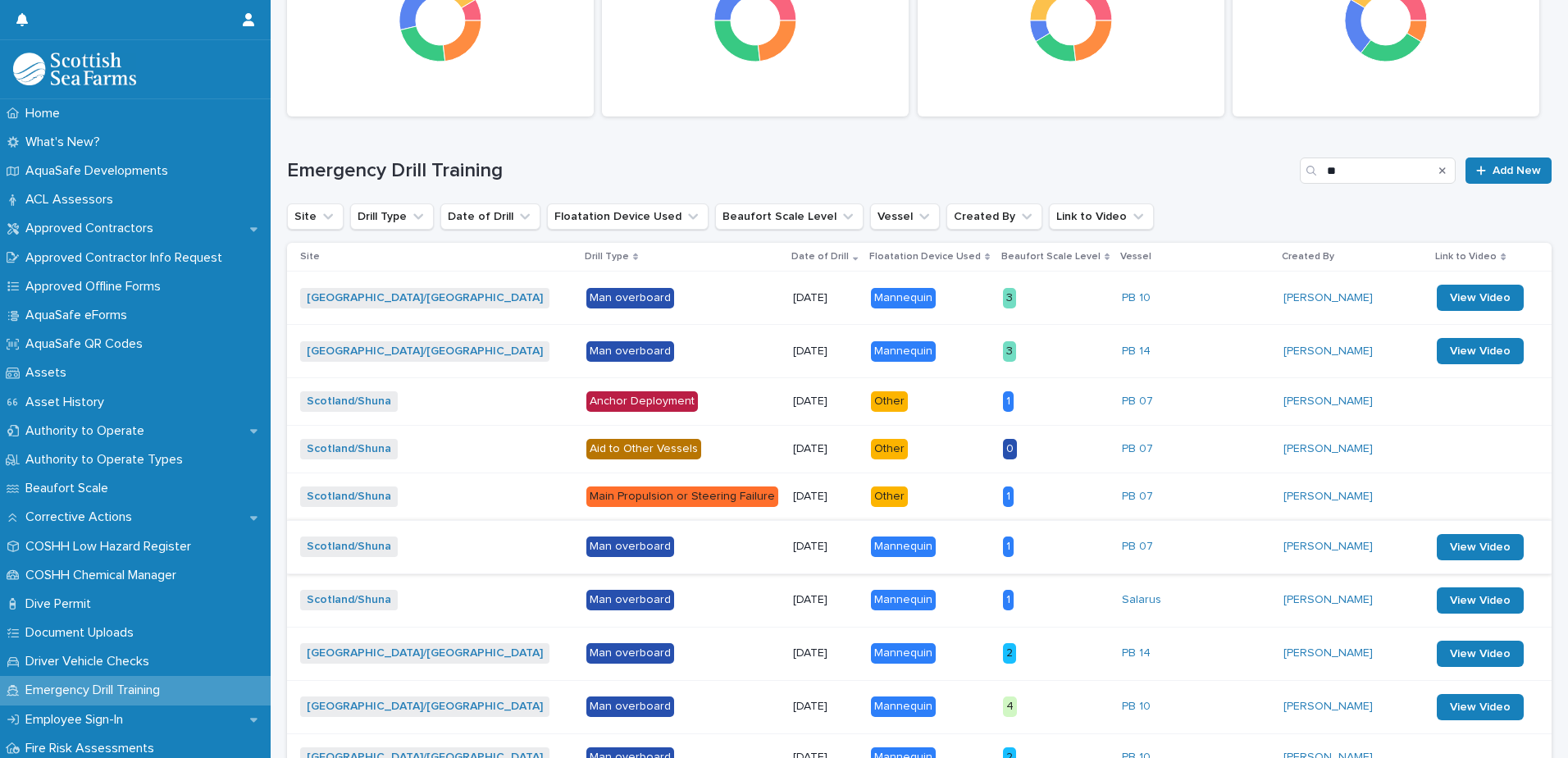
scroll to position [276, 0]
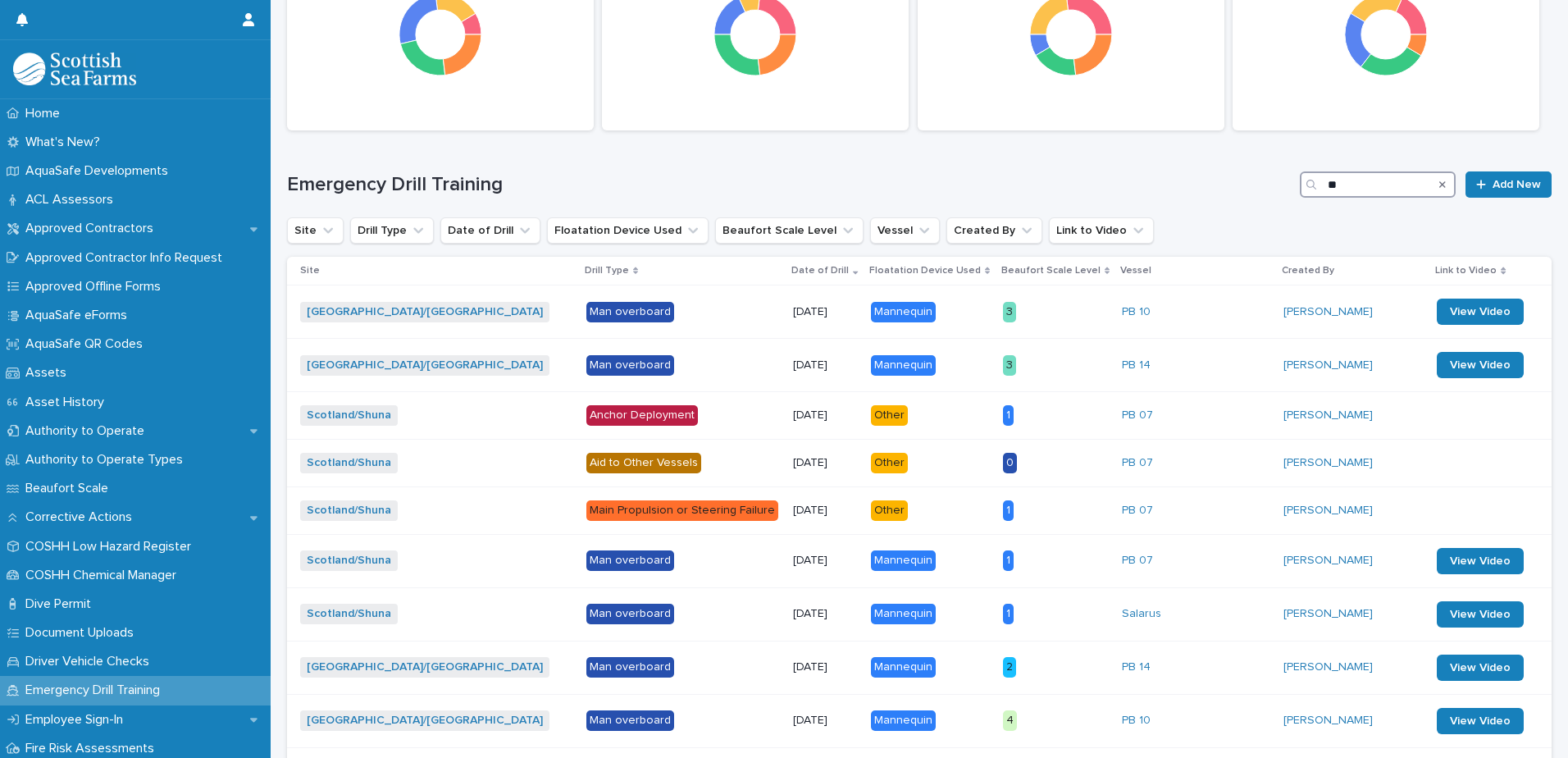
drag, startPoint x: 1371, startPoint y: 177, endPoint x: 1311, endPoint y: 187, distance: 60.8
click at [1311, 187] on div "**" at bounding box center [1377, 185] width 156 height 27
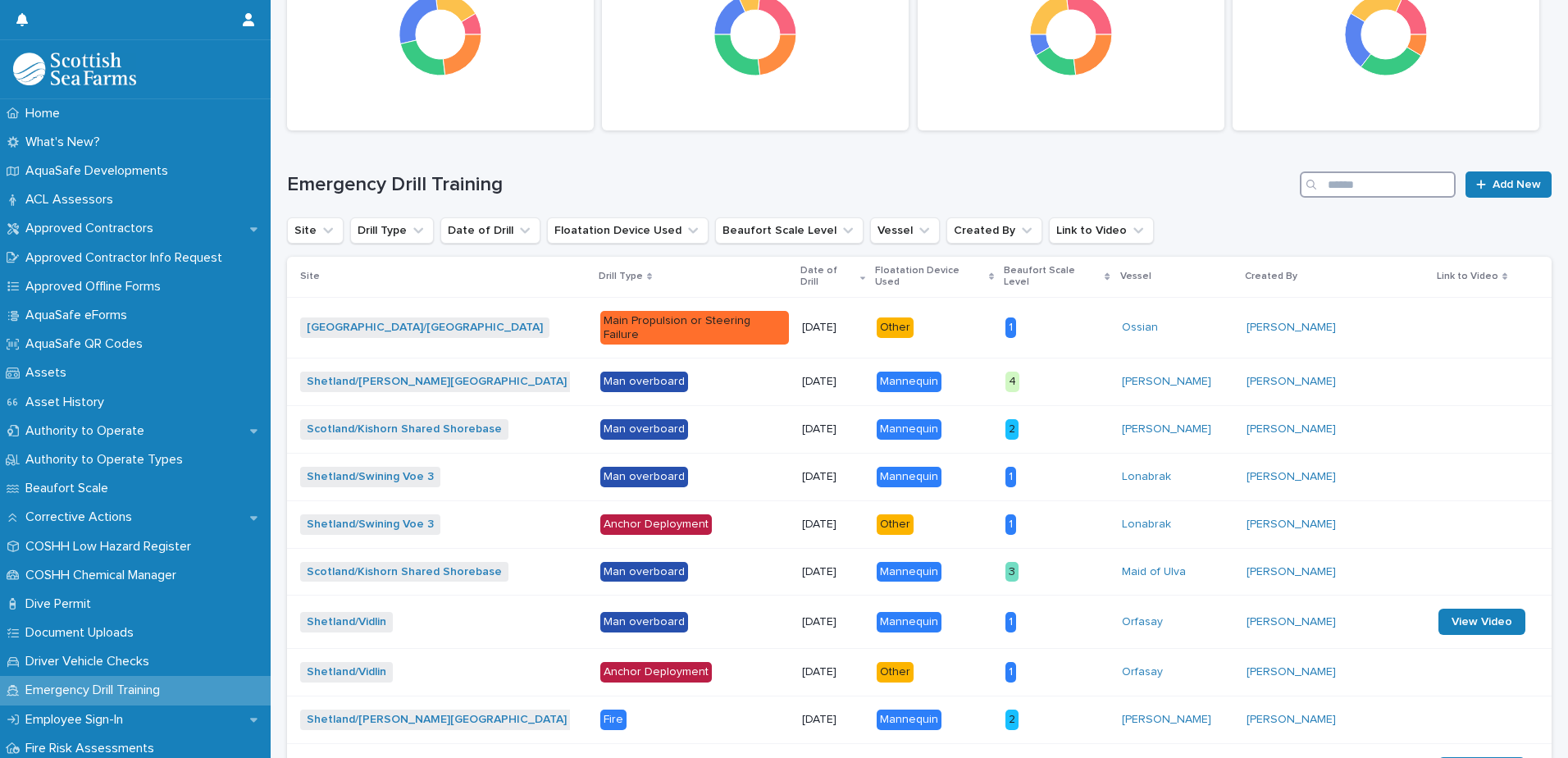
click at [1350, 187] on input "Search" at bounding box center [1377, 185] width 156 height 27
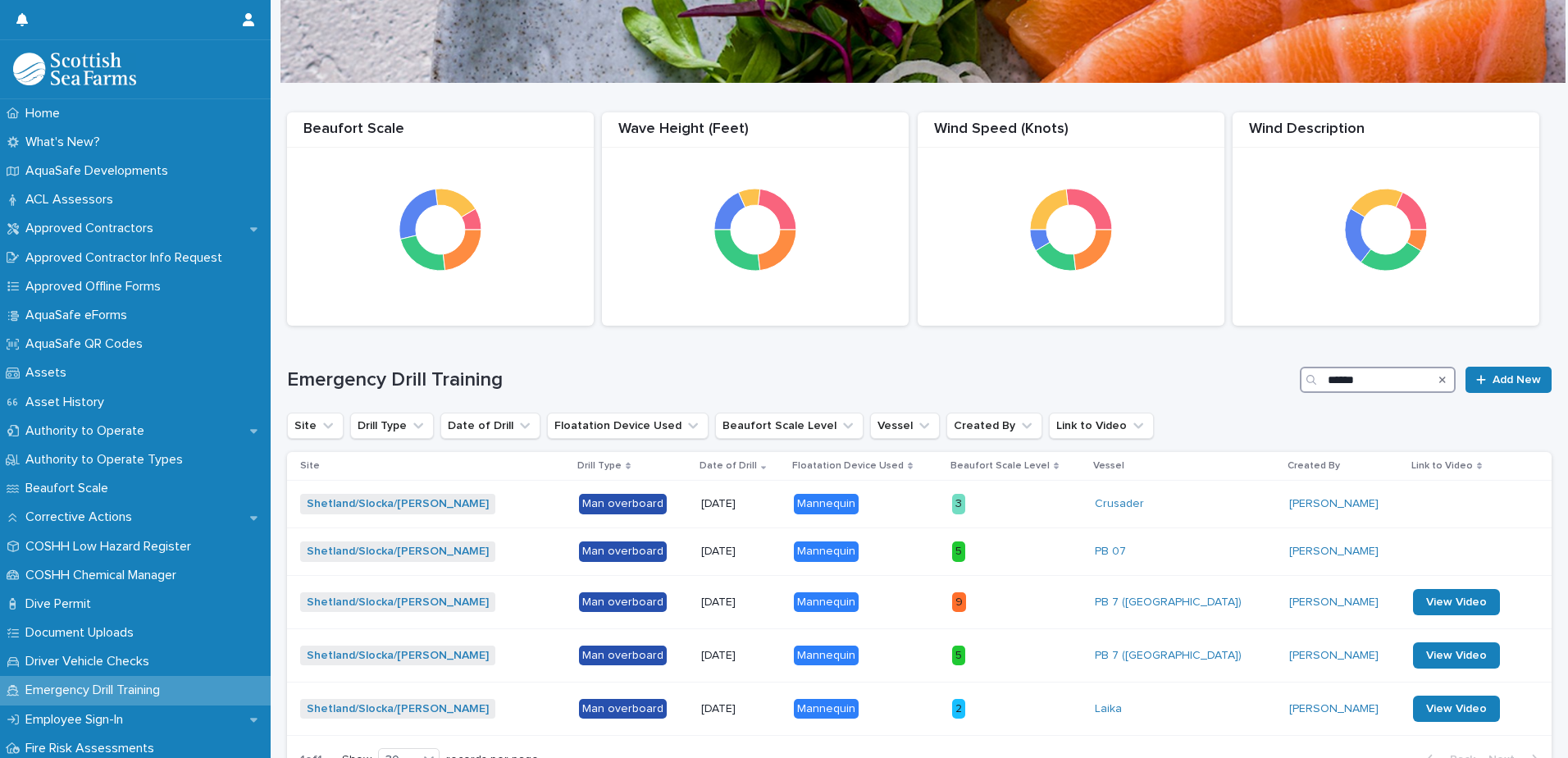
scroll to position [210, 0]
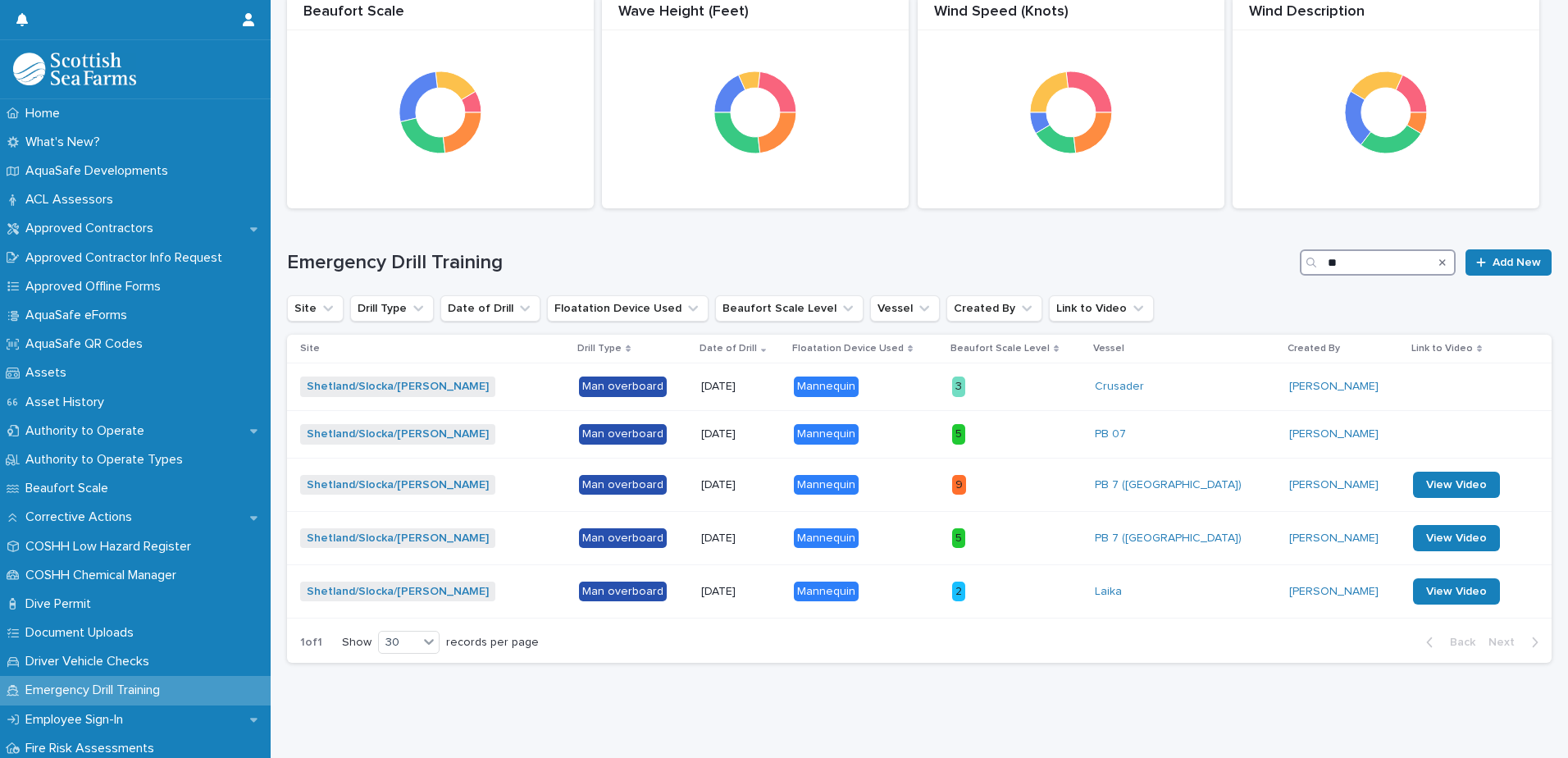
type input "*"
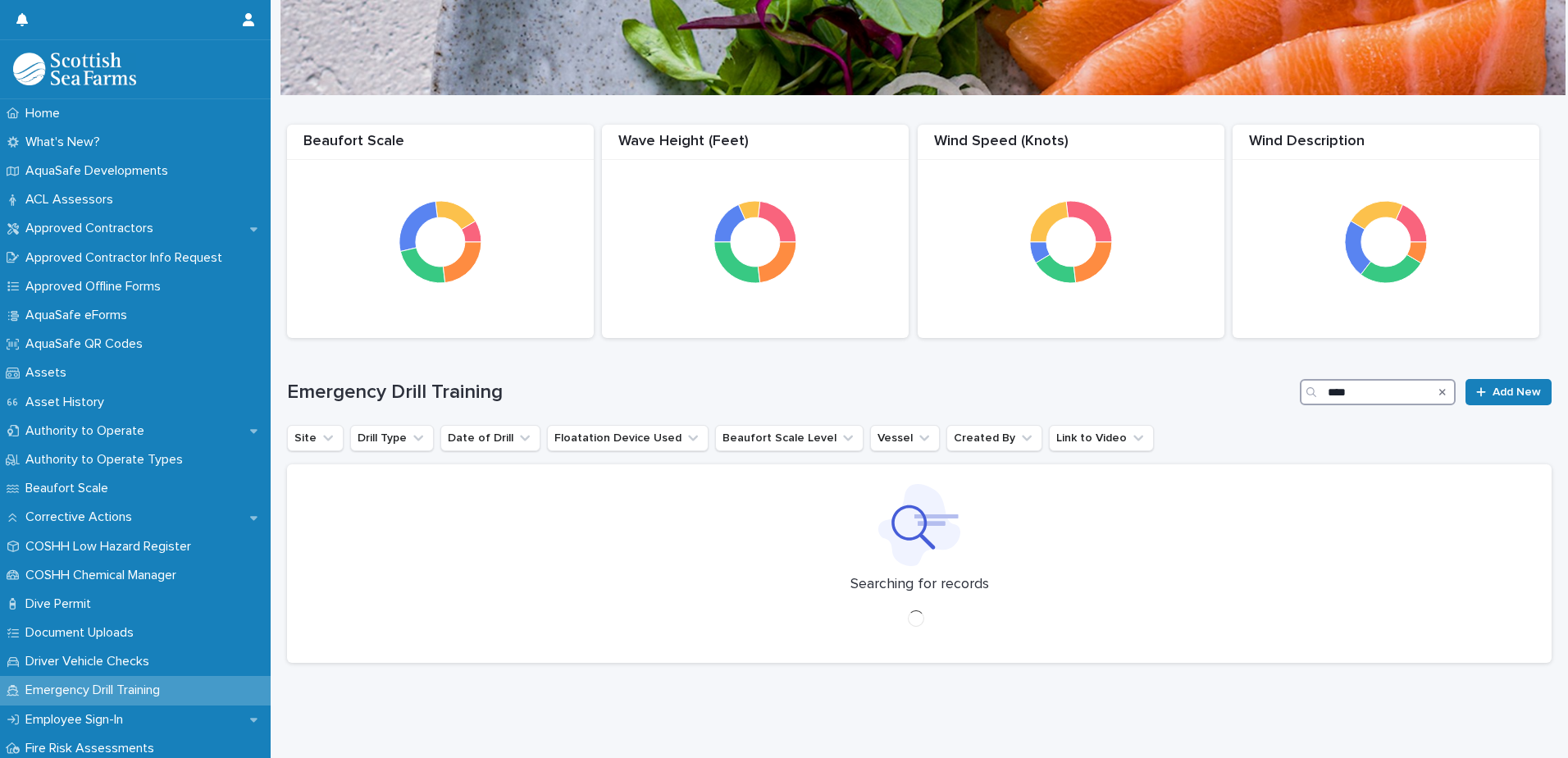
type input "*****"
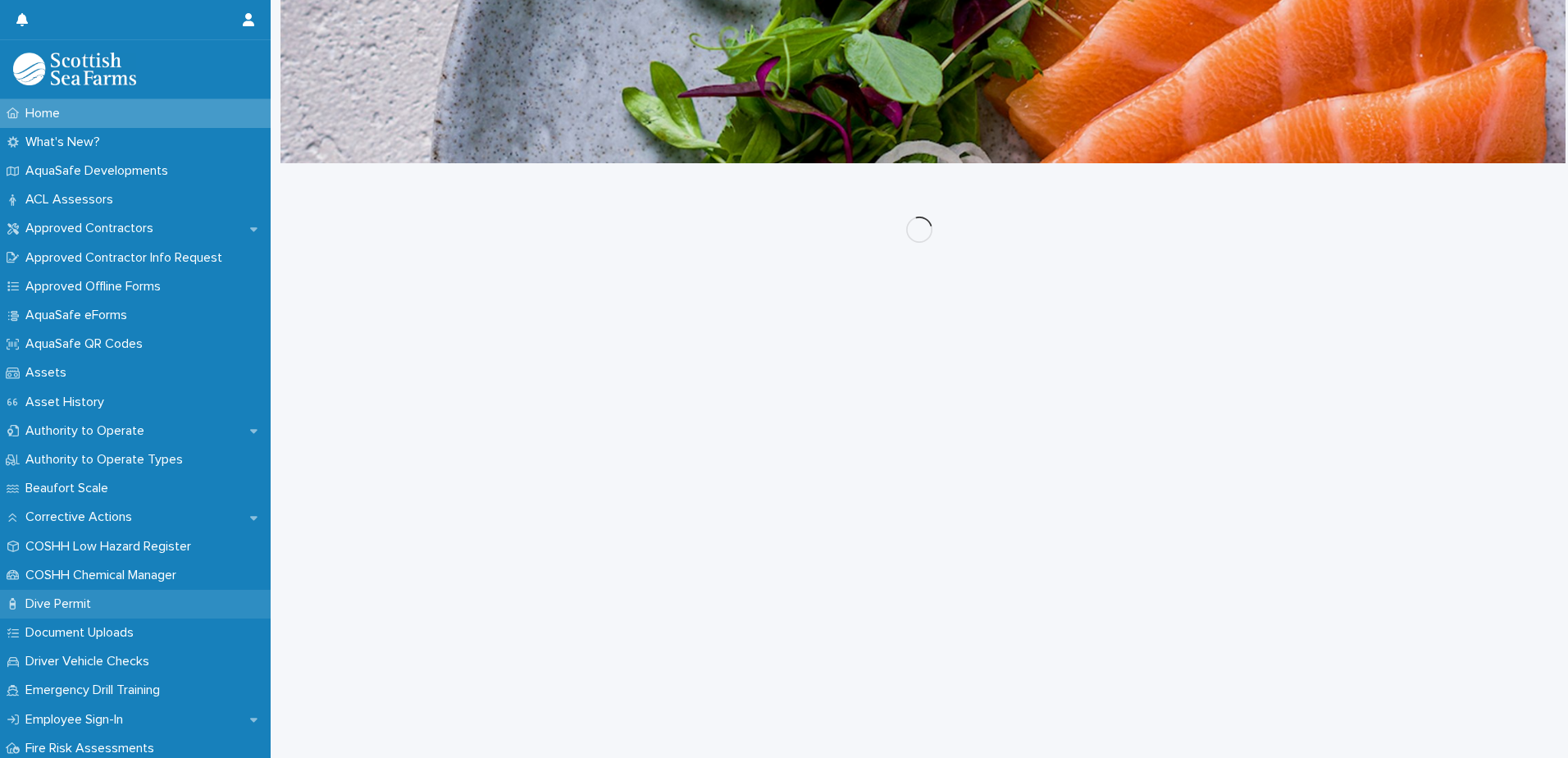
click at [75, 606] on p "Dive Permit" at bounding box center [61, 604] width 85 height 16
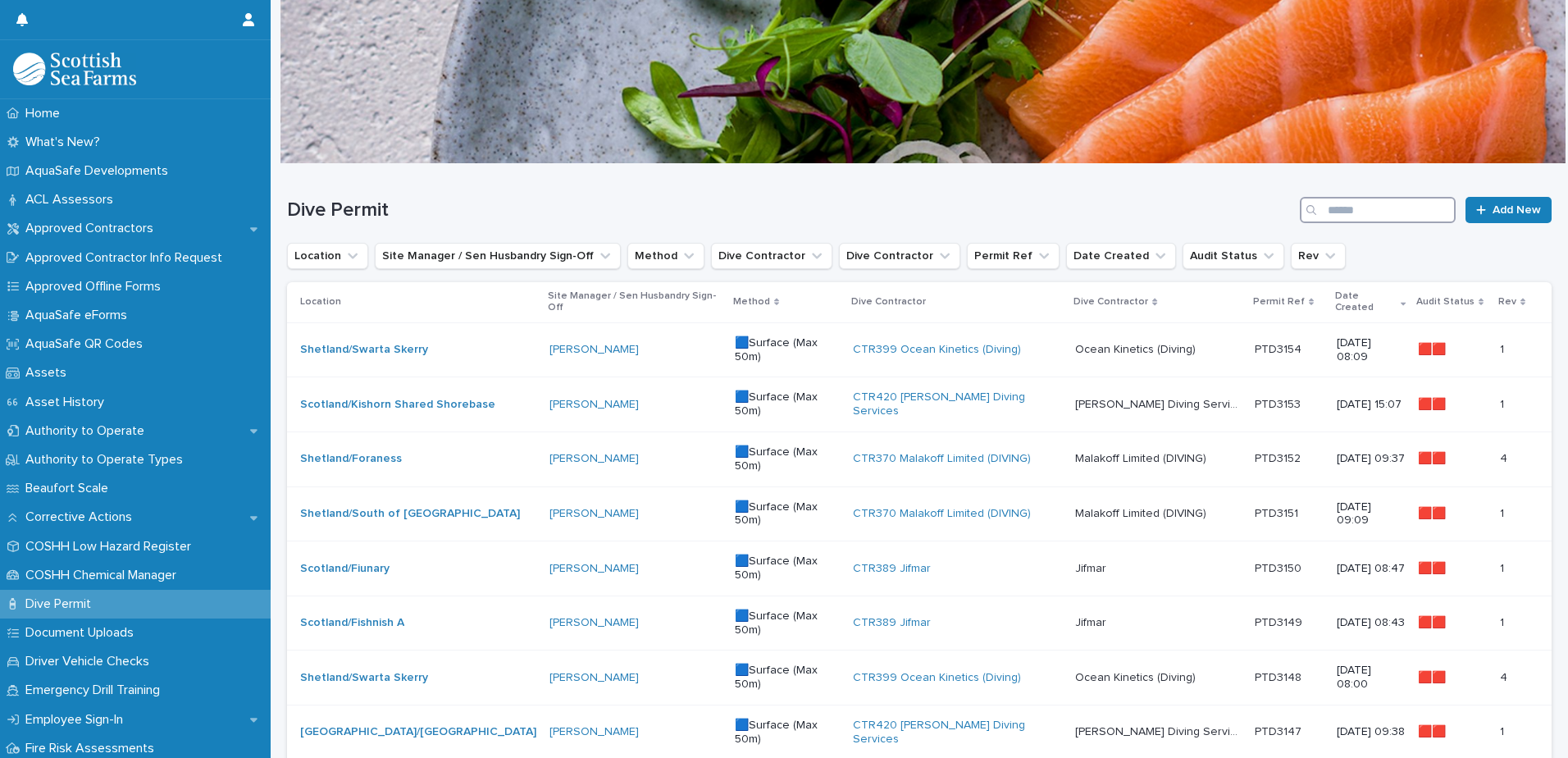
click at [1350, 216] on input "Search" at bounding box center [1377, 210] width 156 height 27
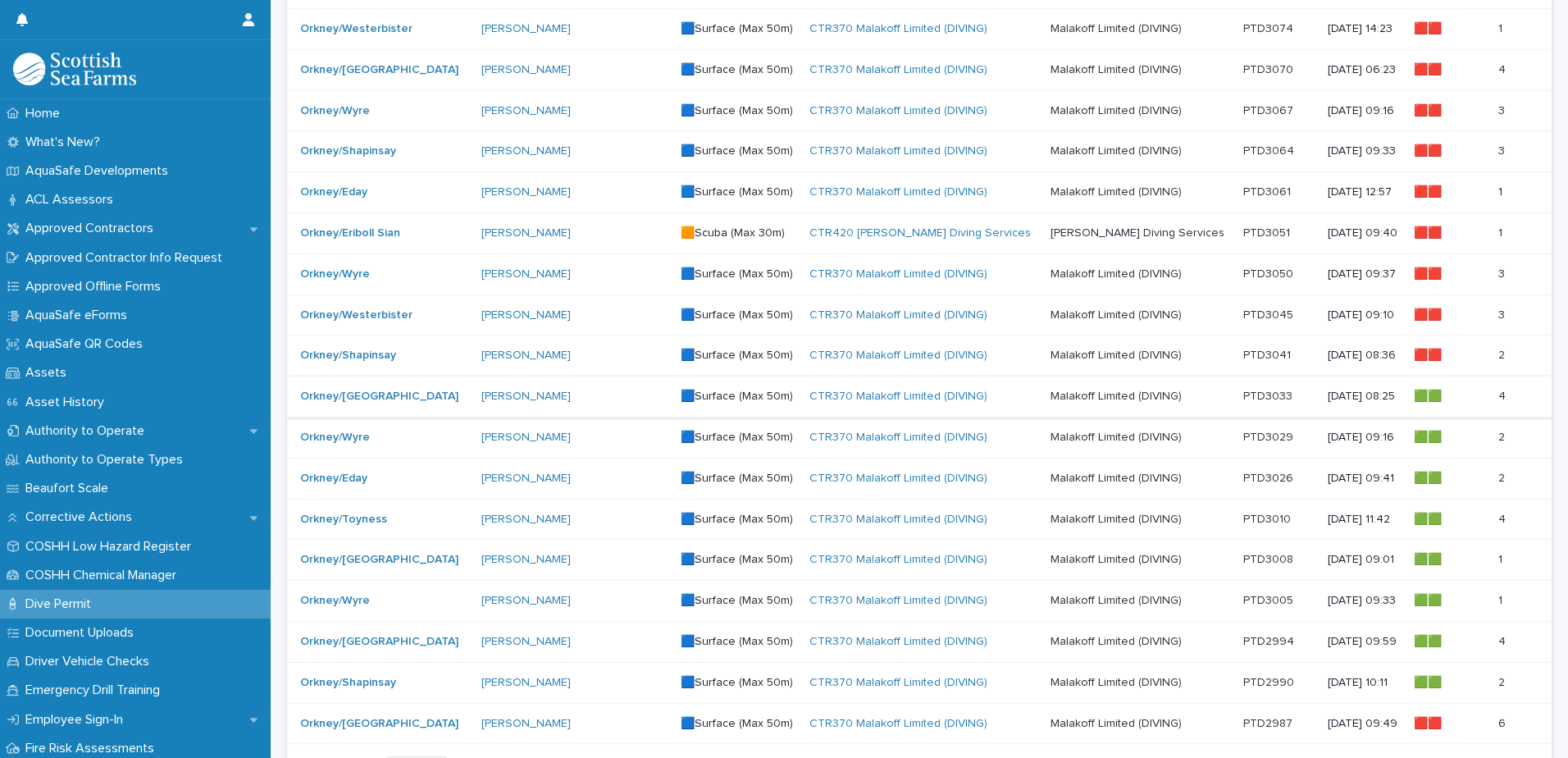
scroll to position [820, 0]
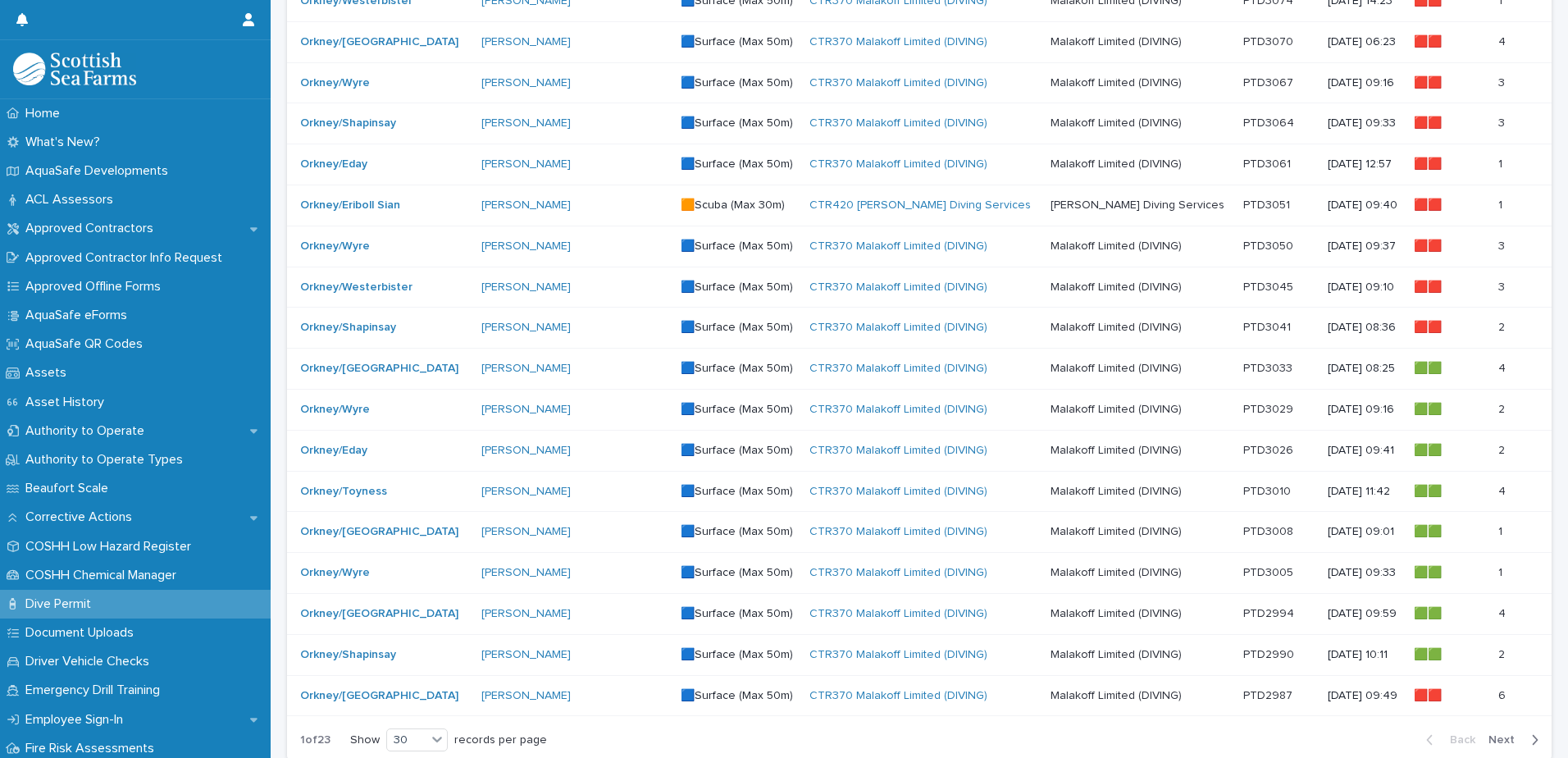
type input "******"
click at [1498, 740] on span "Next" at bounding box center [1507, 740] width 36 height 12
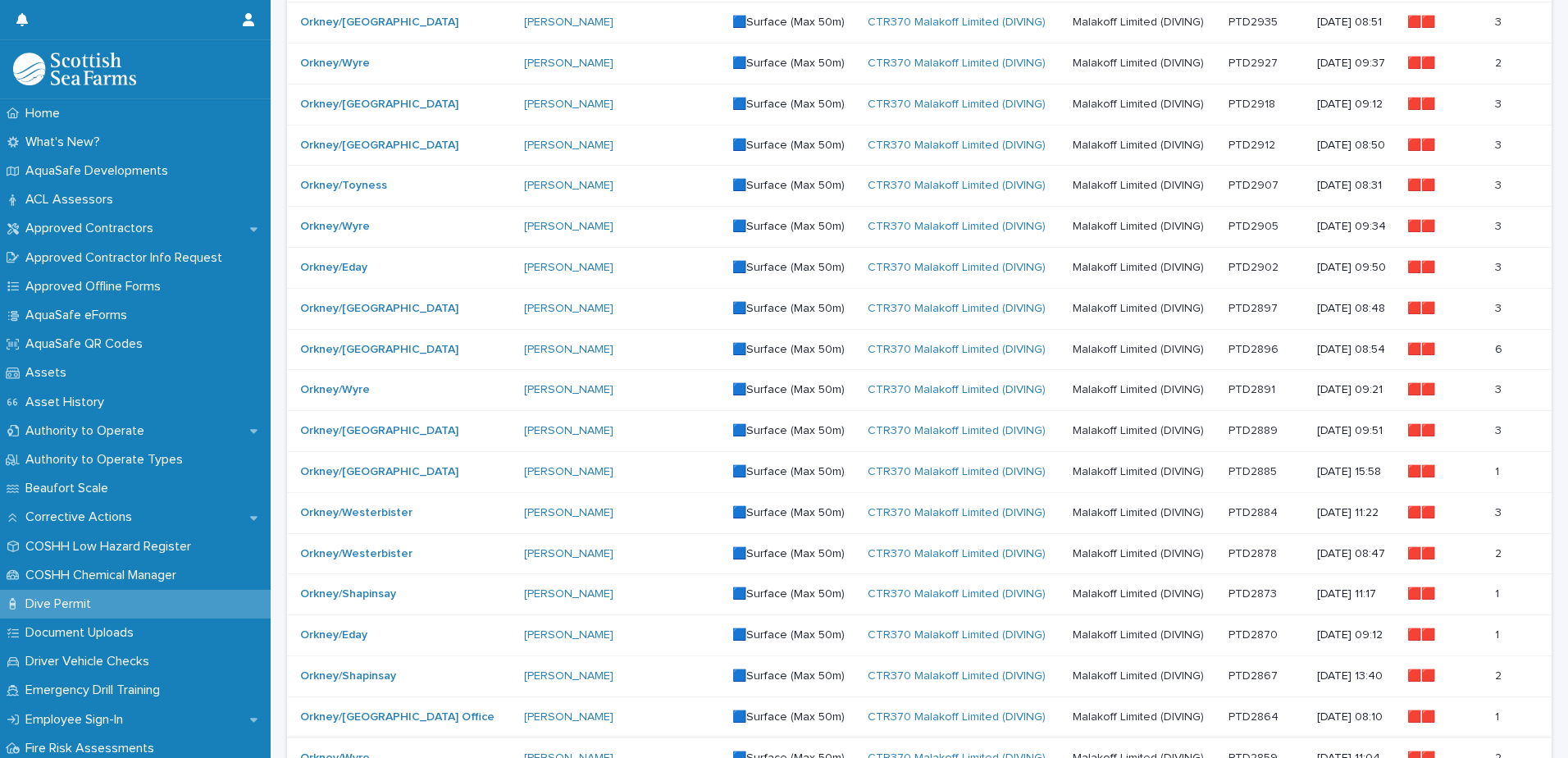
scroll to position [820, 0]
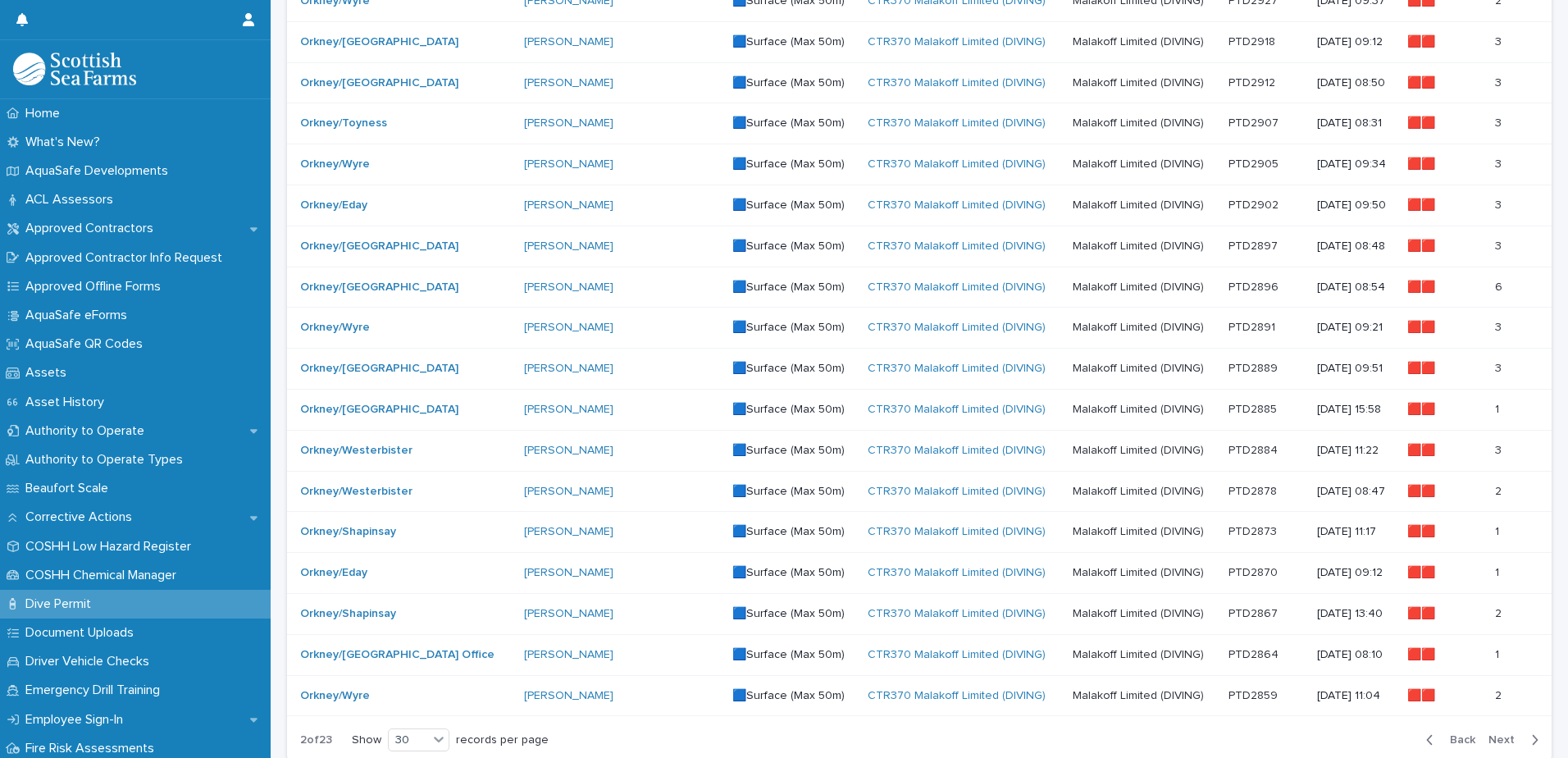
click at [1488, 739] on span "Next" at bounding box center [1507, 740] width 36 height 12
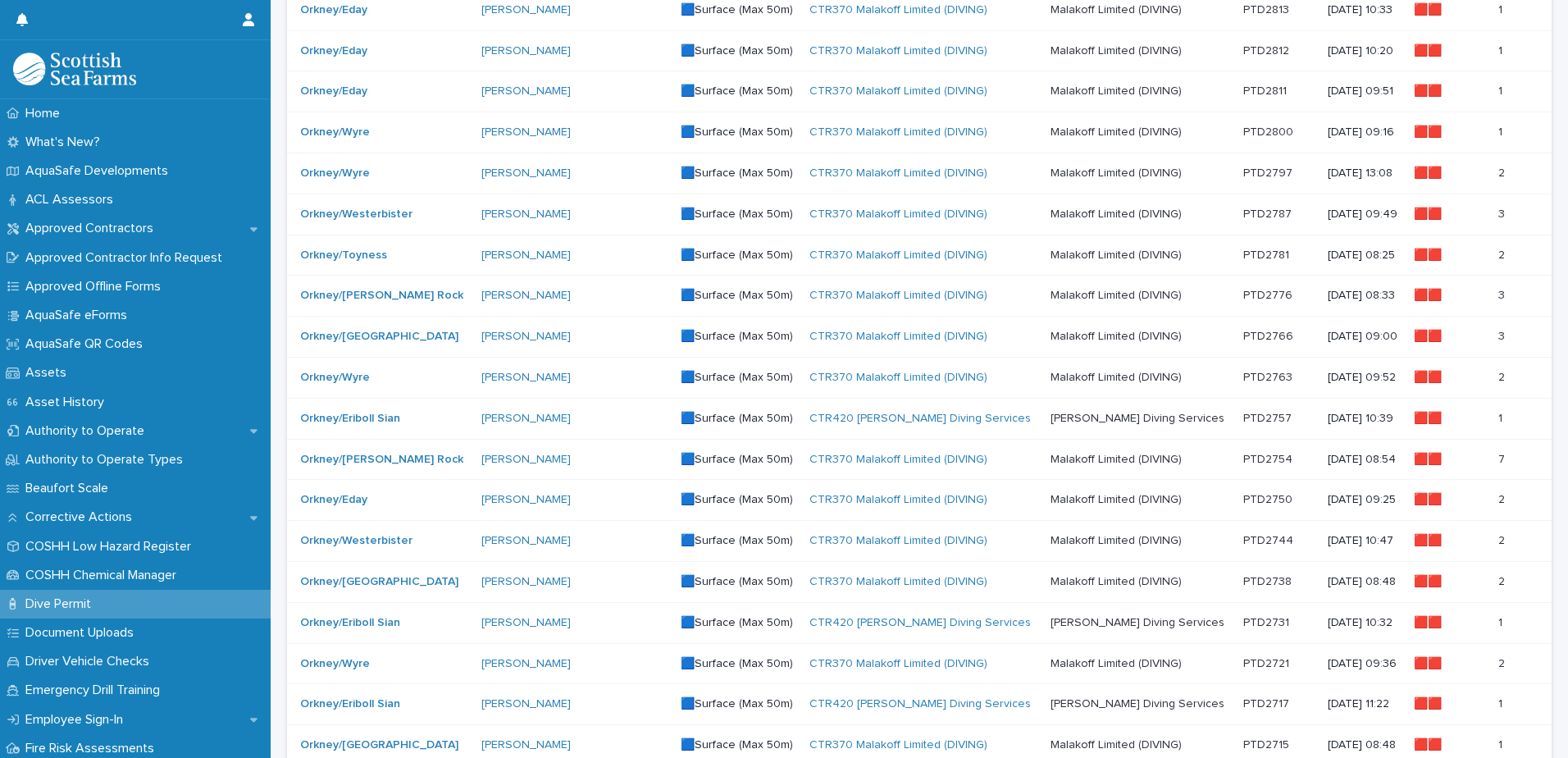
scroll to position [930, 0]
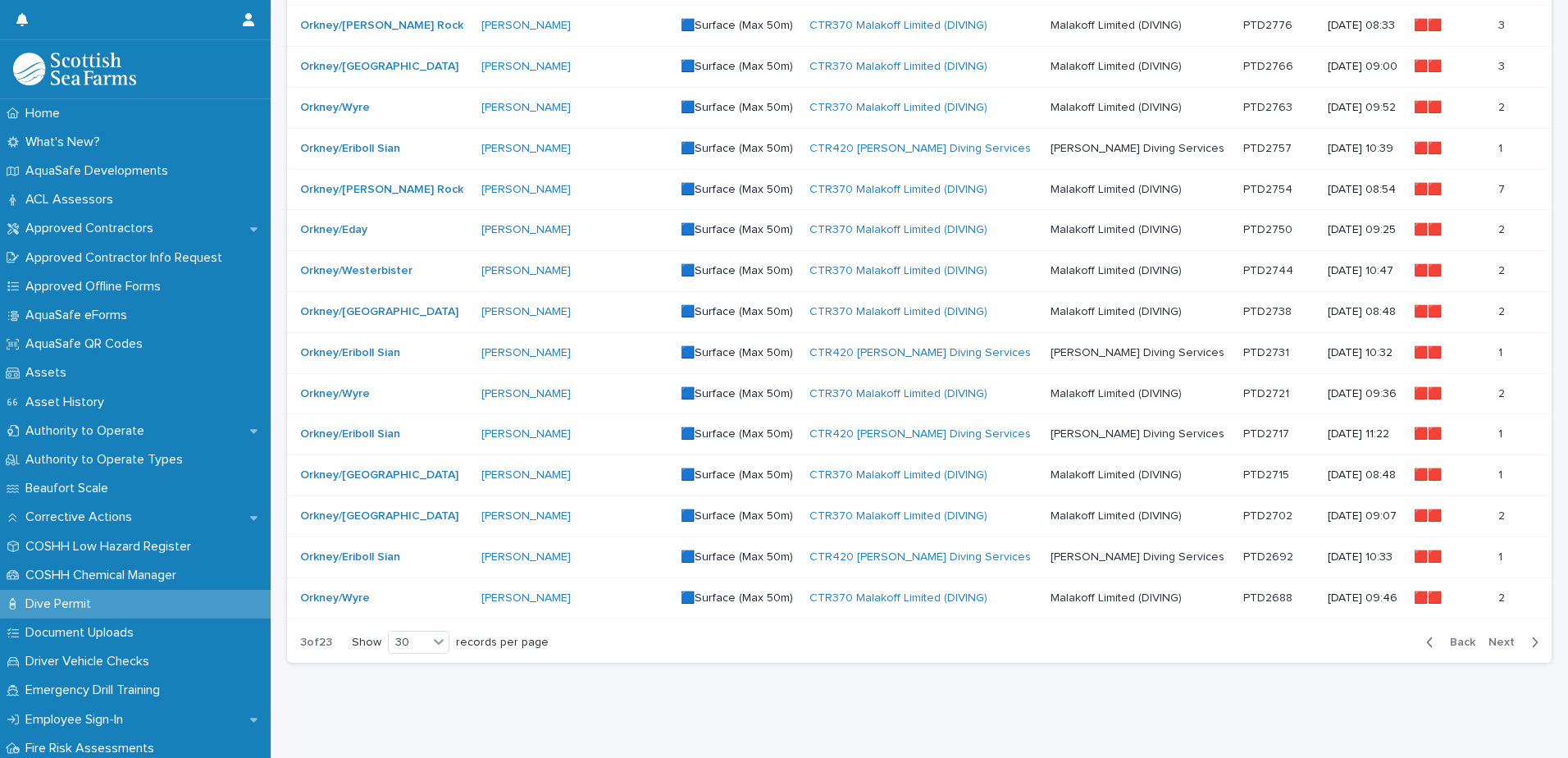
click at [1498, 636] on span "Next" at bounding box center [1507, 642] width 36 height 12
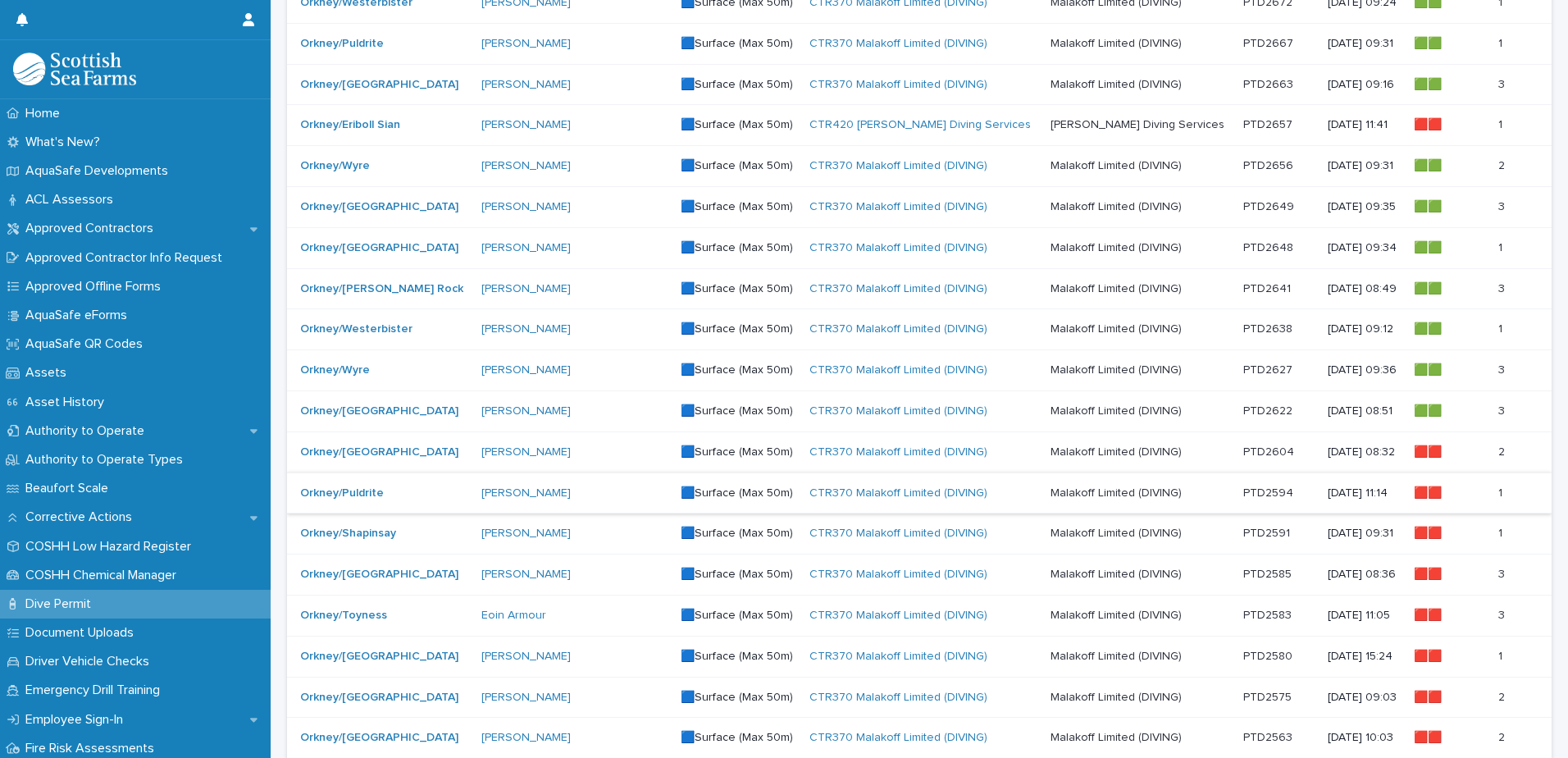
scroll to position [820, 0]
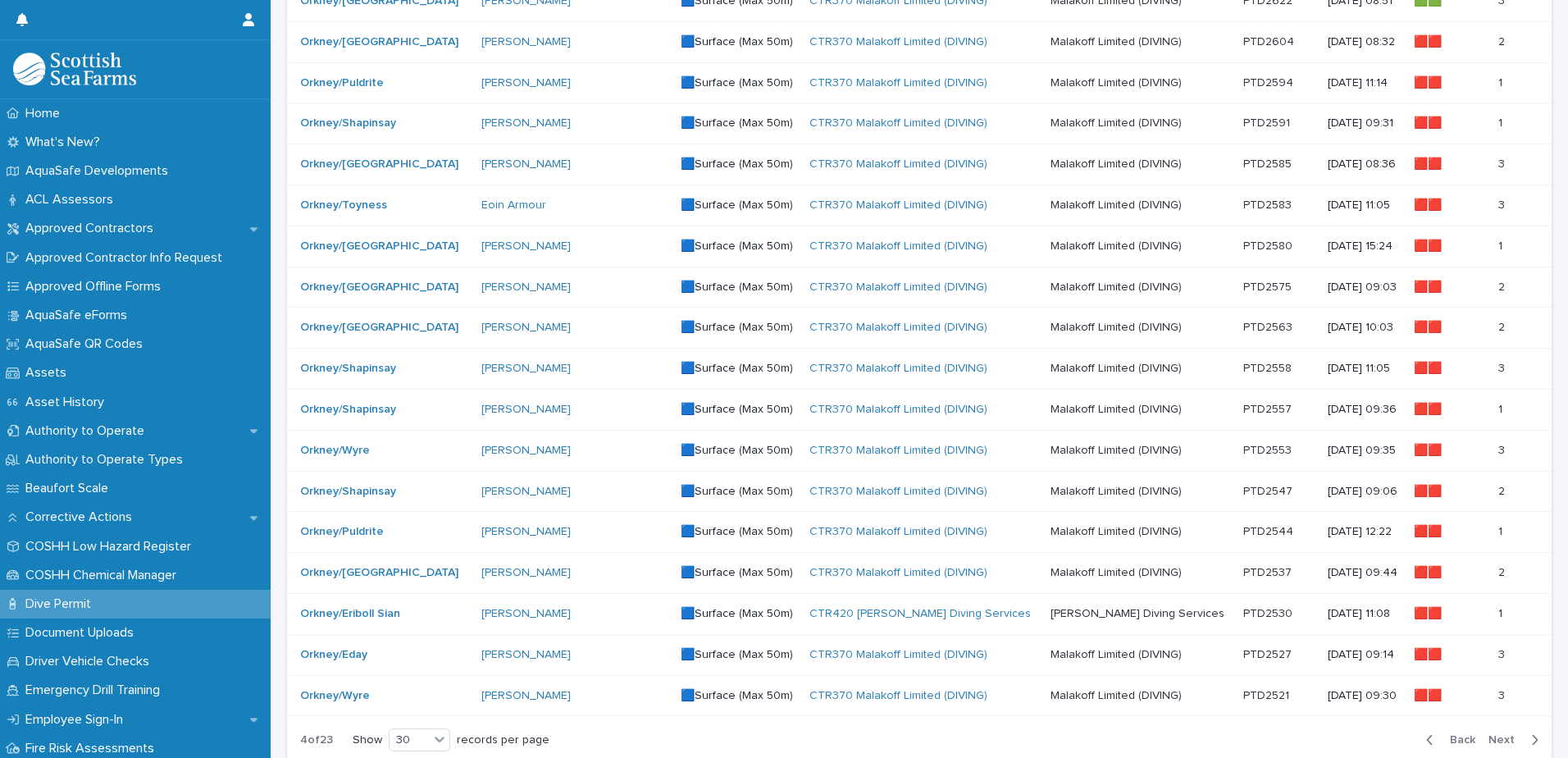
click at [1449, 738] on span "Back" at bounding box center [1457, 740] width 36 height 12
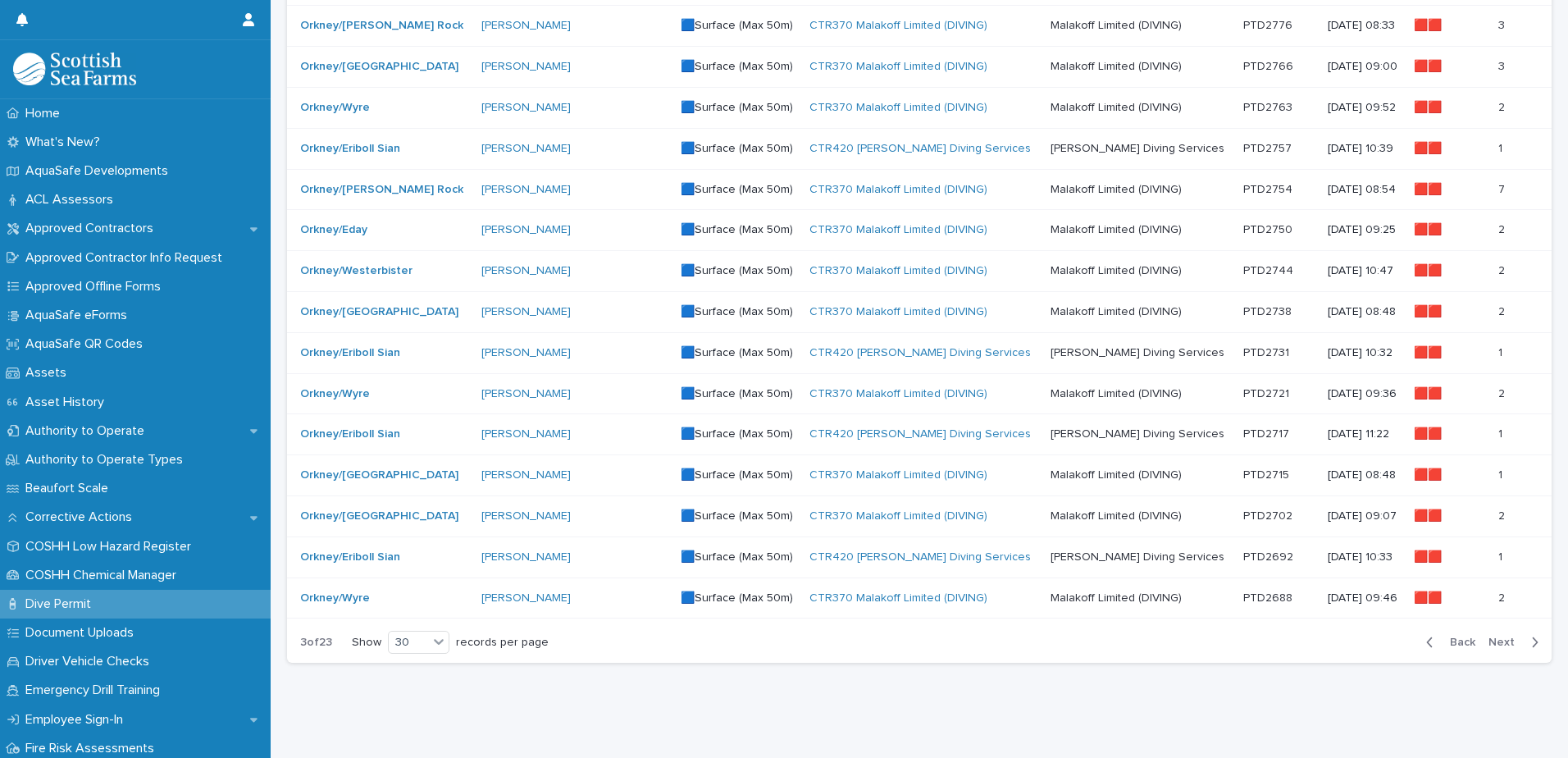
scroll to position [930, 0]
click at [1154, 591] on p at bounding box center [1140, 598] width 179 height 14
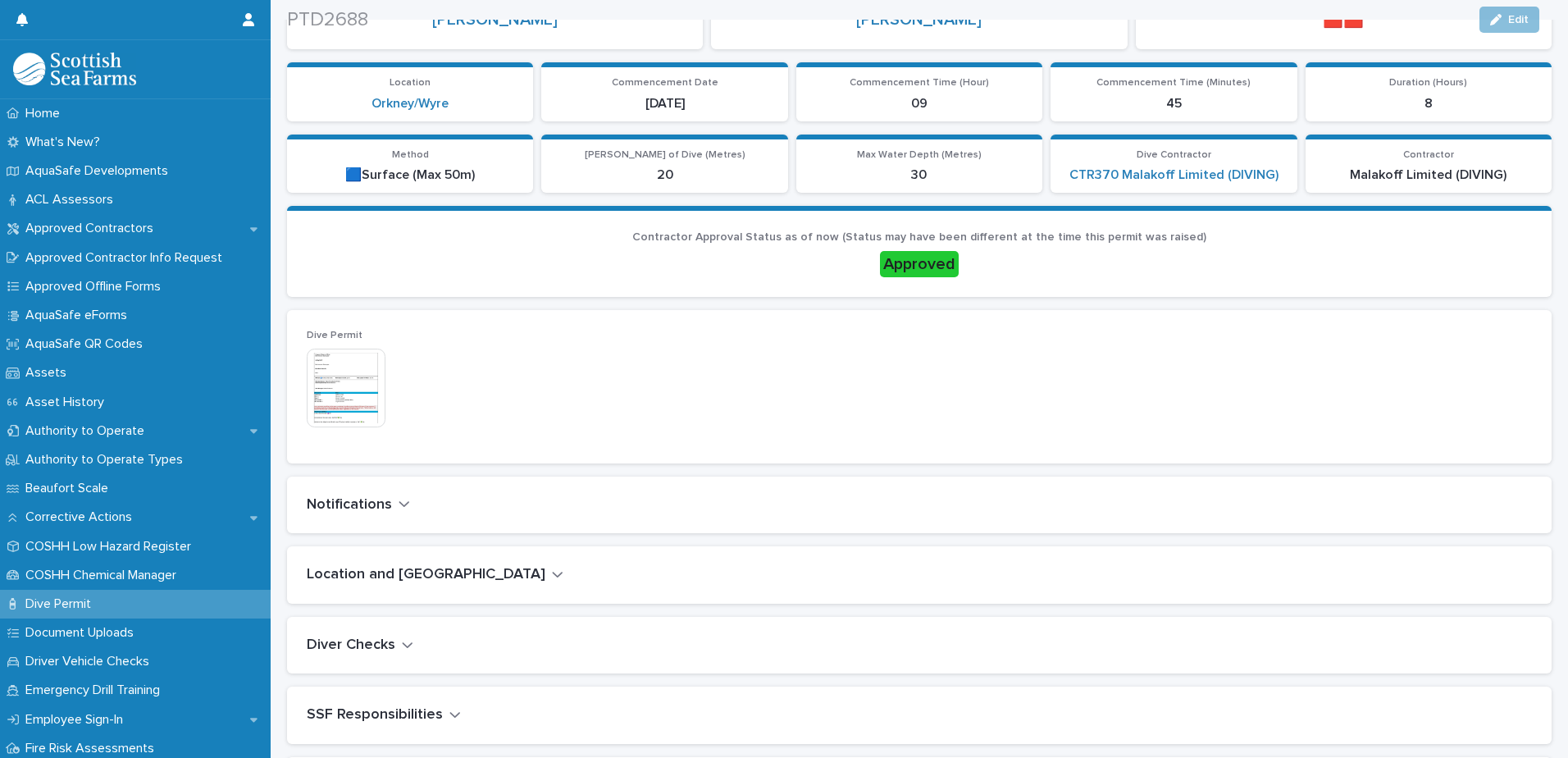
scroll to position [246, 0]
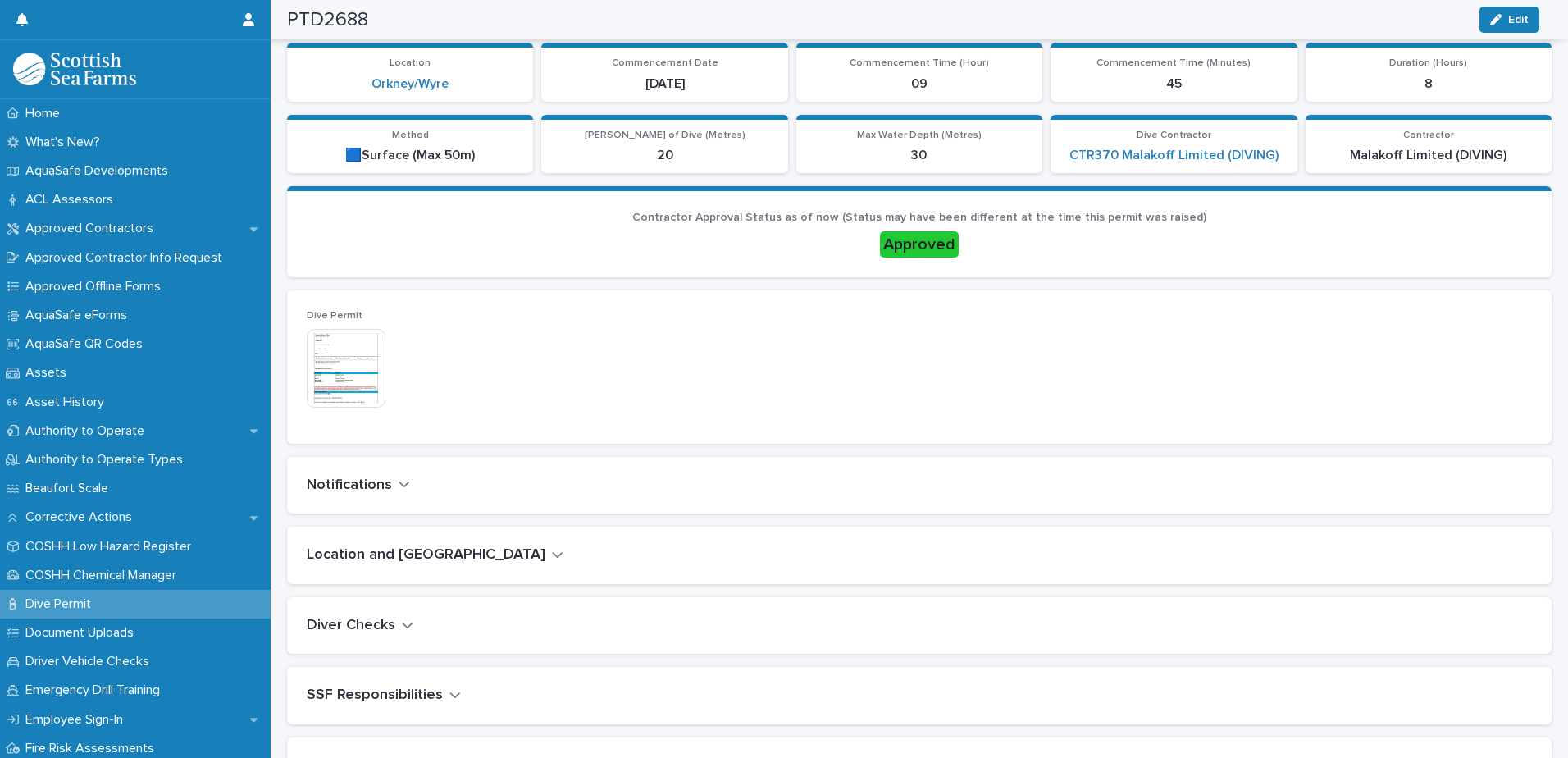
click at [416, 488] on div "Notifications" at bounding box center [915, 485] width 1218 height 18
click at [404, 487] on icon "button" at bounding box center [404, 484] width 12 height 15
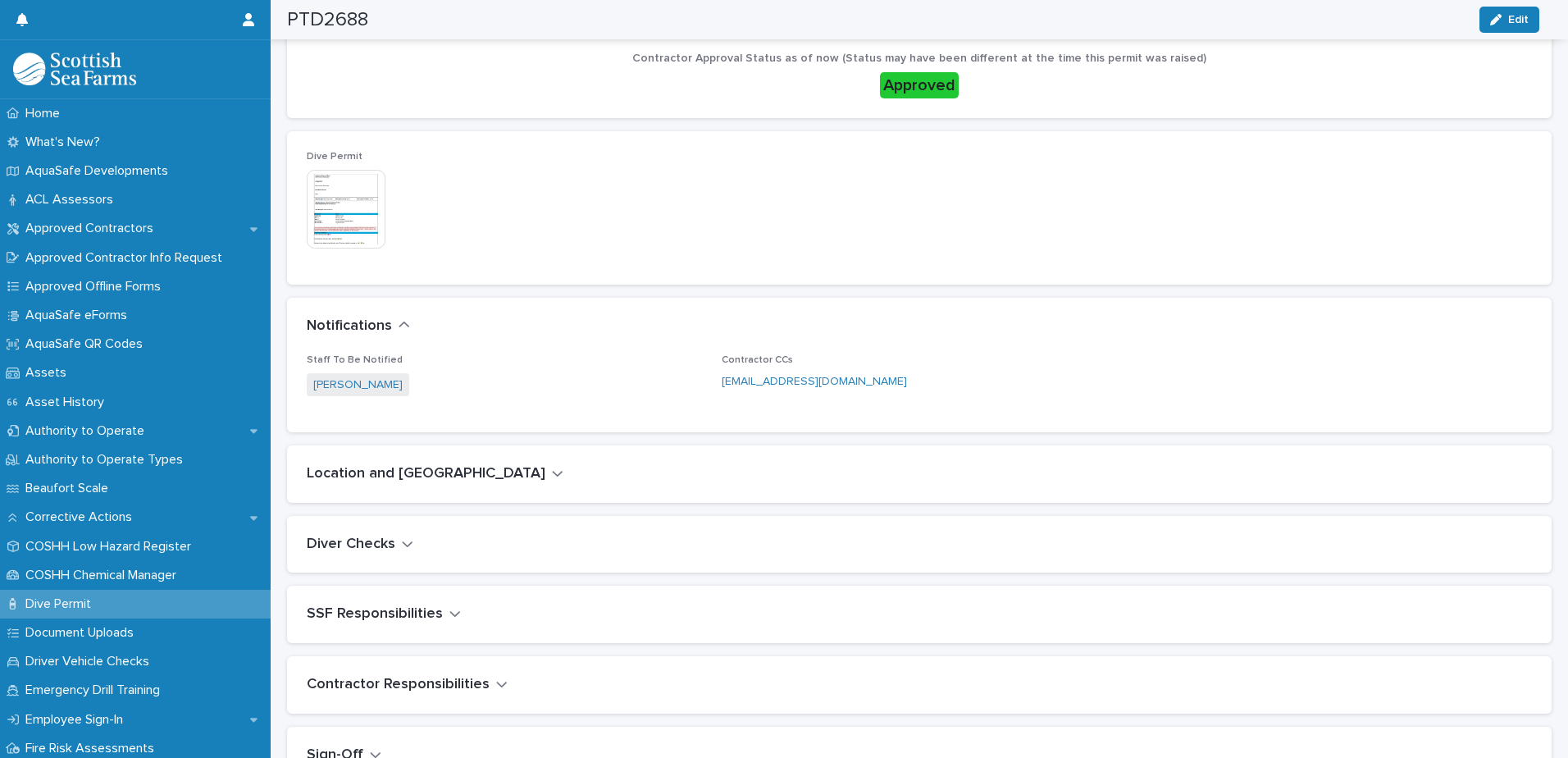
scroll to position [448, 0]
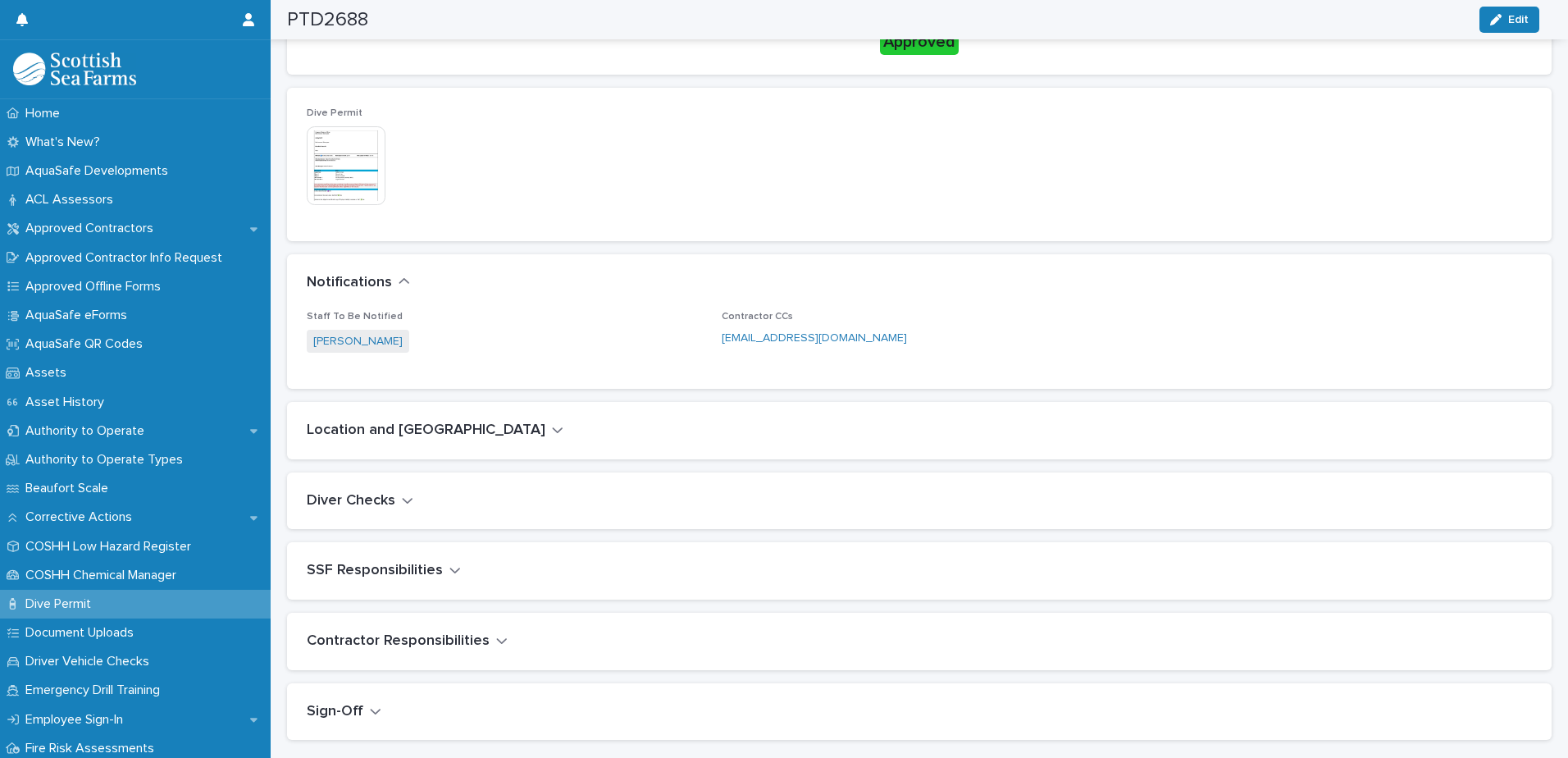
click at [552, 432] on icon "button" at bounding box center [557, 430] width 10 height 6
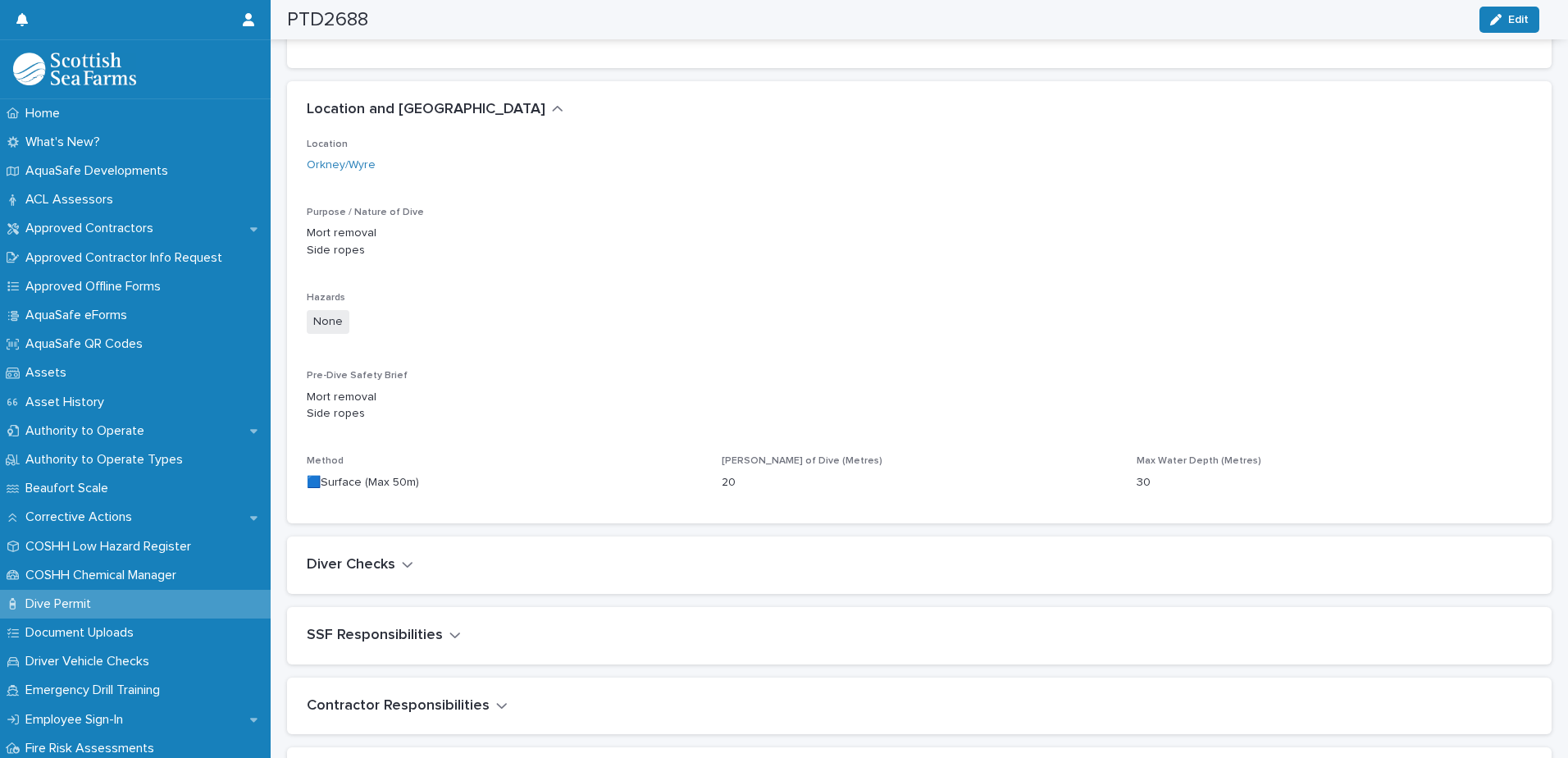
scroll to position [887, 0]
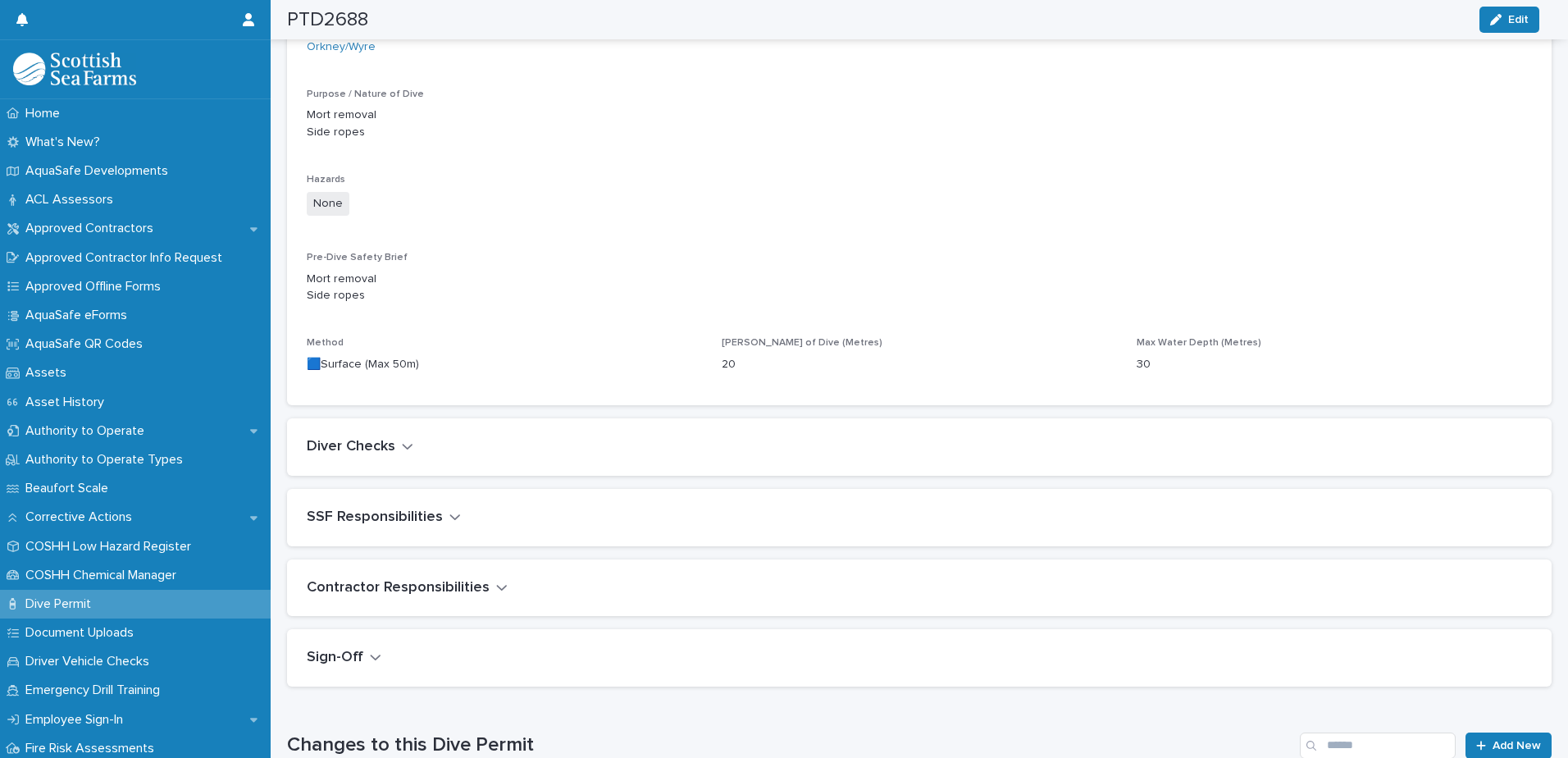
click at [408, 444] on icon "button" at bounding box center [408, 447] width 12 height 15
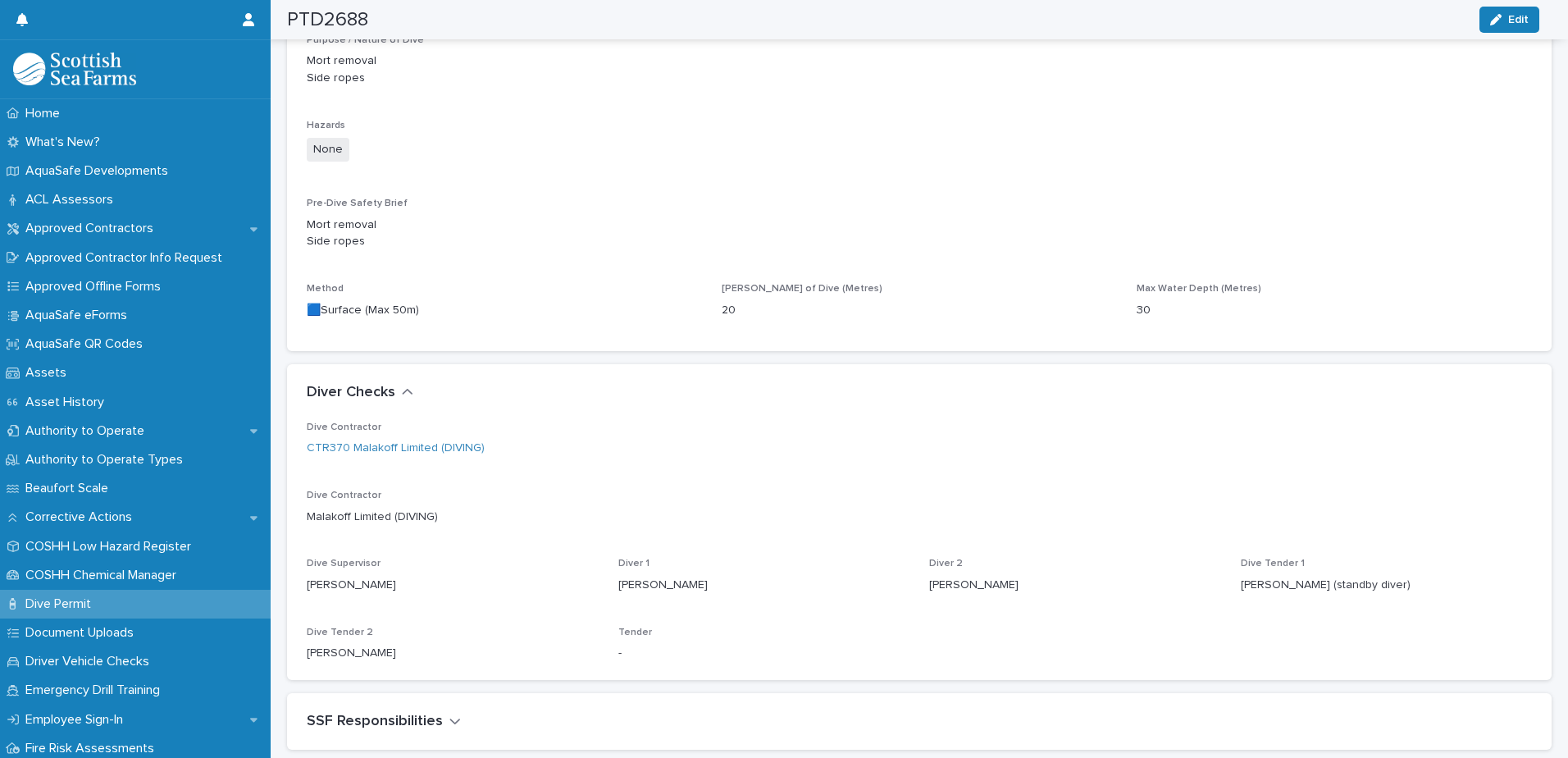
scroll to position [1023, 0]
